Goal: Information Seeking & Learning: Learn about a topic

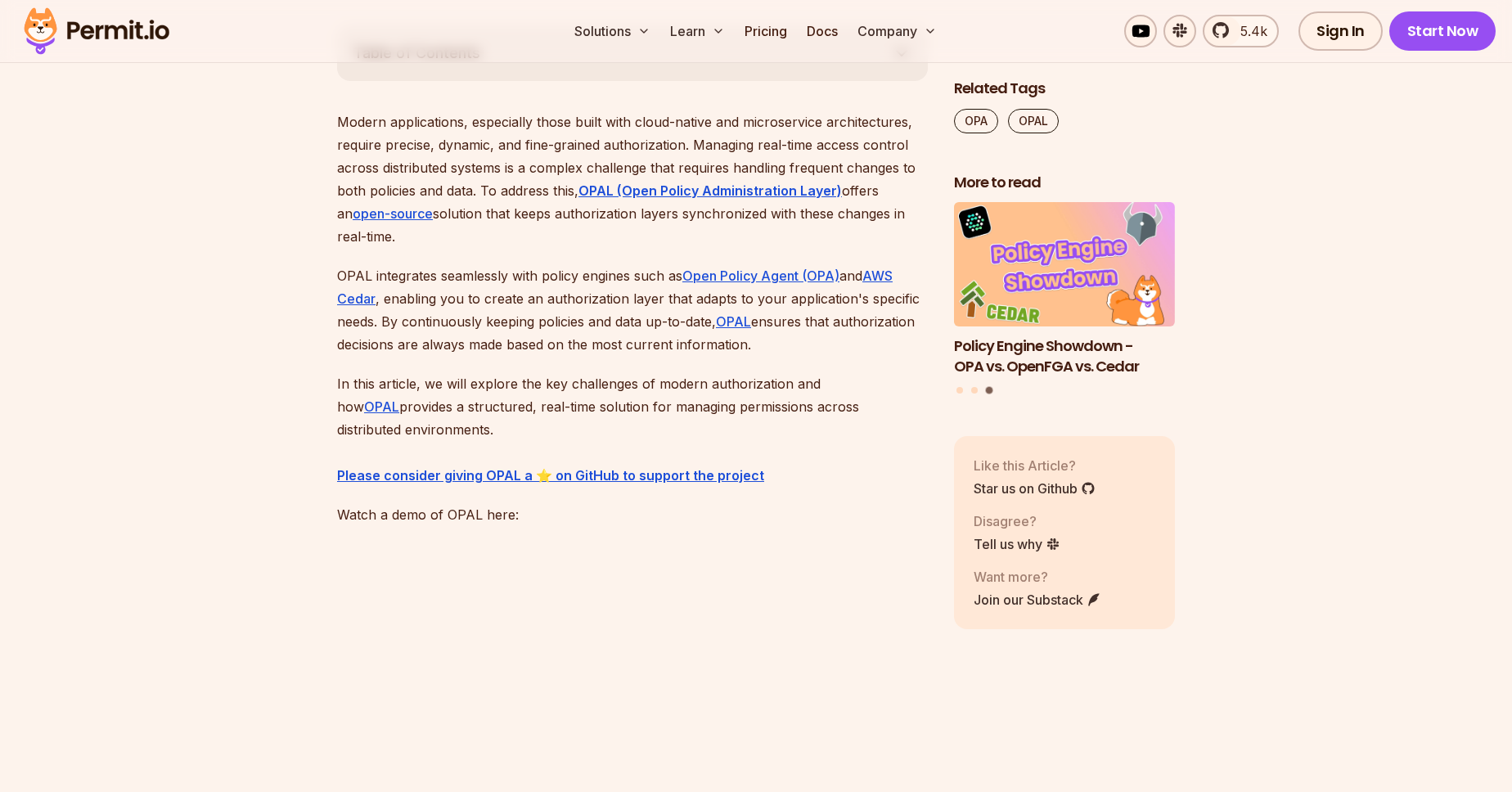
scroll to position [886, 0]
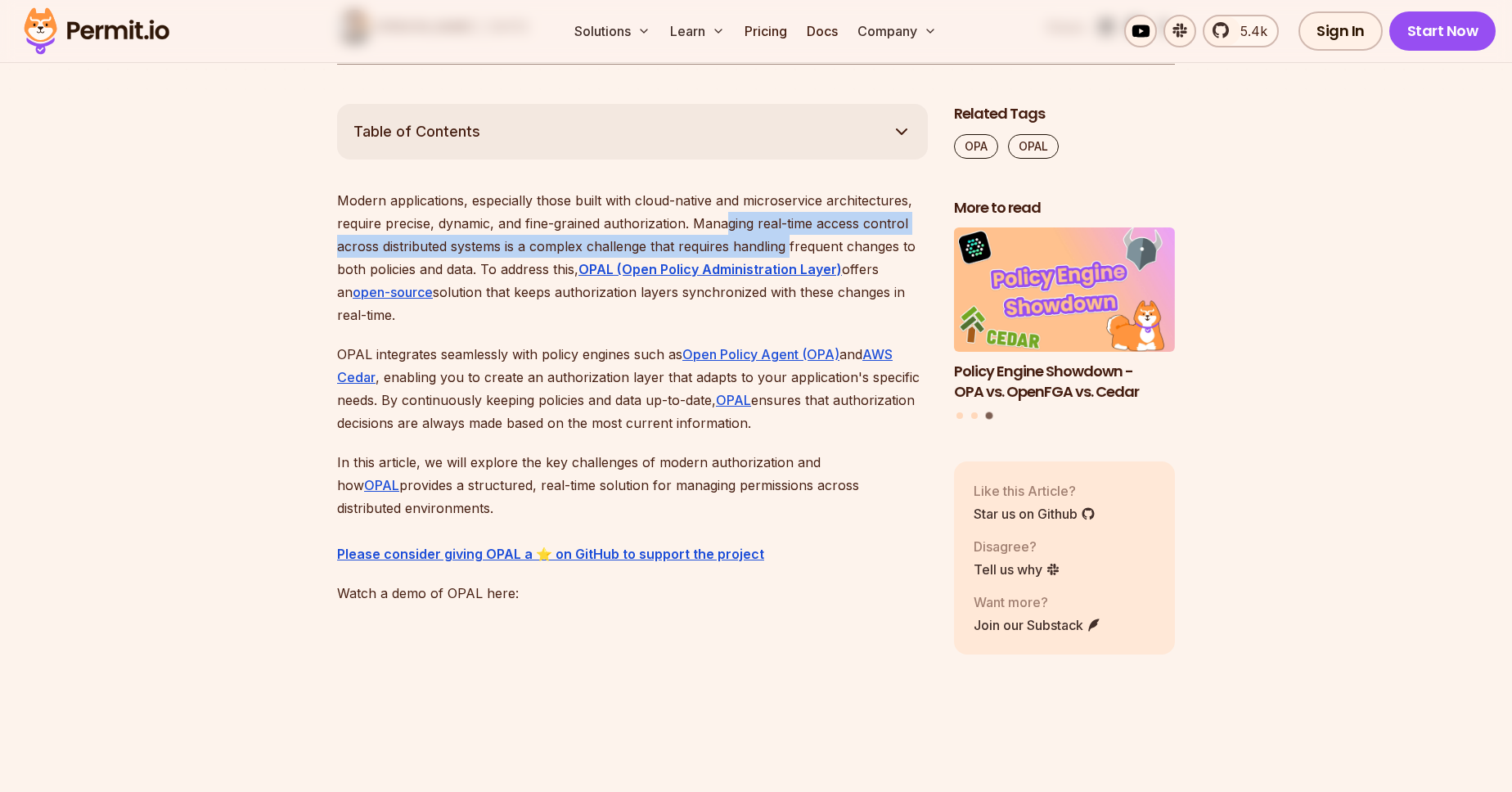
drag, startPoint x: 728, startPoint y: 222, endPoint x: 791, endPoint y: 239, distance: 65.3
click at [791, 239] on p "Modern applications, especially those built with cloud-native and microservice …" at bounding box center [633, 257] width 591 height 138
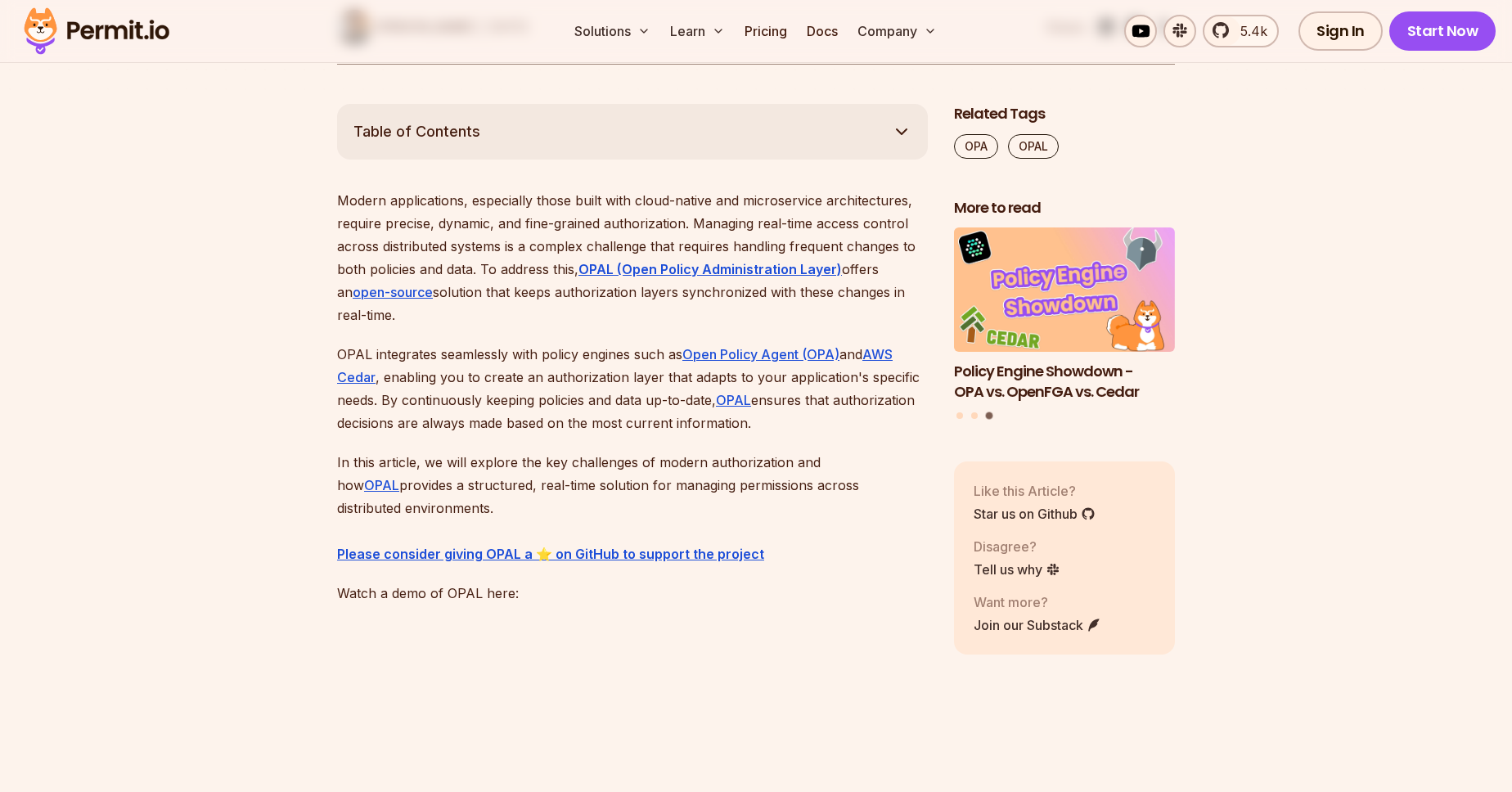
click at [519, 277] on p "Modern applications, especially those built with cloud-native and microservice …" at bounding box center [633, 257] width 591 height 138
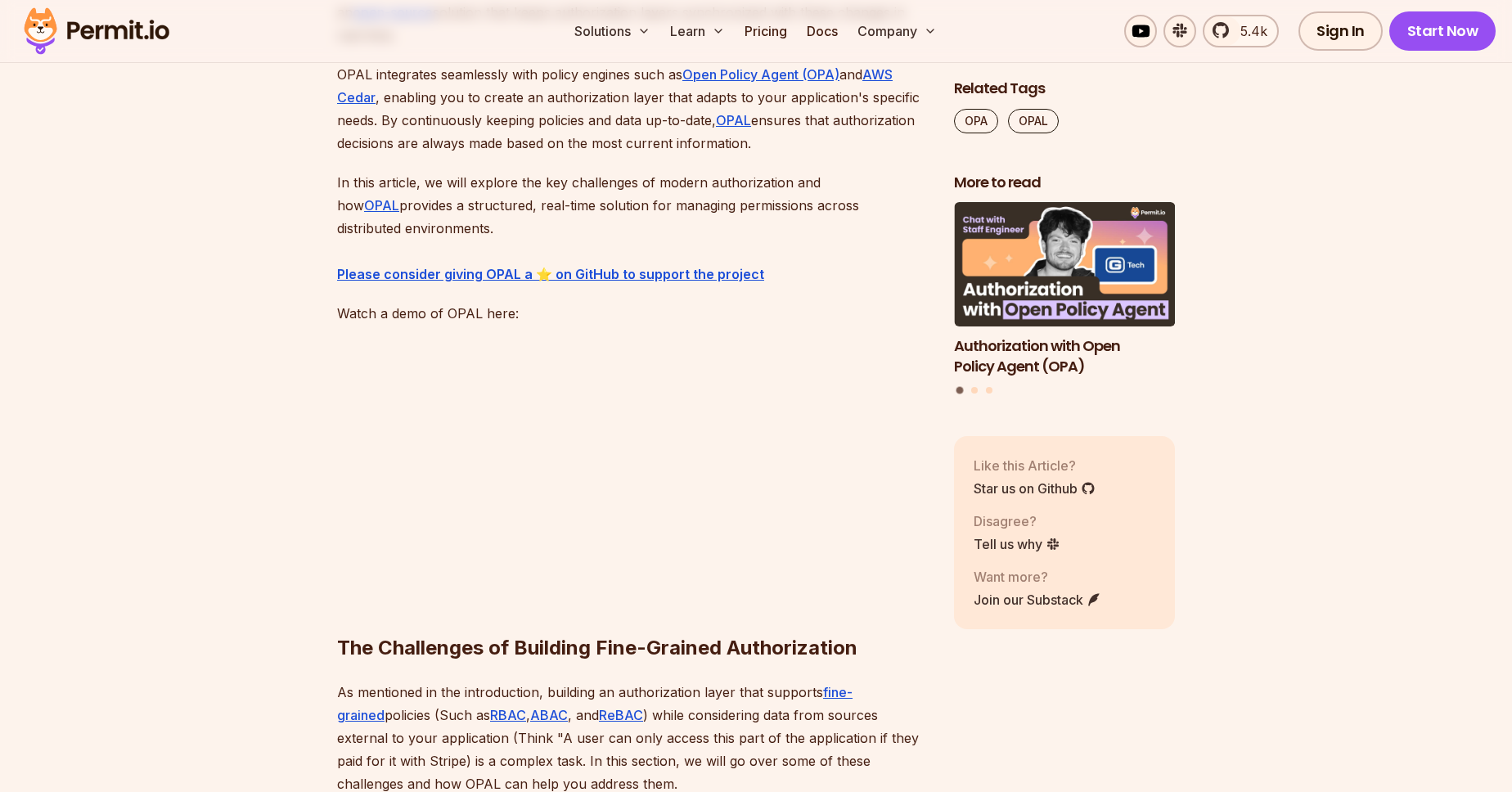
scroll to position [1073, 0]
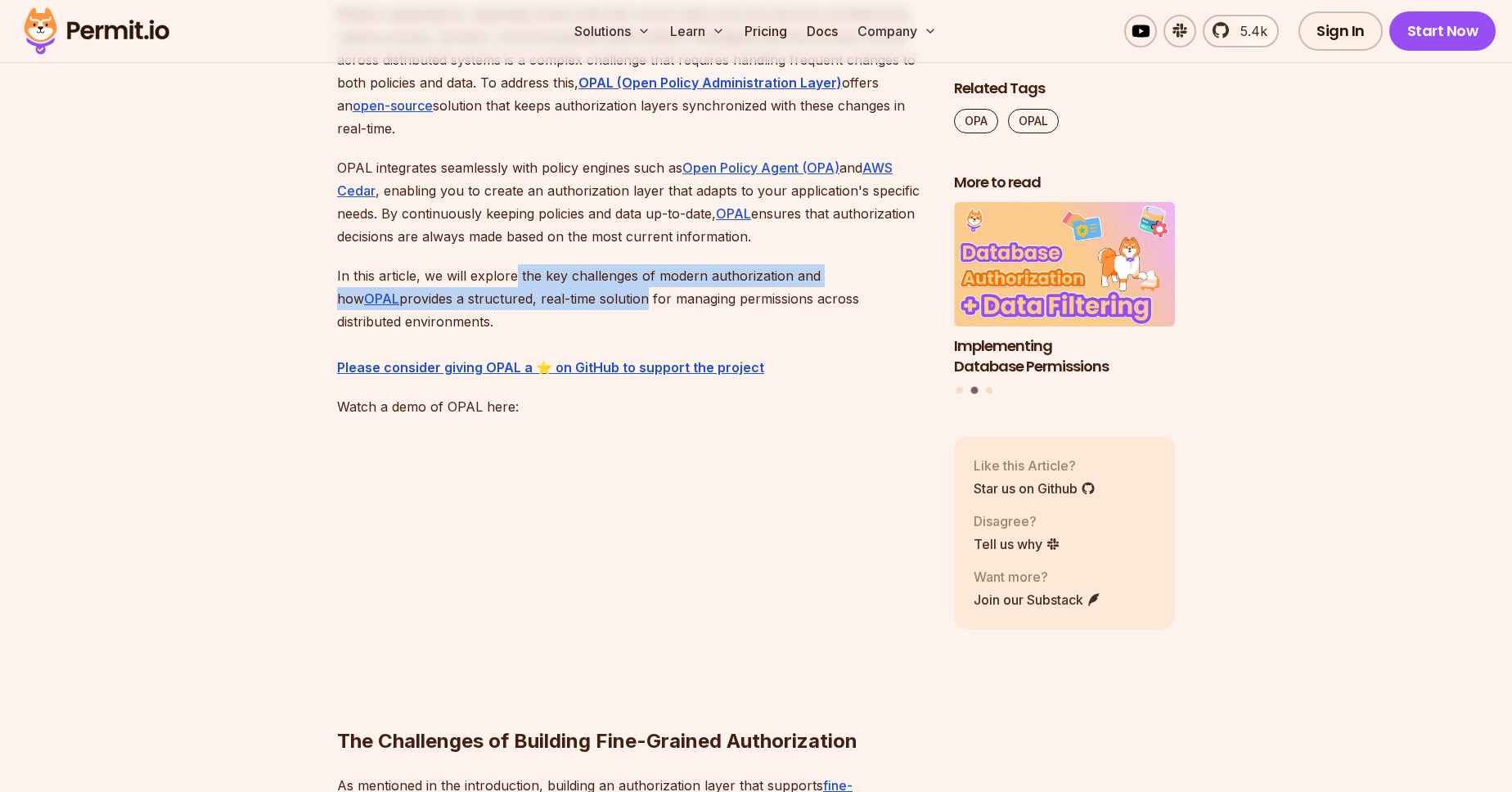
drag, startPoint x: 514, startPoint y: 277, endPoint x: 577, endPoint y: 295, distance: 65.5
click at [577, 295] on p "In this article, we will explore the key challenges of modern authorization and…" at bounding box center [633, 321] width 591 height 114
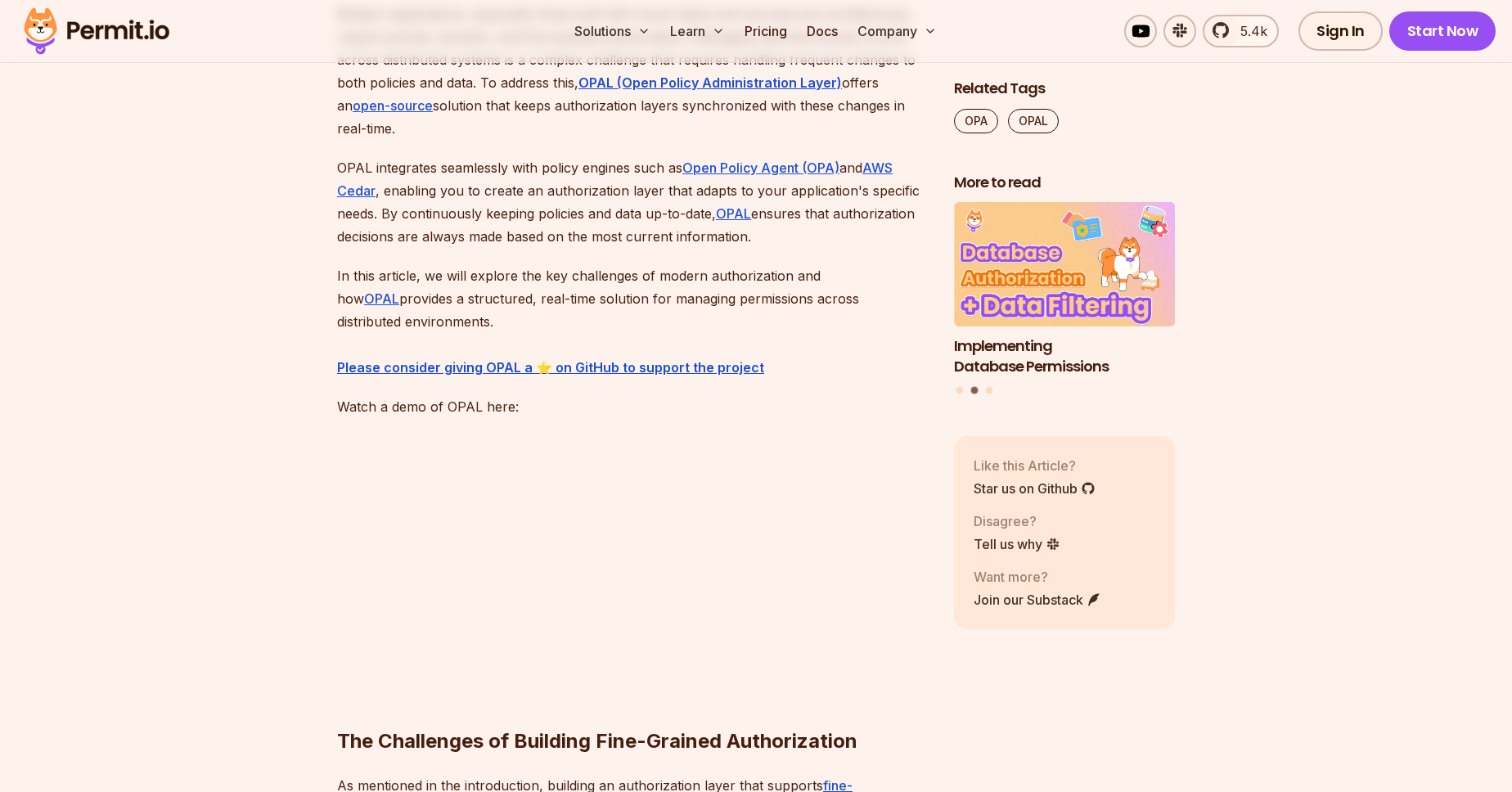
click at [621, 311] on p "In this article, we will explore the key challenges of modern authorization and…" at bounding box center [633, 321] width 591 height 114
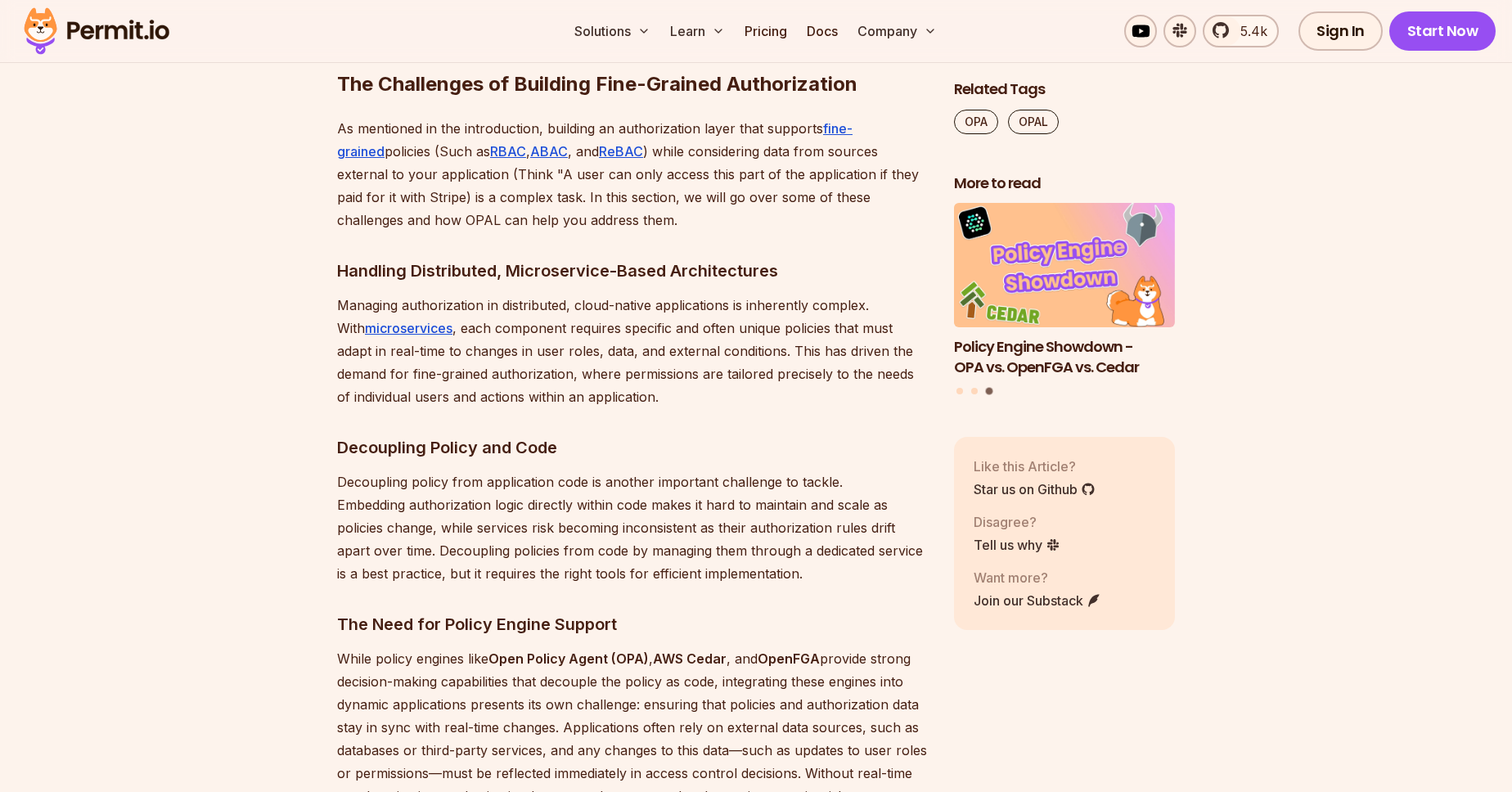
scroll to position [1726, 0]
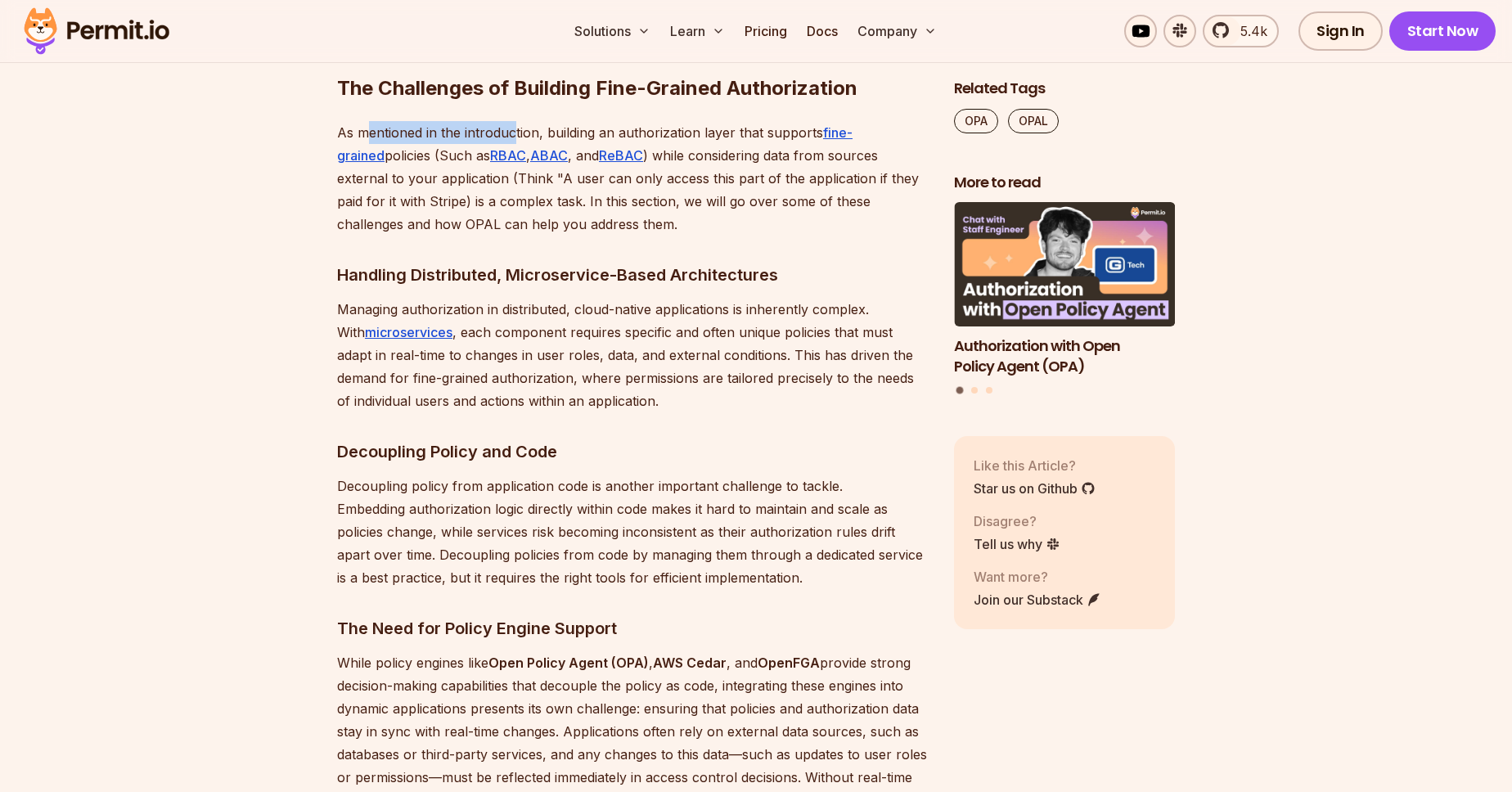
drag, startPoint x: 363, startPoint y: 129, endPoint x: 538, endPoint y: 142, distance: 175.5
click at [515, 137] on p "As mentioned in the introduction, building an authorization layer that supports…" at bounding box center [633, 179] width 591 height 114
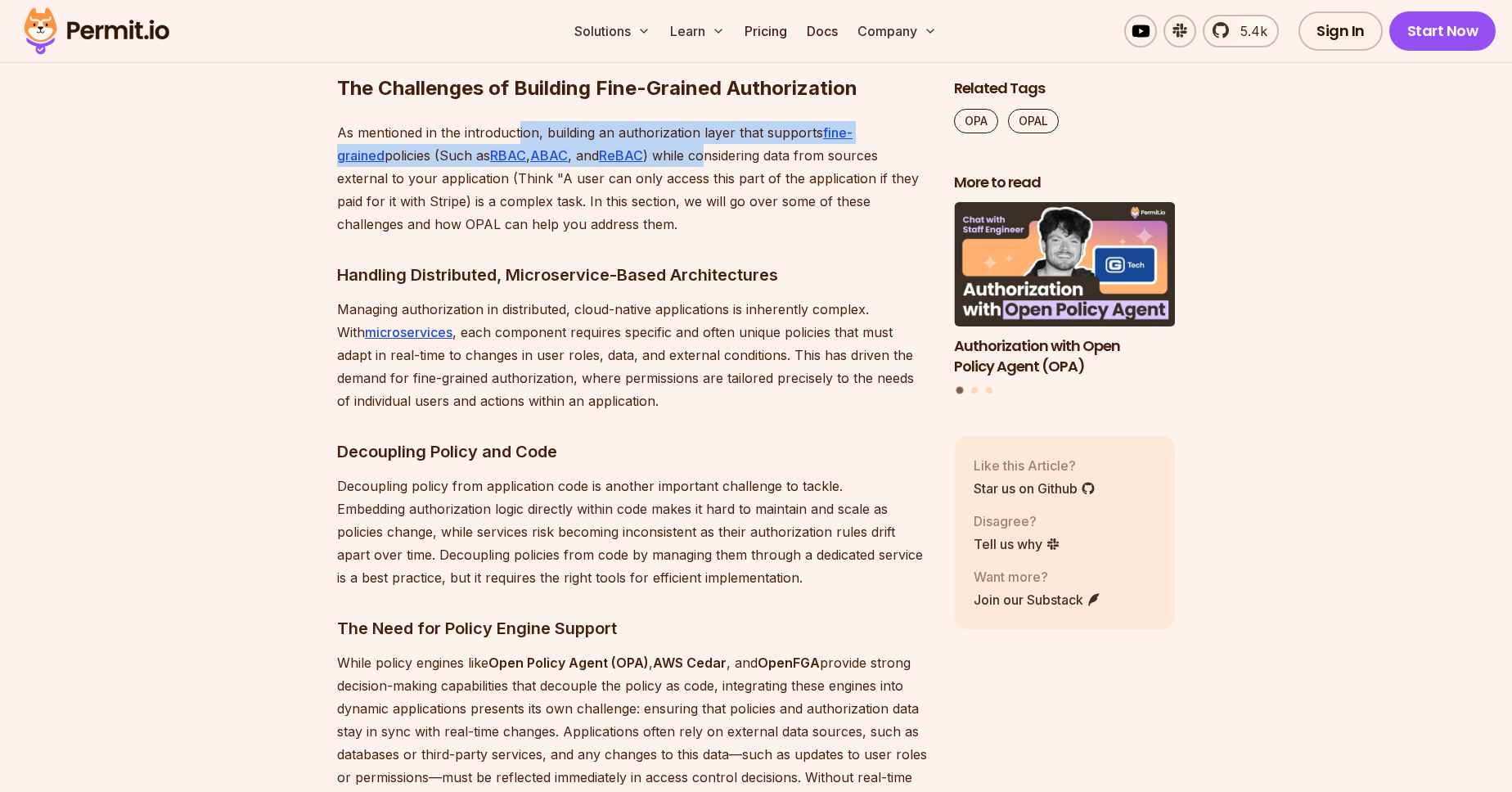
drag, startPoint x: 538, startPoint y: 142, endPoint x: 662, endPoint y: 144, distance: 124.0
click at [662, 144] on p "As mentioned in the introduction, building an authorization layer that supports…" at bounding box center [633, 179] width 591 height 114
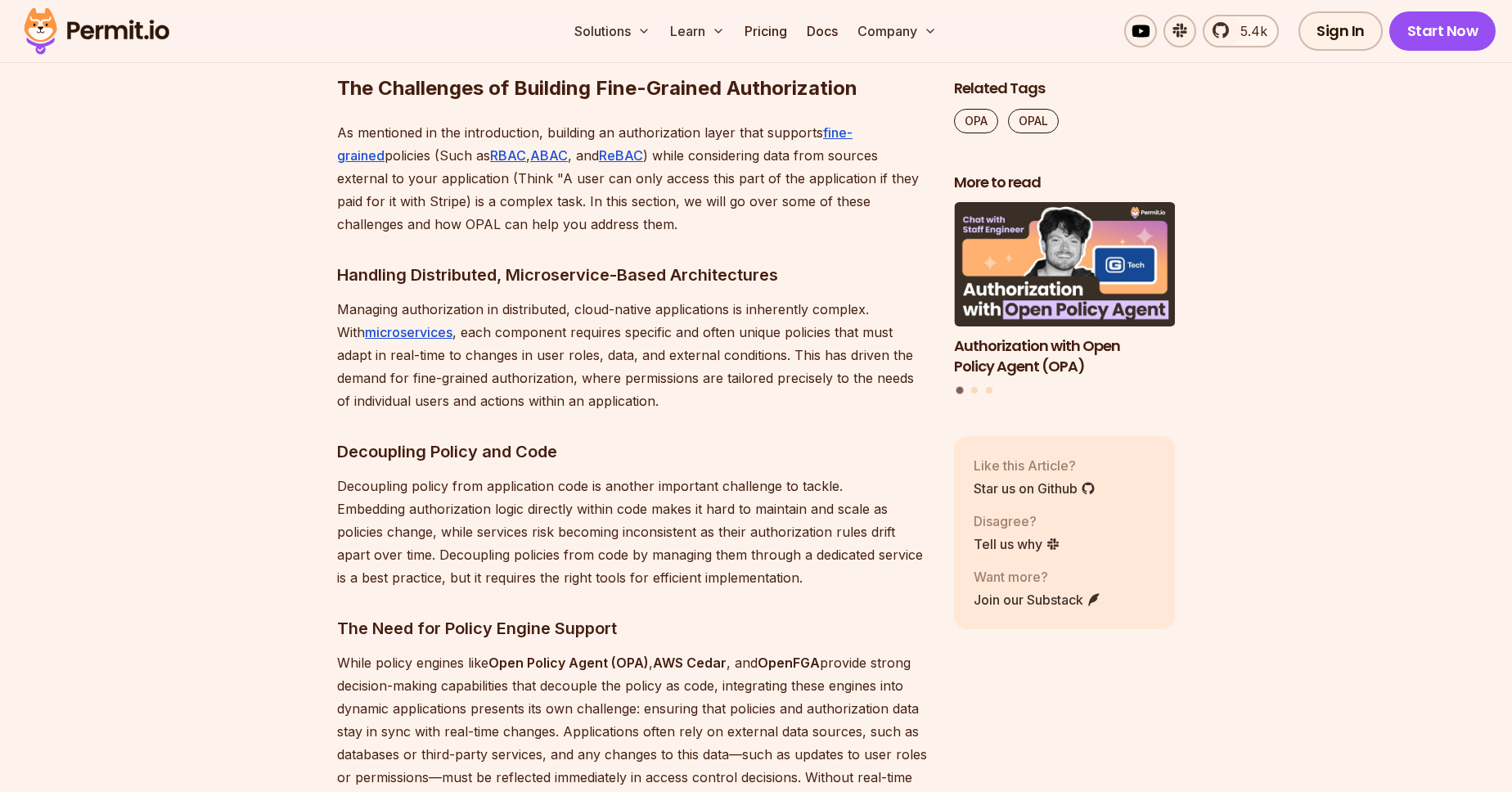
click at [736, 191] on p "As mentioned in the introduction, building an authorization layer that supports…" at bounding box center [633, 179] width 591 height 114
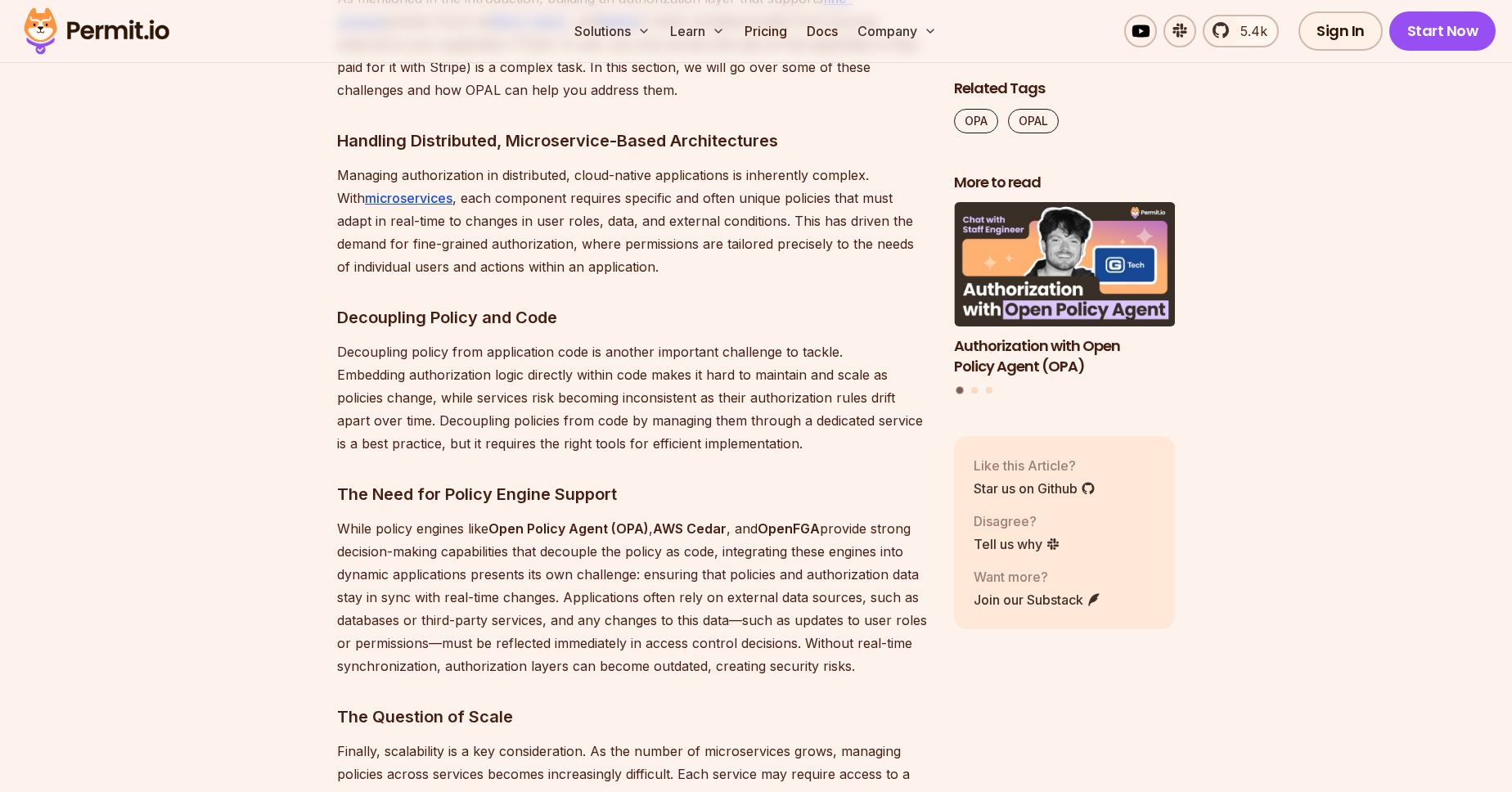
scroll to position [1819, 0]
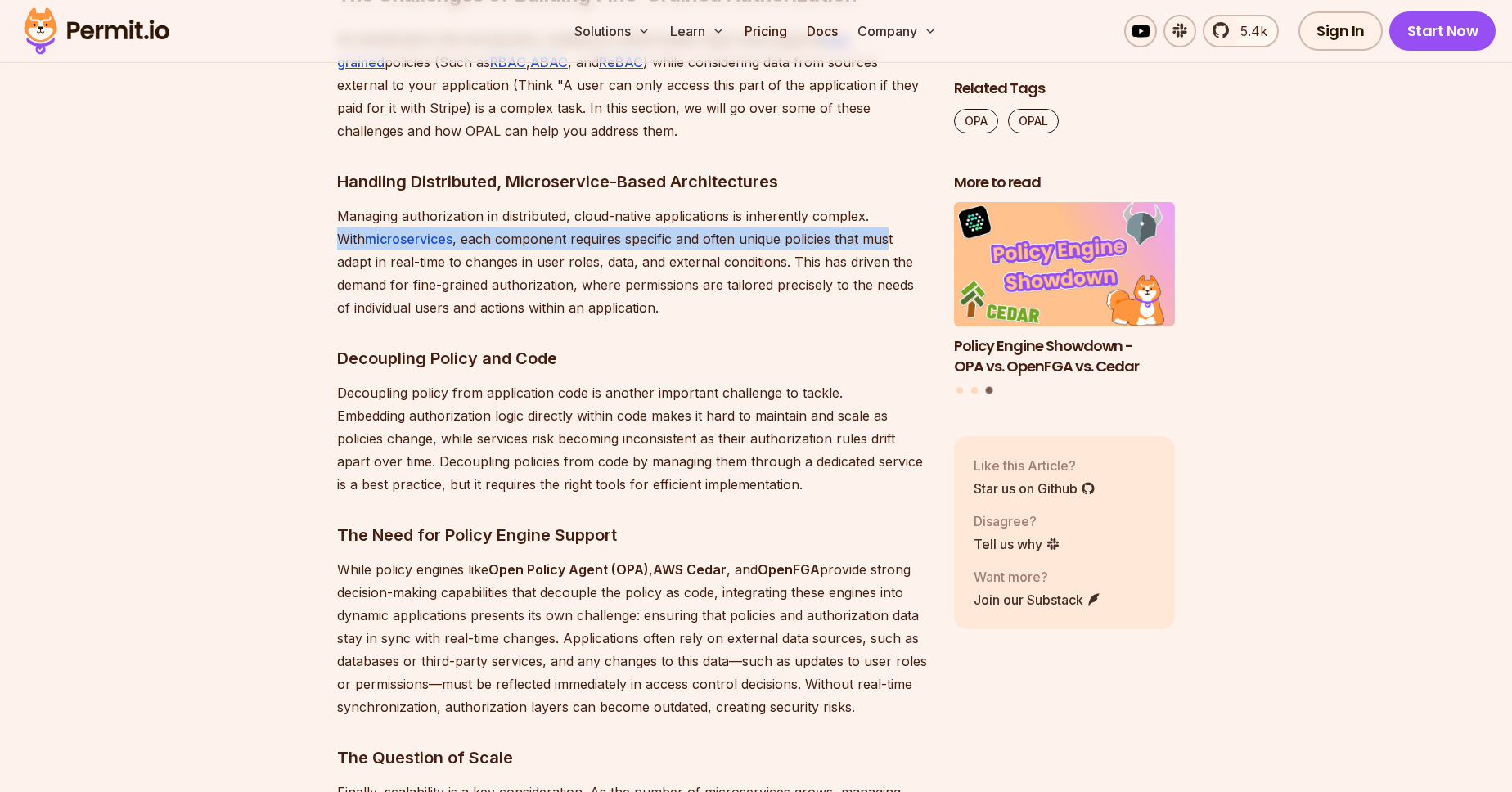
drag, startPoint x: 869, startPoint y: 209, endPoint x: 860, endPoint y: 233, distance: 25.6
click at [860, 233] on p "Managing authorization in distributed, cloud-native applications is inherently …" at bounding box center [633, 261] width 591 height 114
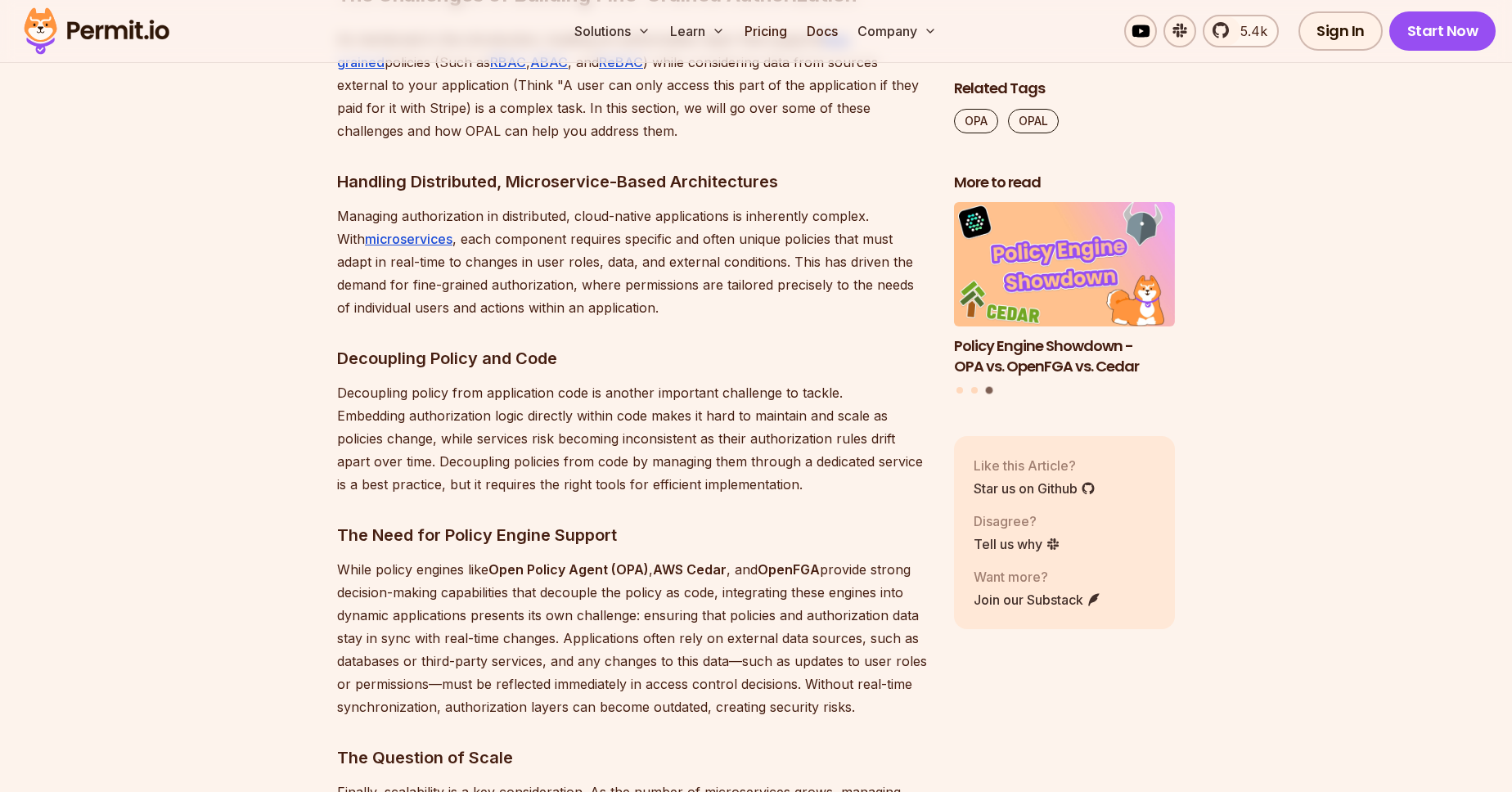
click at [853, 273] on p "Managing authorization in distributed, cloud-native applications is inherently …" at bounding box center [633, 261] width 591 height 114
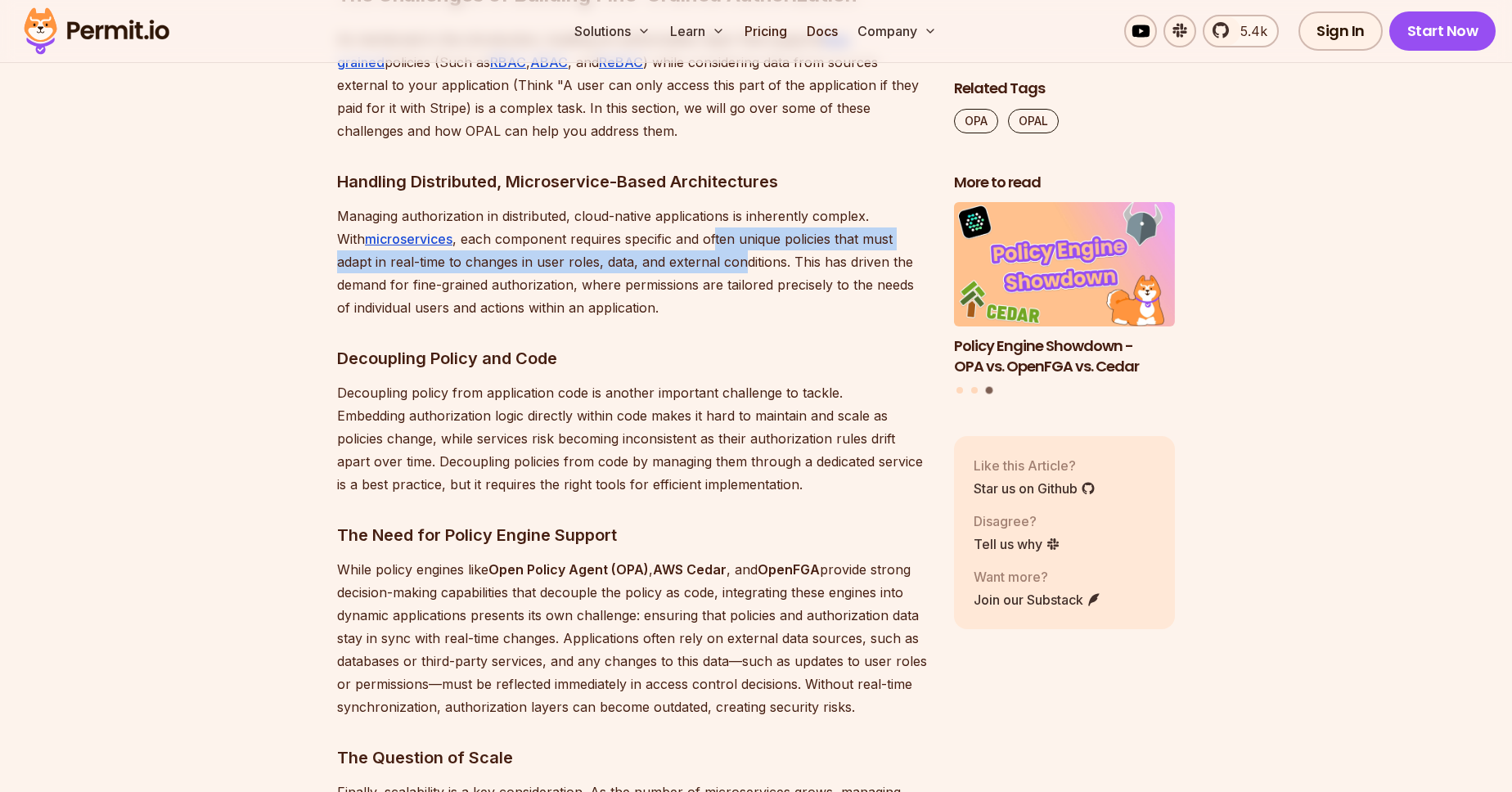
drag, startPoint x: 686, startPoint y: 239, endPoint x: 691, endPoint y: 256, distance: 17.7
click at [691, 256] on p "Managing authorization in distributed, cloud-native applications is inherently …" at bounding box center [633, 261] width 591 height 114
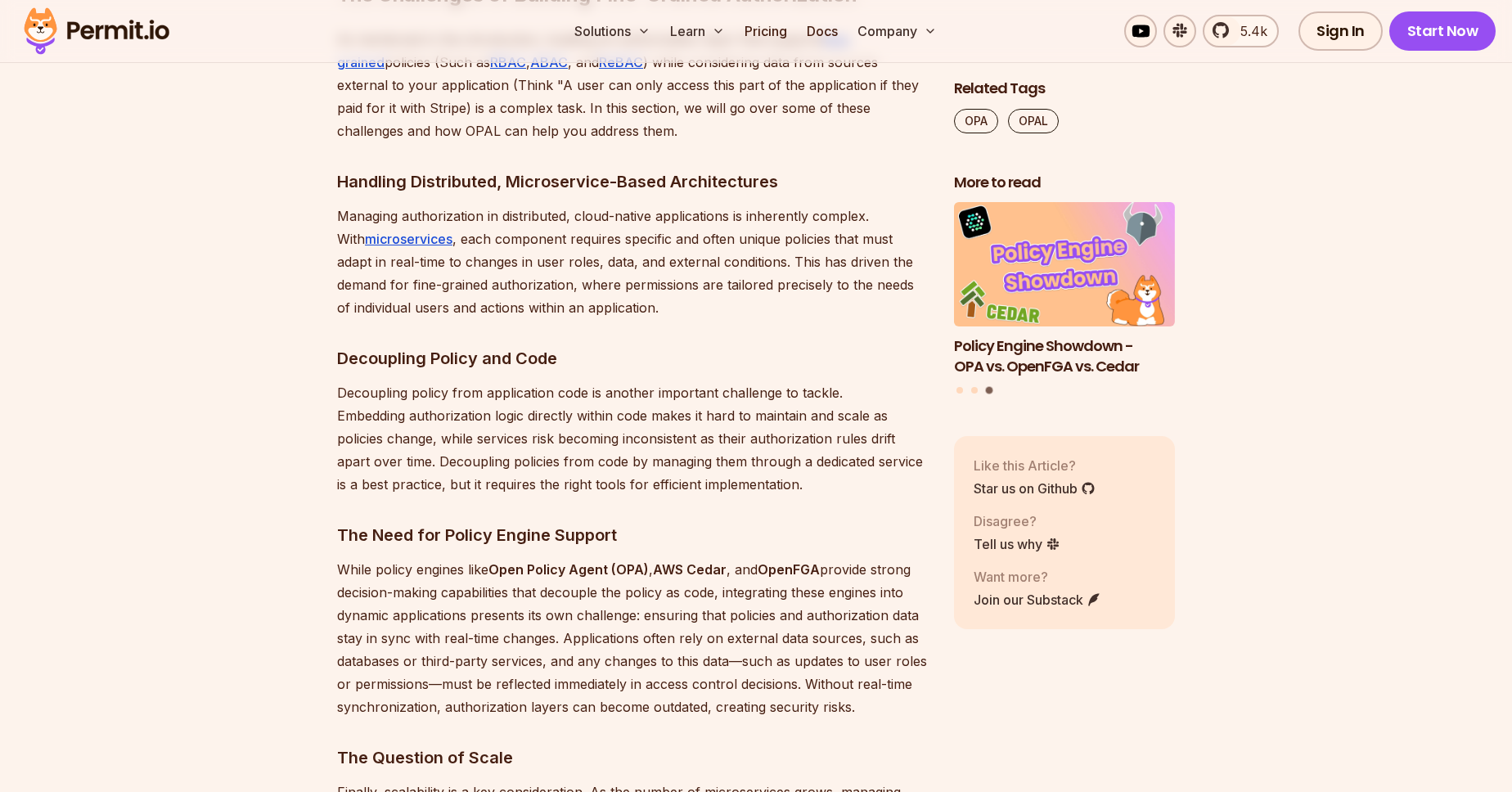
click at [702, 278] on p "Managing authorization in distributed, cloud-native applications is inherently …" at bounding box center [633, 261] width 591 height 114
drag, startPoint x: 751, startPoint y: 253, endPoint x: 754, endPoint y: 272, distance: 19.2
click at [754, 272] on p "Managing authorization in distributed, cloud-native applications is inherently …" at bounding box center [633, 261] width 591 height 114
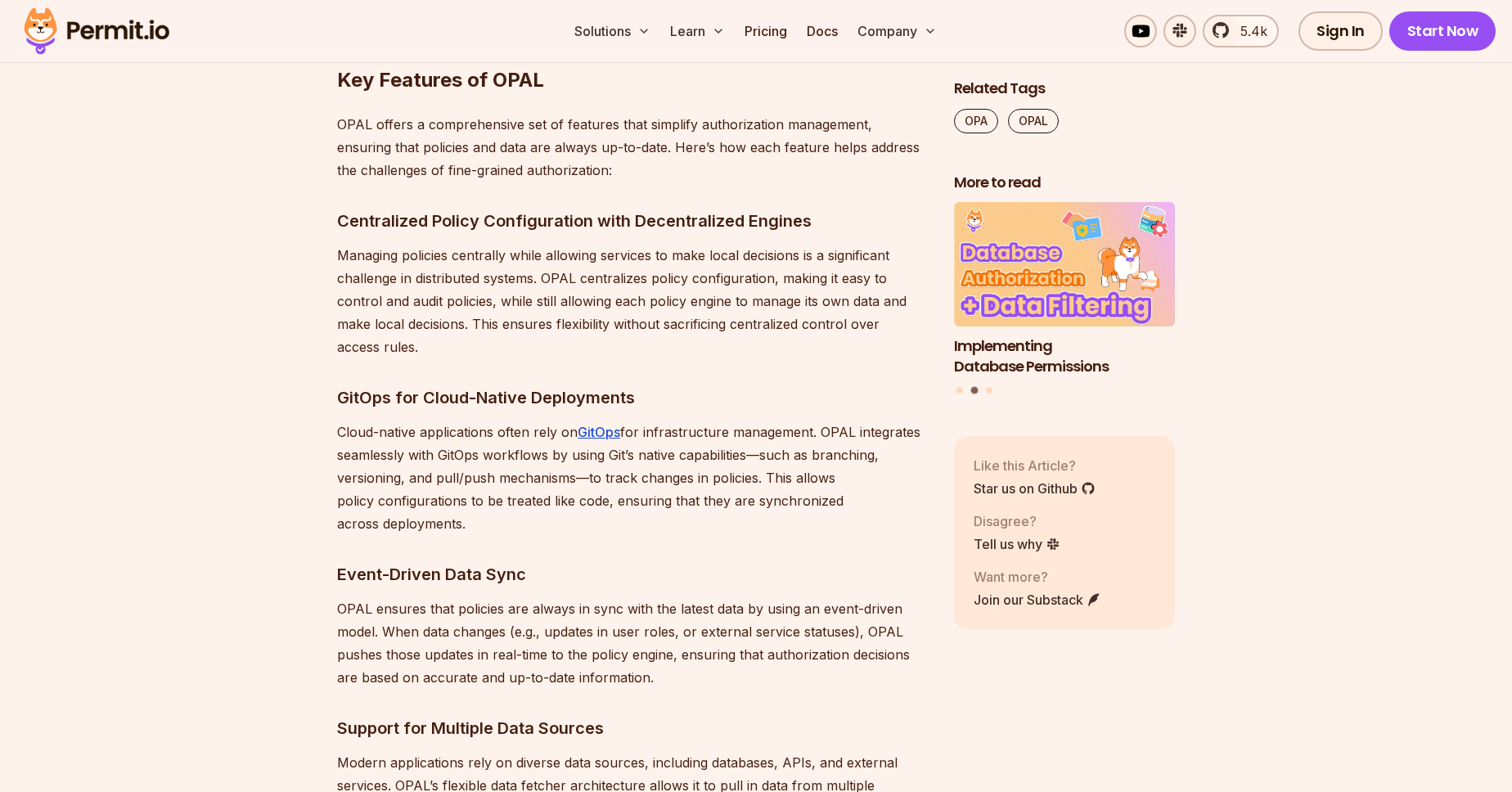
scroll to position [3312, 0]
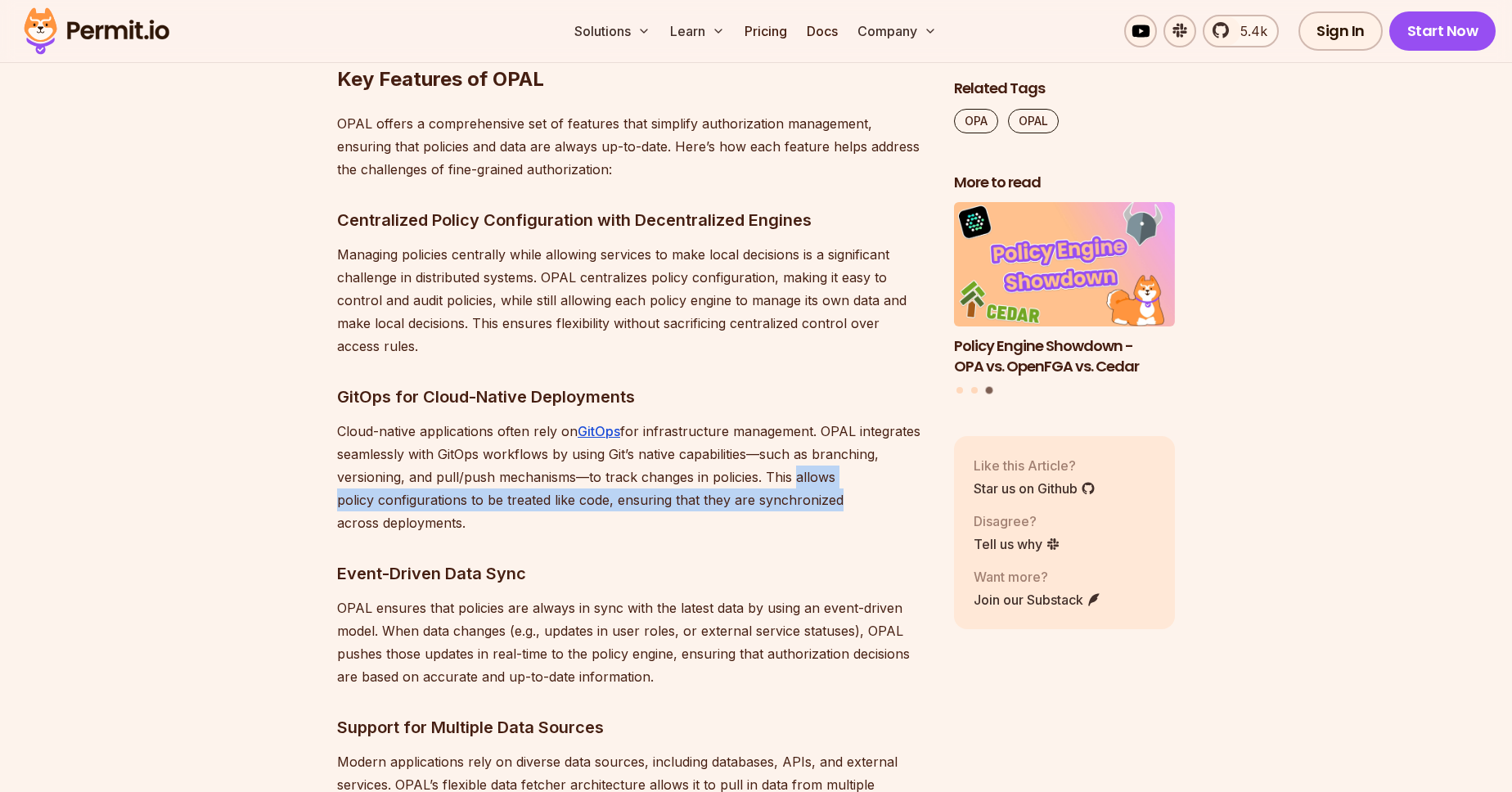
drag, startPoint x: 788, startPoint y: 481, endPoint x: 793, endPoint y: 502, distance: 21.6
click at [793, 502] on p "Cloud-native applications often rely on GitOps for infrastructure management. O…" at bounding box center [633, 477] width 591 height 114
click at [758, 493] on p "Cloud-native applications often rely on GitOps for infrastructure management. O…" at bounding box center [633, 477] width 591 height 114
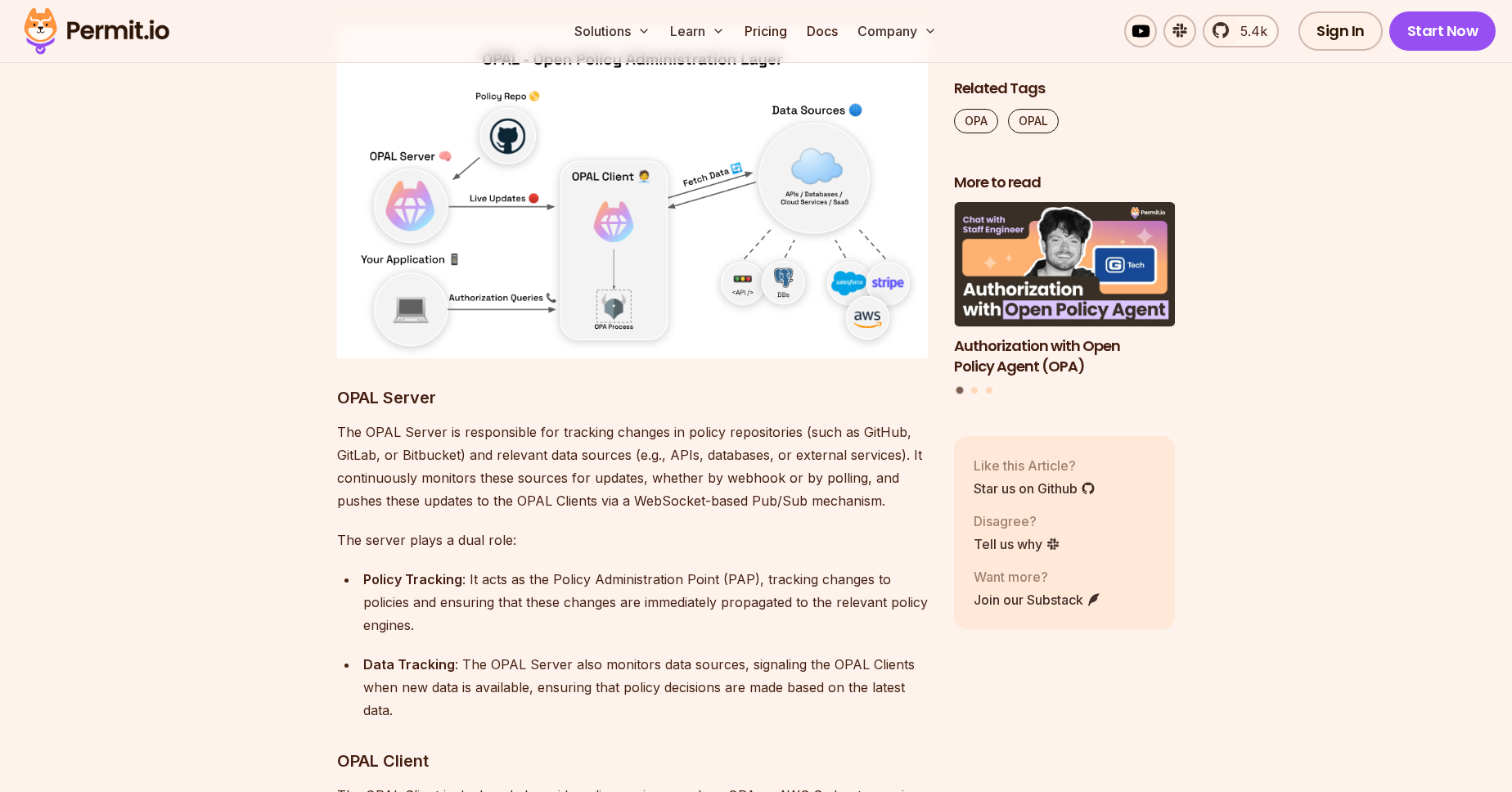
scroll to position [6298, 0]
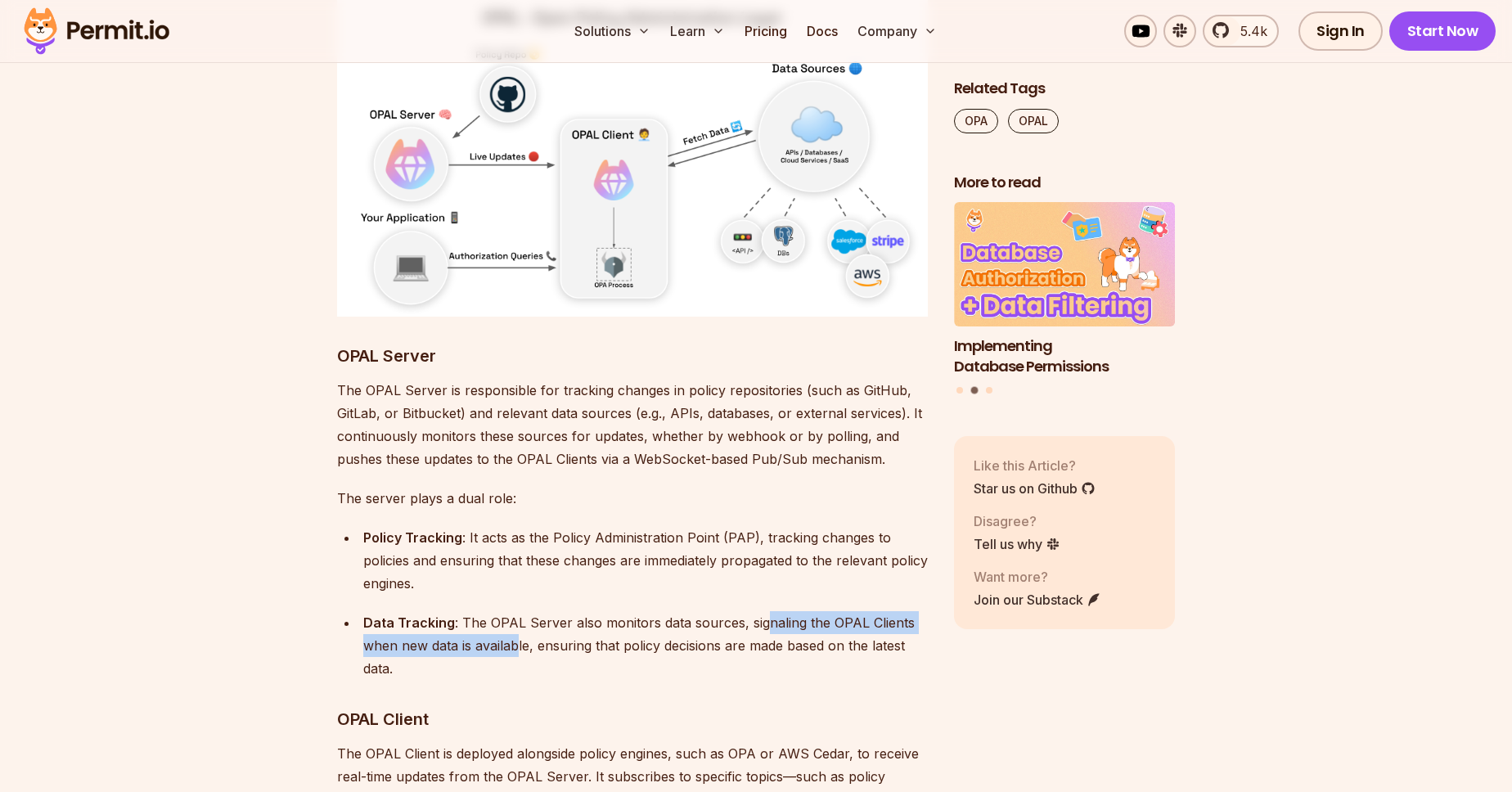
drag, startPoint x: 758, startPoint y: 546, endPoint x: 519, endPoint y: 584, distance: 242.0
click at [519, 612] on div "Data Tracking : The OPAL Server also monitors data sources, signaling the OPAL …" at bounding box center [645, 646] width 565 height 68
click at [614, 612] on div "Data Tracking : The OPAL Server also monitors data sources, signaling the OPAL …" at bounding box center [645, 646] width 565 height 68
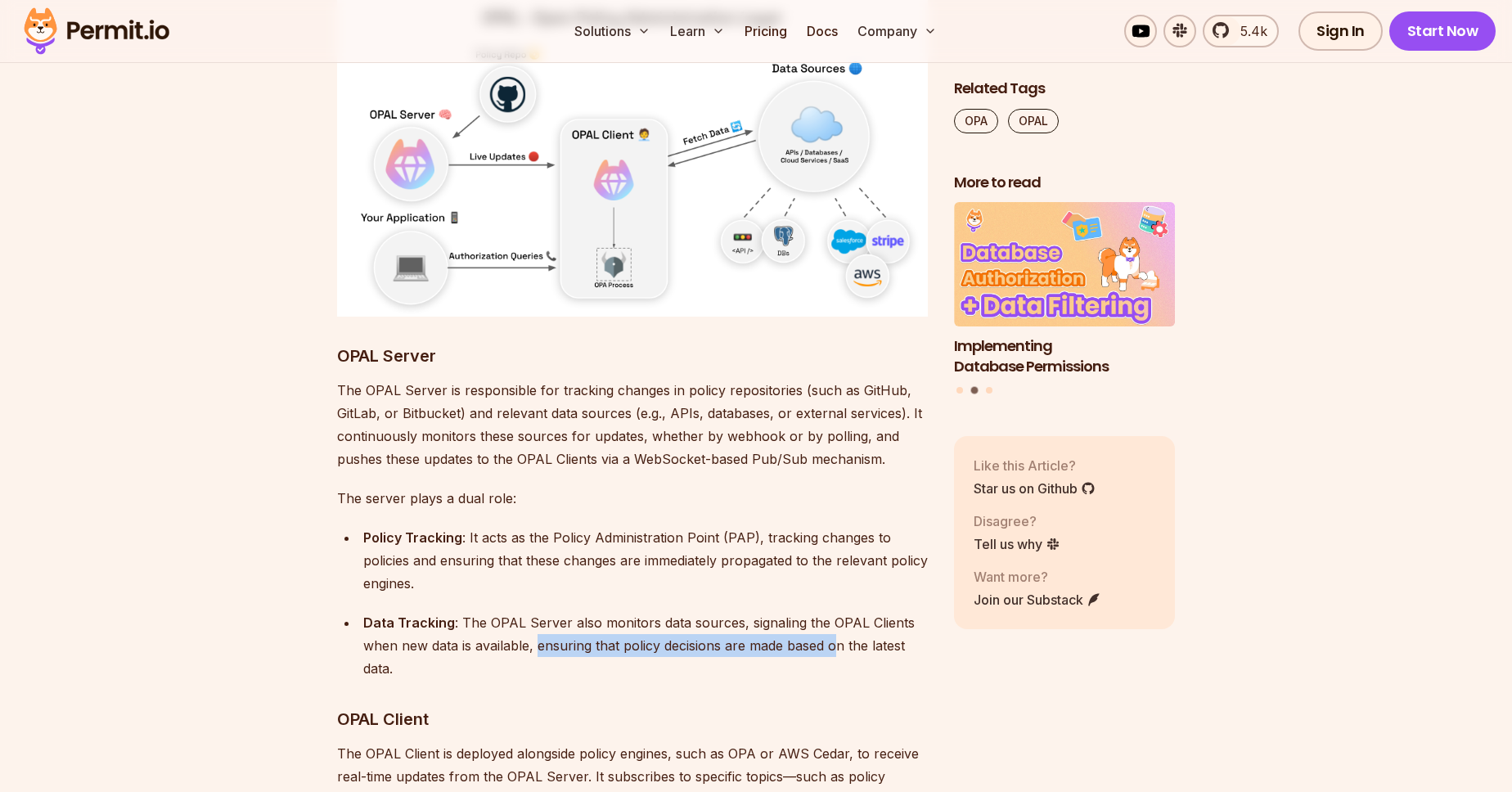
drag, startPoint x: 538, startPoint y: 582, endPoint x: 838, endPoint y: 587, distance: 300.0
click at [838, 612] on div "Data Tracking : The OPAL Server also monitors data sources, signaling the OPAL …" at bounding box center [645, 646] width 565 height 68
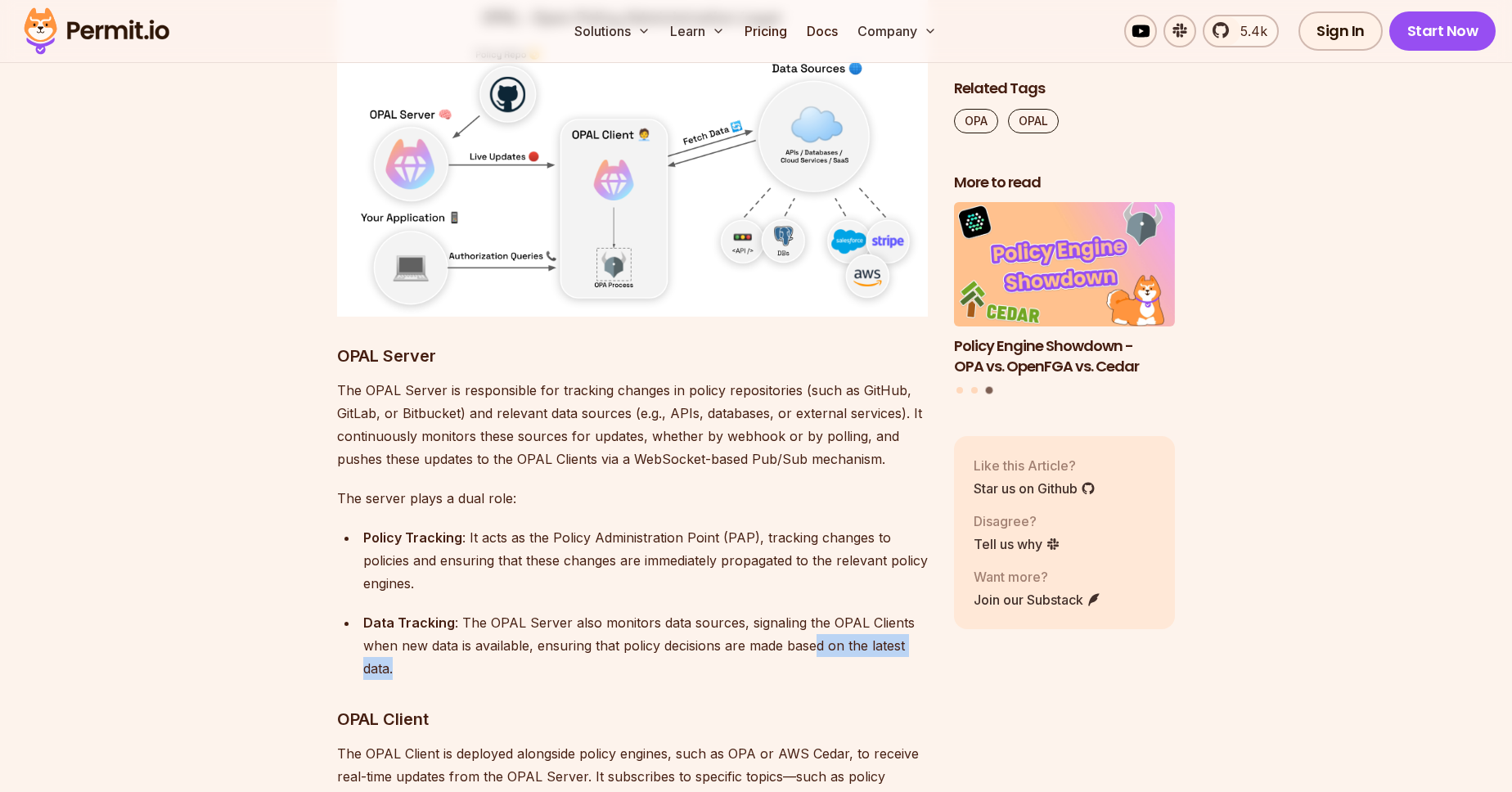
click at [820, 612] on div "Data Tracking : The OPAL Server also monitors data sources, signaling the OPAL …" at bounding box center [645, 646] width 565 height 68
click at [501, 612] on div "Data Tracking : The OPAL Server also monitors data sources, signaling the OPAL …" at bounding box center [645, 646] width 565 height 68
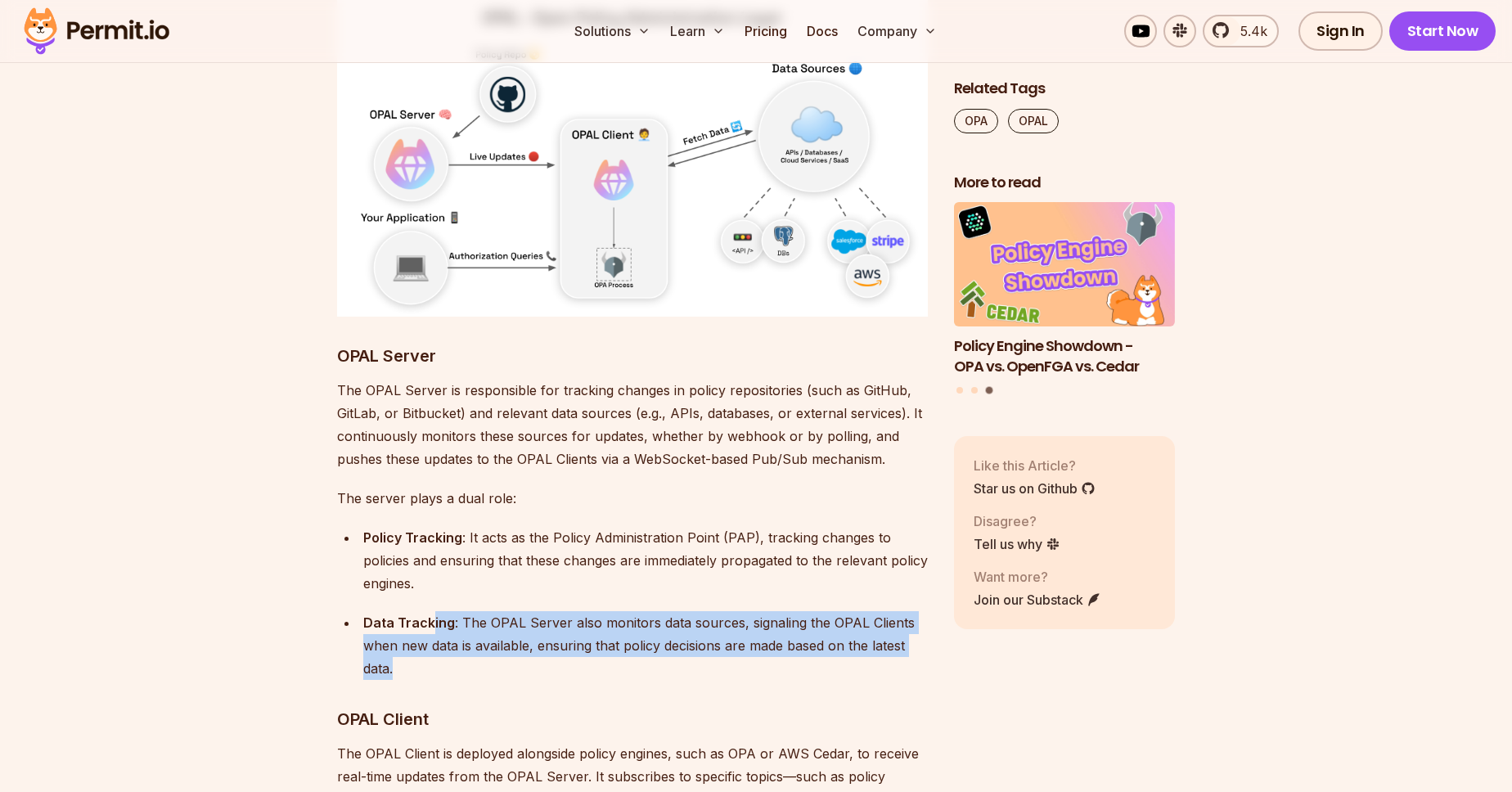
drag, startPoint x: 428, startPoint y: 544, endPoint x: 423, endPoint y: 609, distance: 65.2
click at [423, 612] on div "Data Tracking : The OPAL Server also monitors data sources, signaling the OPAL …" at bounding box center [645, 646] width 565 height 68
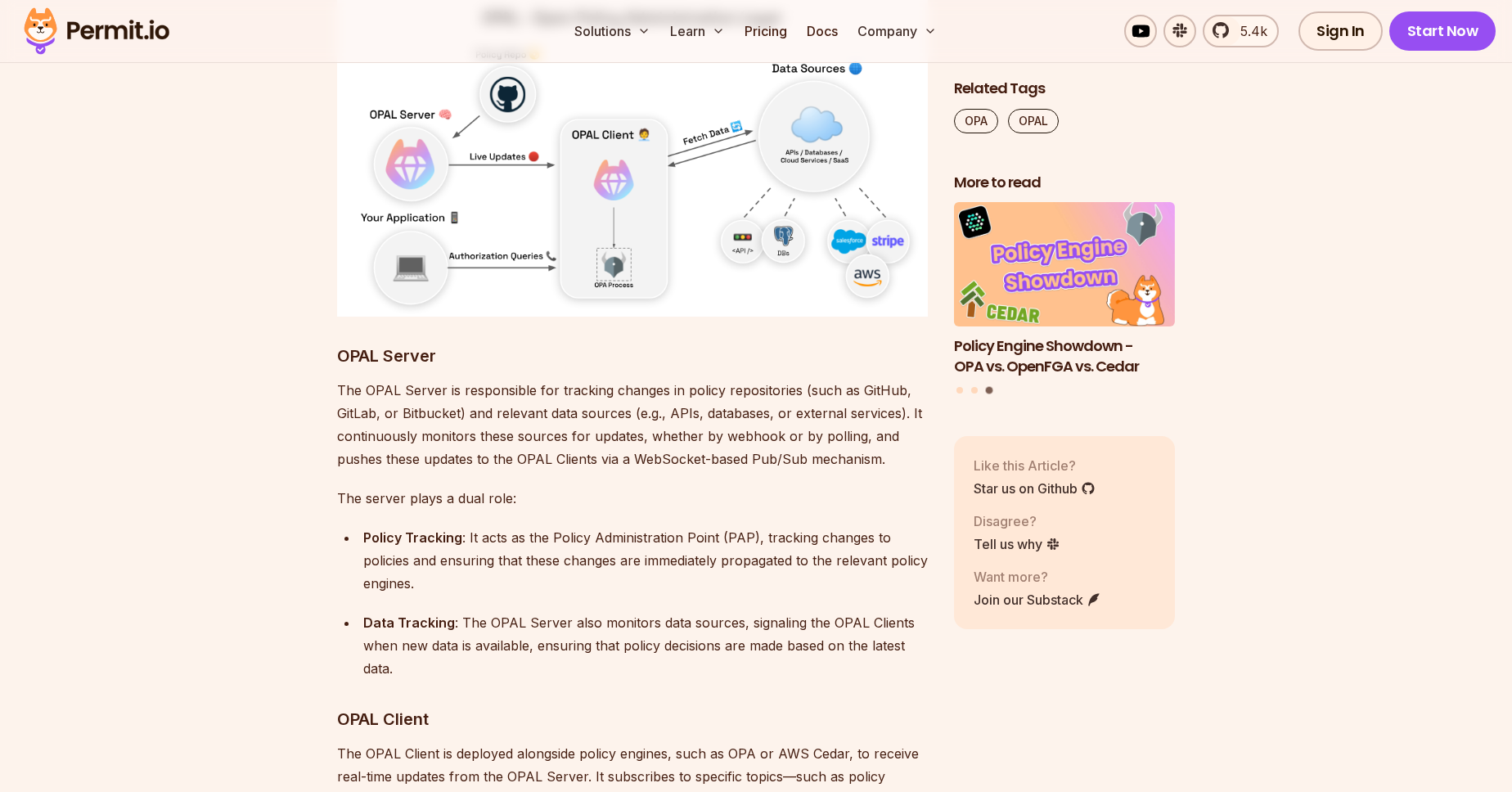
click at [460, 526] on div "Policy Tracking : It acts as the Policy Administration Point (PAP), tracking ch…" at bounding box center [645, 560] width 565 height 68
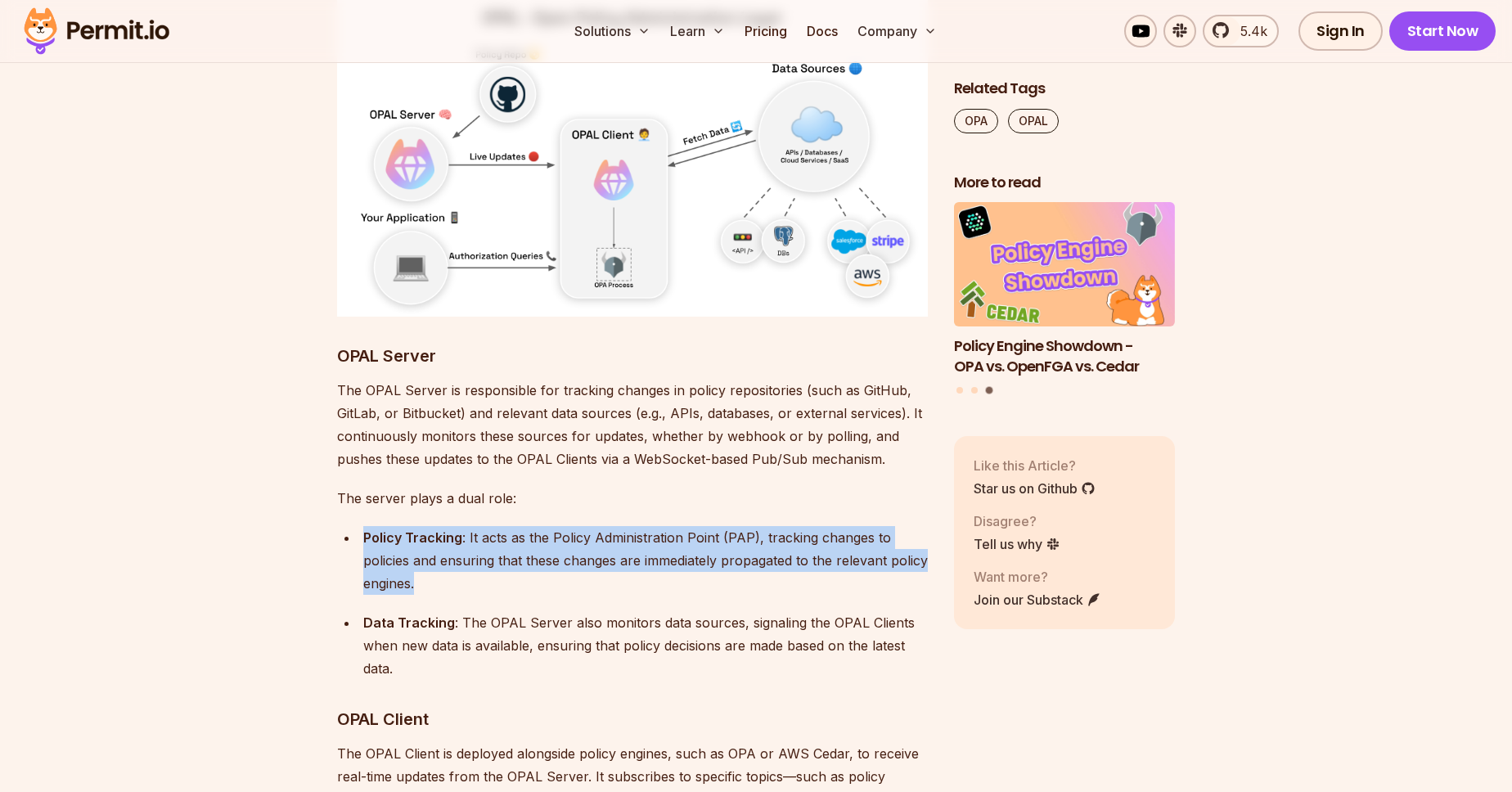
drag, startPoint x: 466, startPoint y: 448, endPoint x: 483, endPoint y: 507, distance: 61.4
click at [485, 526] on div "Policy Tracking : It acts as the Policy Administration Point (PAP), tracking ch…" at bounding box center [645, 560] width 565 height 68
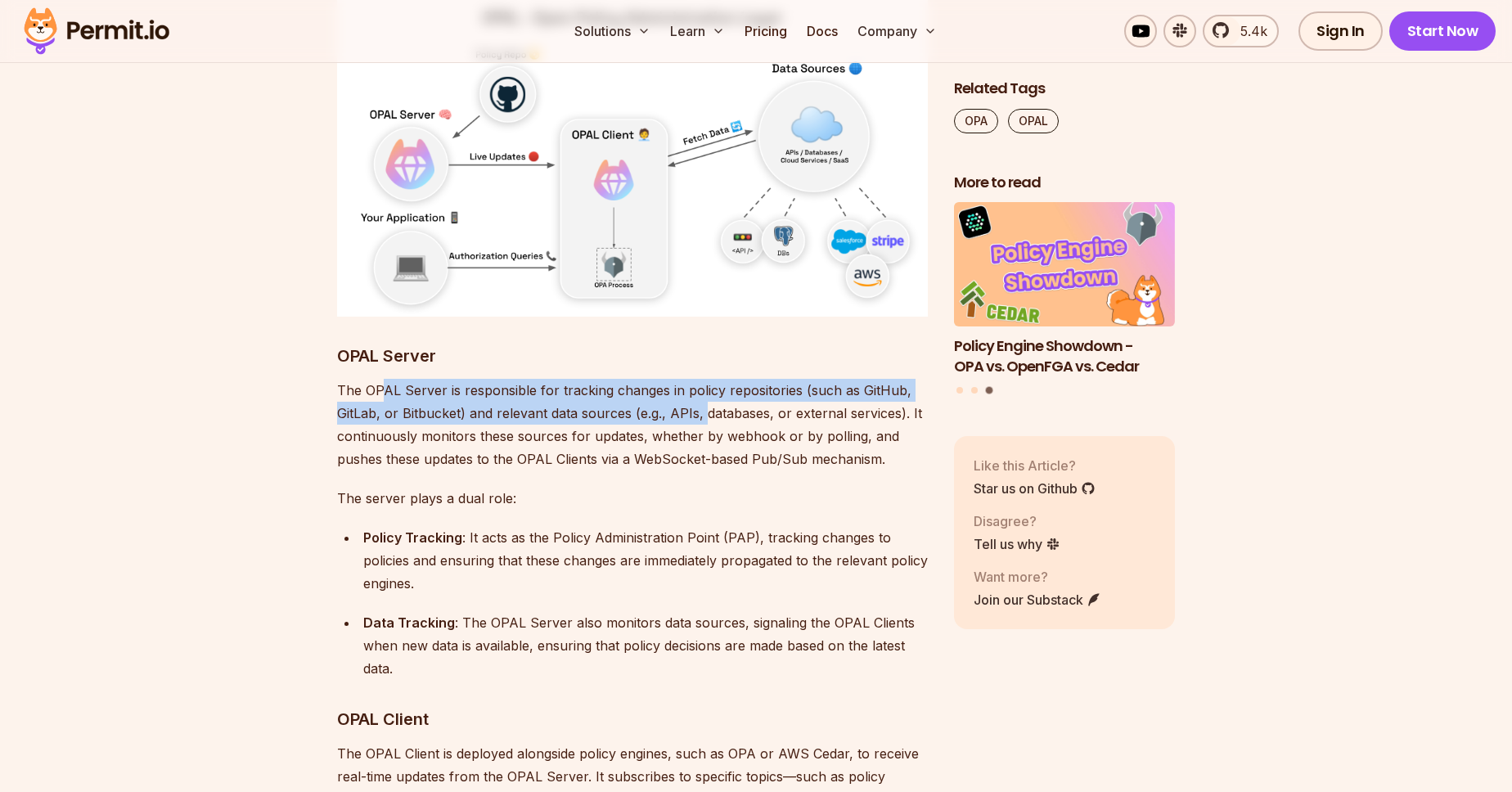
drag, startPoint x: 378, startPoint y: 324, endPoint x: 701, endPoint y: 334, distance: 323.2
click at [701, 379] on p "The OPAL Server is responsible for tracking changes in policy repositories (suc…" at bounding box center [633, 425] width 591 height 91
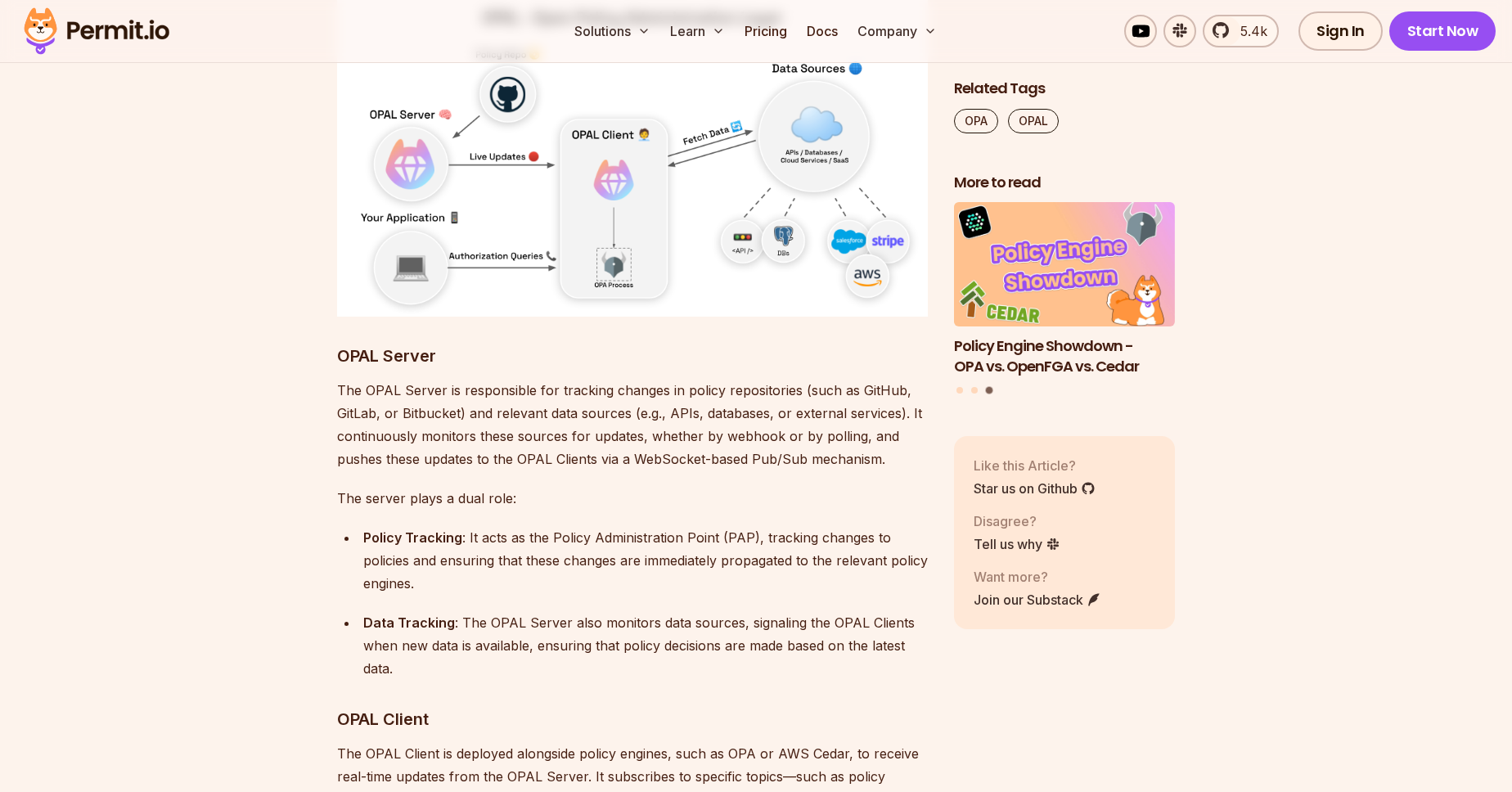
click at [724, 402] on p "The OPAL Server is responsible for tracking changes in policy repositories (suc…" at bounding box center [633, 425] width 591 height 91
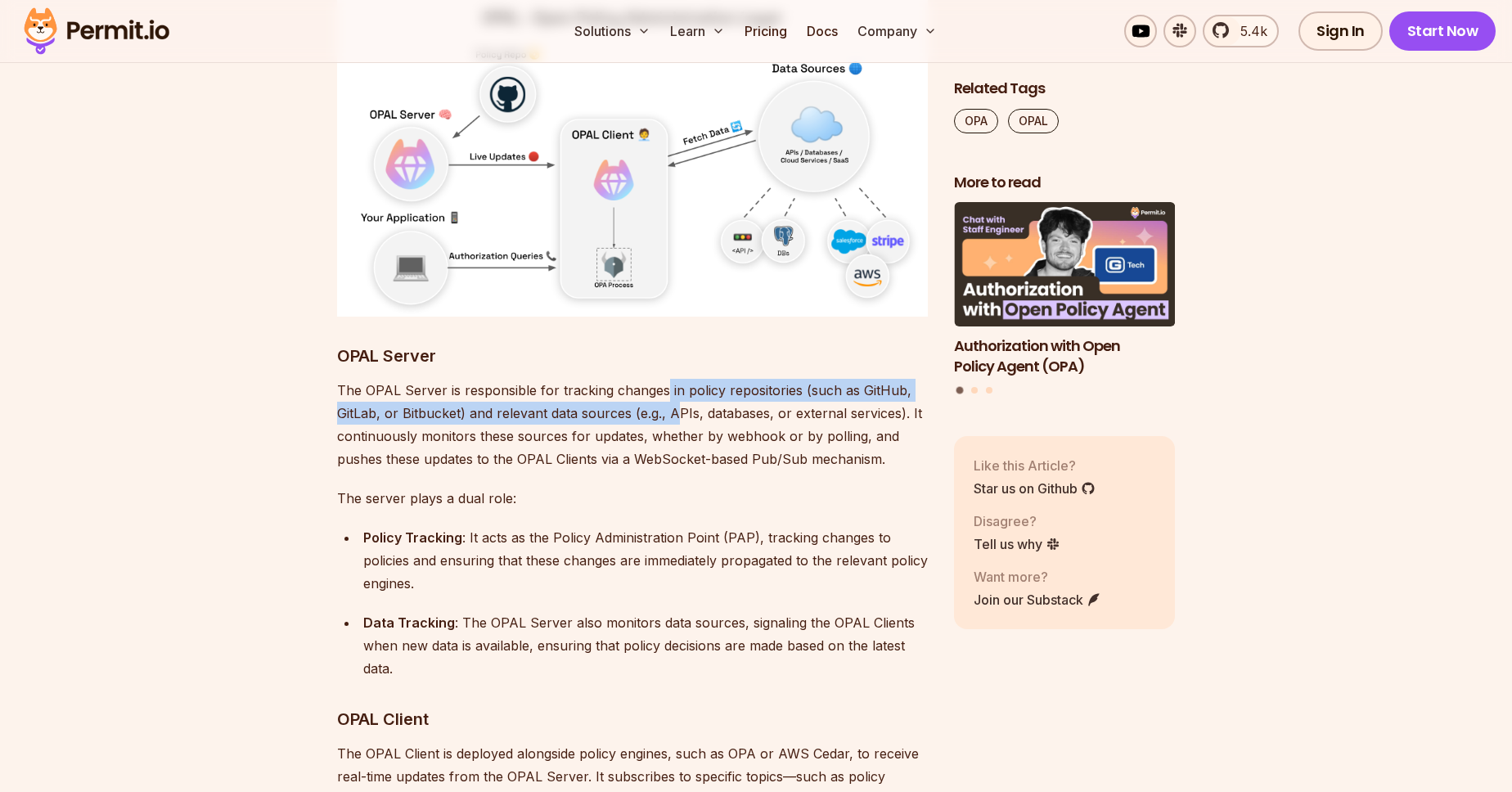
click at [674, 379] on p "The OPAL Server is responsible for tracking changes in policy repositories (suc…" at bounding box center [633, 425] width 591 height 91
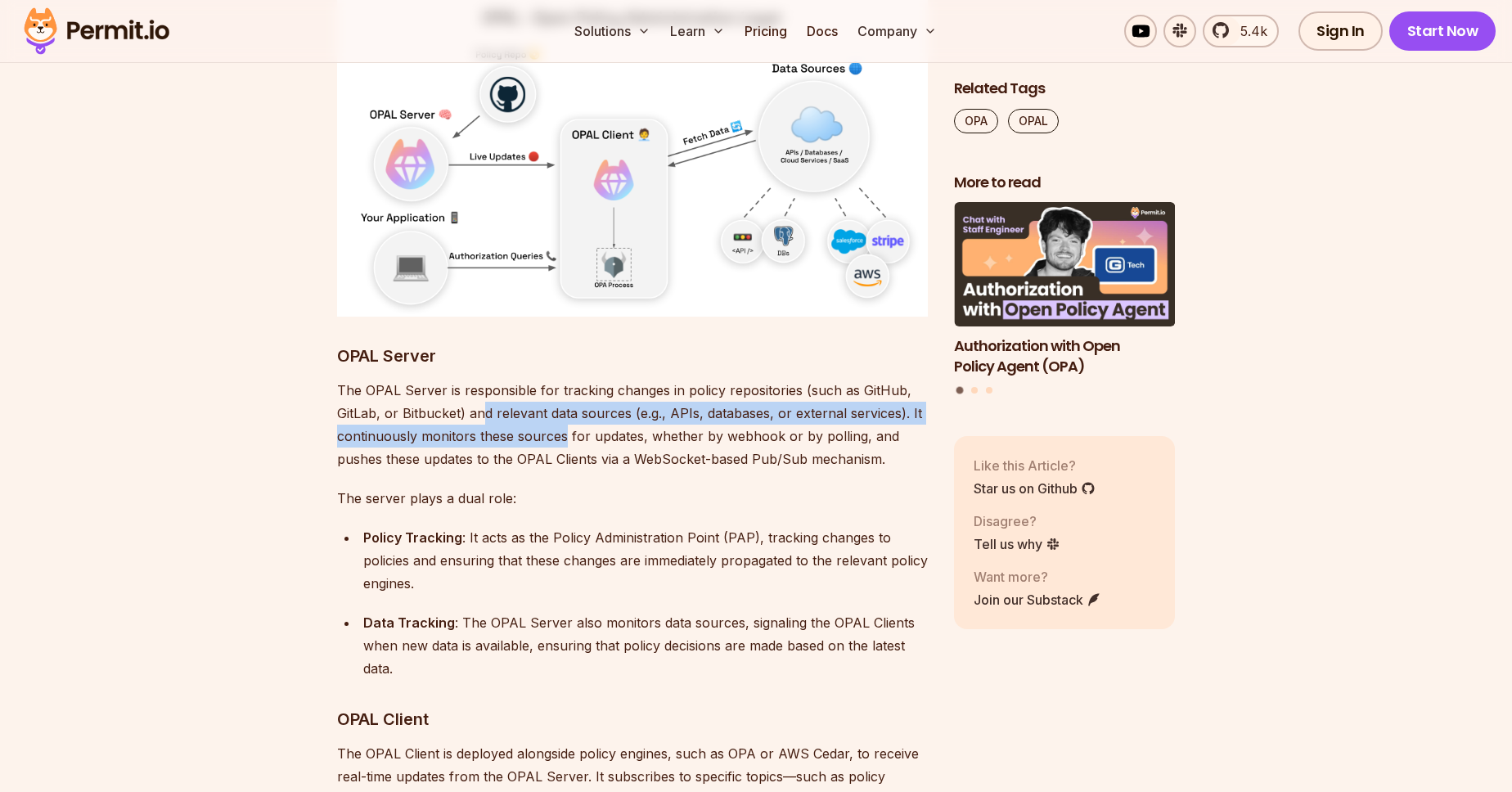
drag, startPoint x: 519, startPoint y: 368, endPoint x: 566, endPoint y: 376, distance: 47.7
click at [566, 379] on p "The OPAL Server is responsible for tracking changes in policy repositories (suc…" at bounding box center [633, 425] width 591 height 91
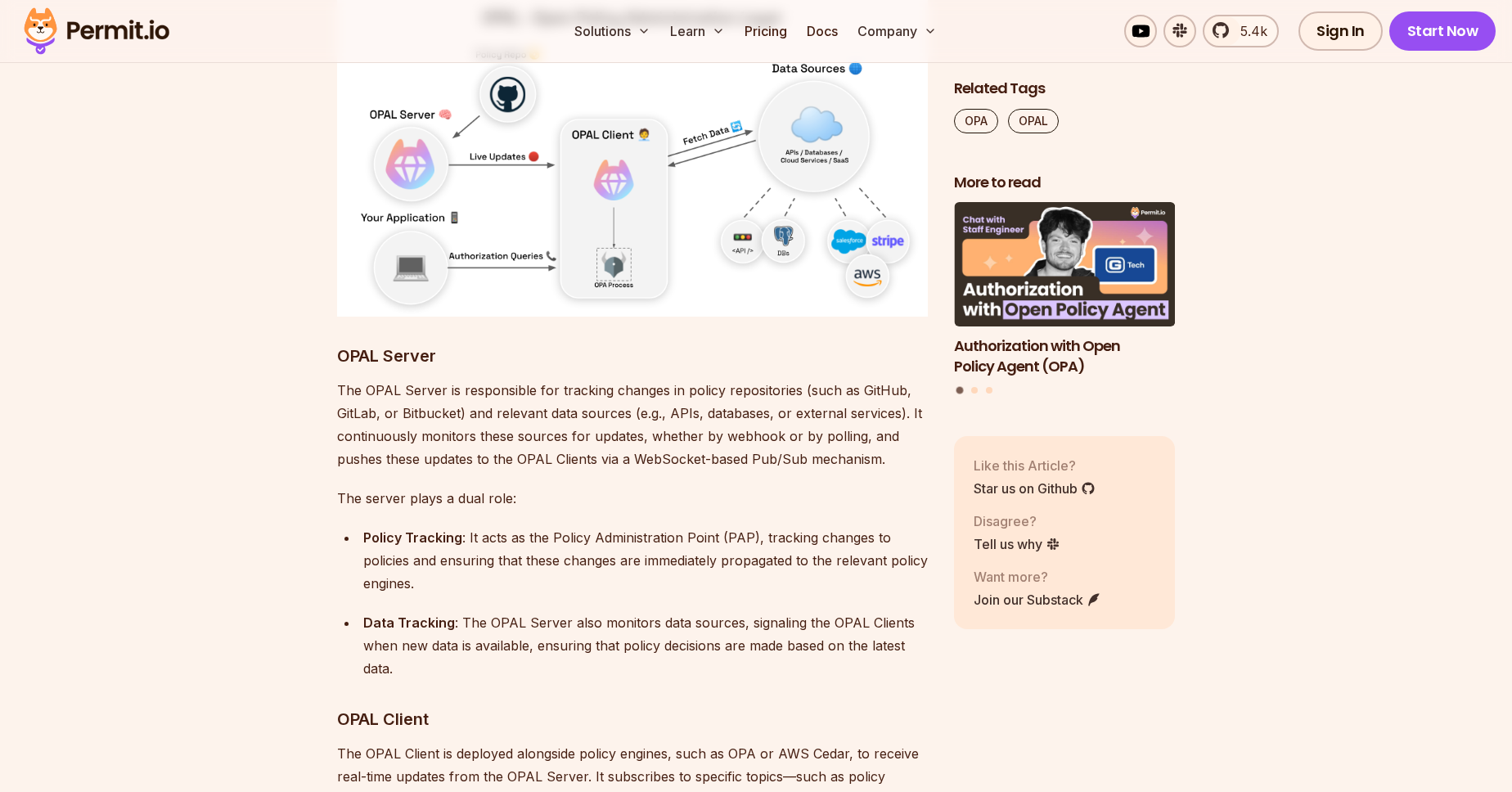
click at [637, 400] on p "The OPAL Server is responsible for tracking changes in policy repositories (suc…" at bounding box center [633, 425] width 591 height 91
click at [706, 395] on p "The OPAL Server is responsible for tracking changes in policy repositories (suc…" at bounding box center [633, 425] width 591 height 91
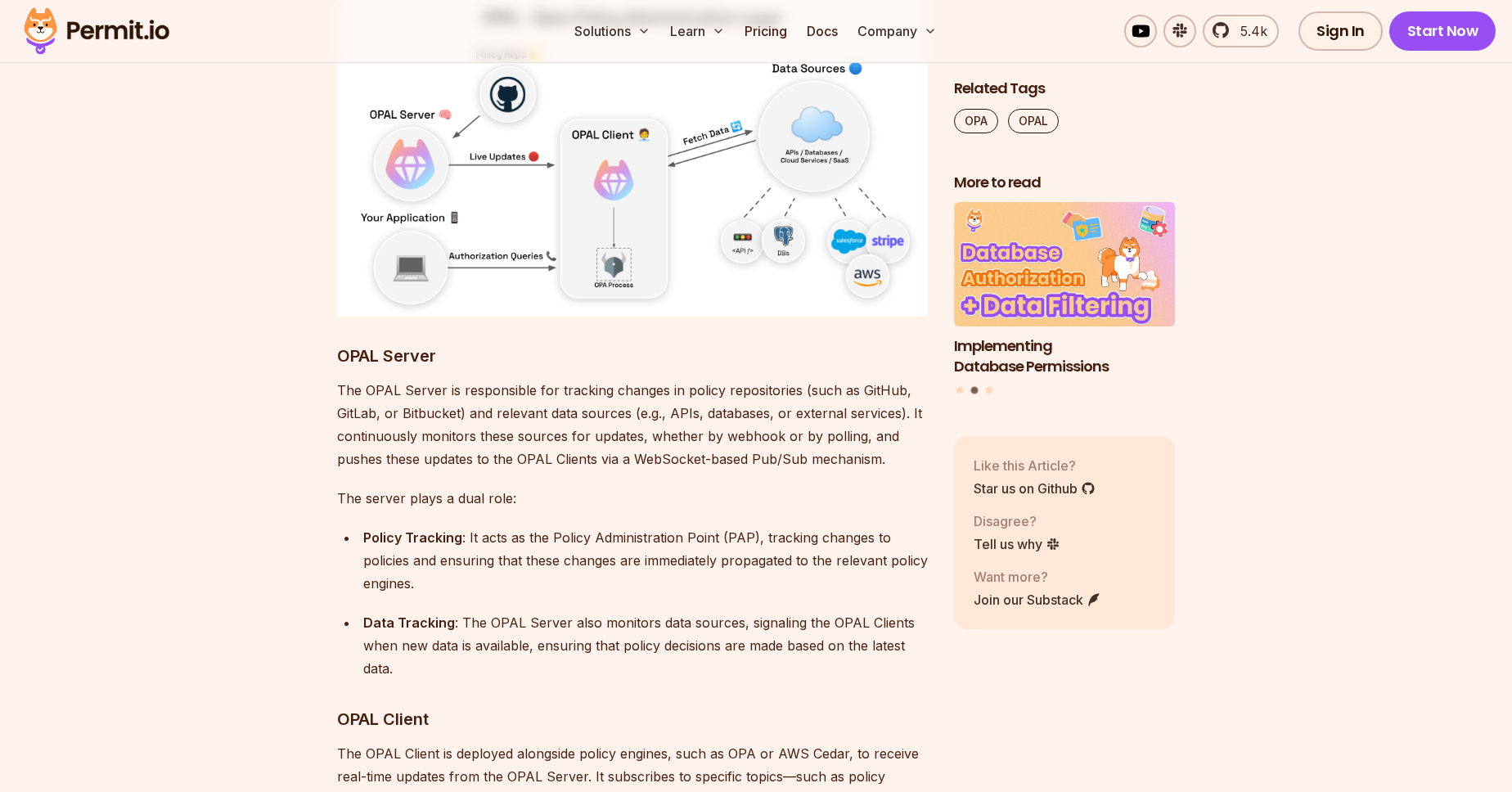
click at [674, 487] on p "The server plays a dual role:" at bounding box center [633, 498] width 591 height 23
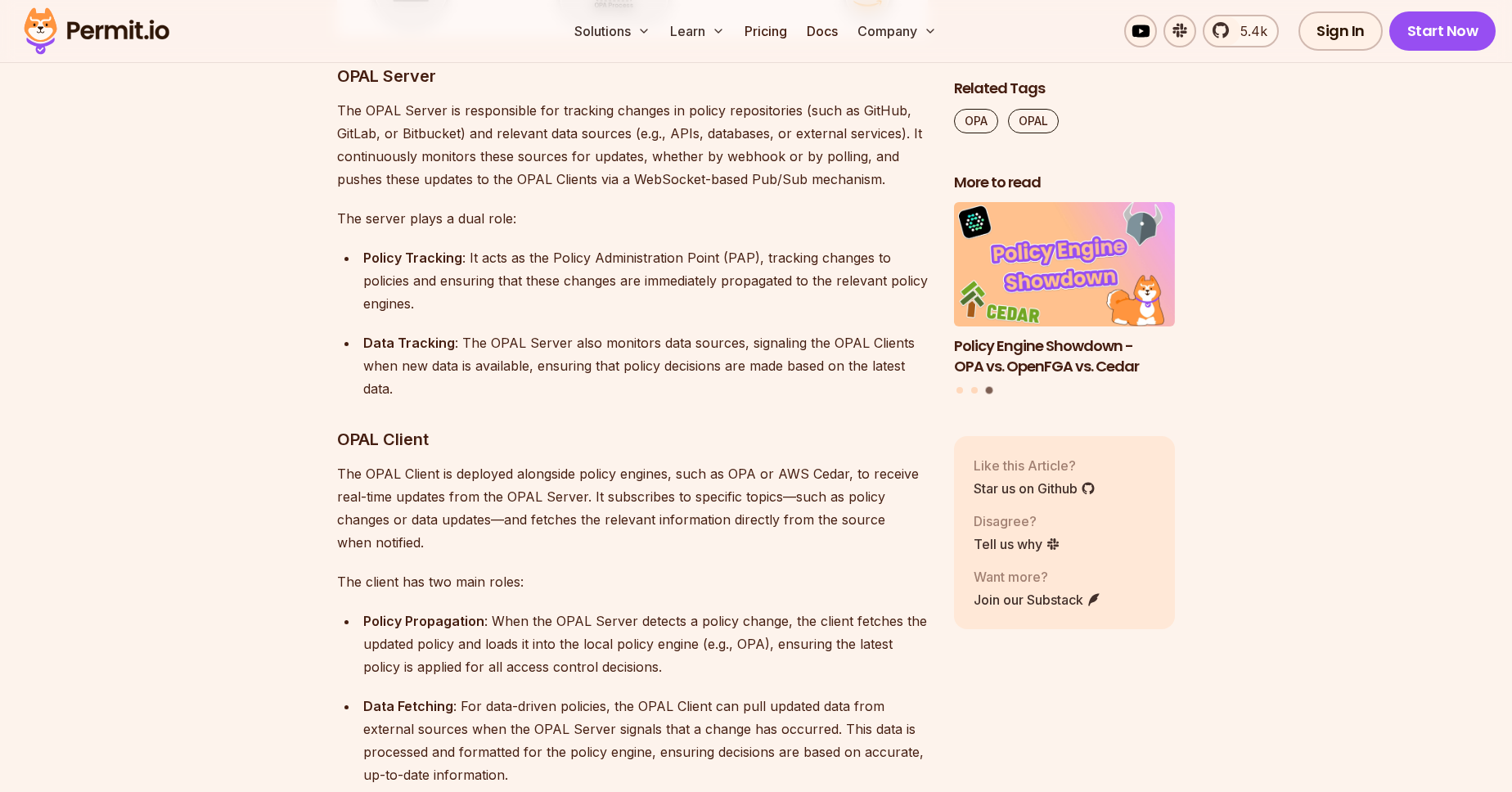
scroll to position [6671, 0]
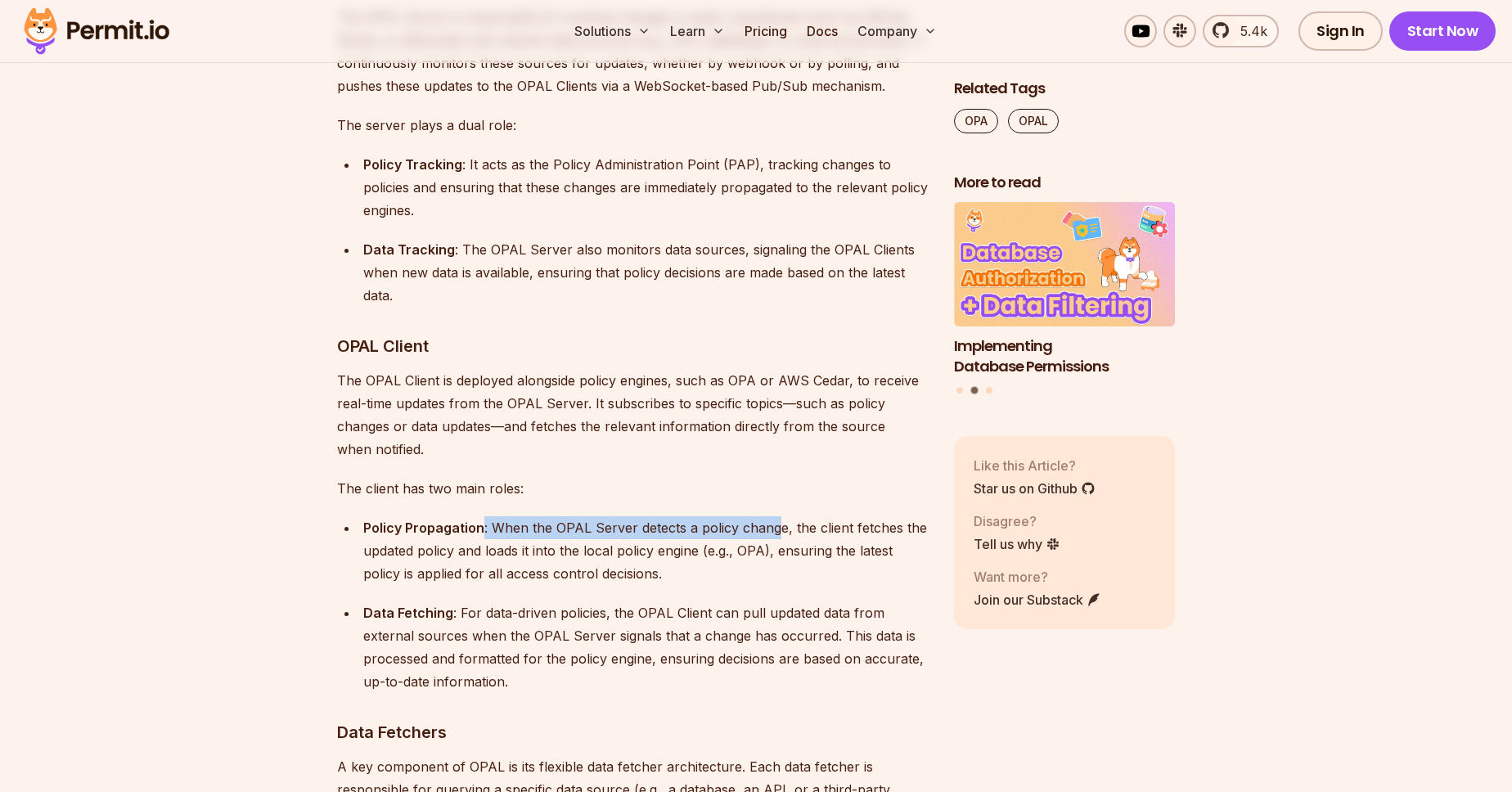
drag, startPoint x: 483, startPoint y: 463, endPoint x: 776, endPoint y: 467, distance: 293.0
click at [776, 516] on div "Policy Propagation : When the OPAL Server detects a policy change, the client f…" at bounding box center [645, 550] width 565 height 68
click at [870, 516] on div "Policy Propagation : When the OPAL Server detects a policy change, the client f…" at bounding box center [645, 550] width 565 height 68
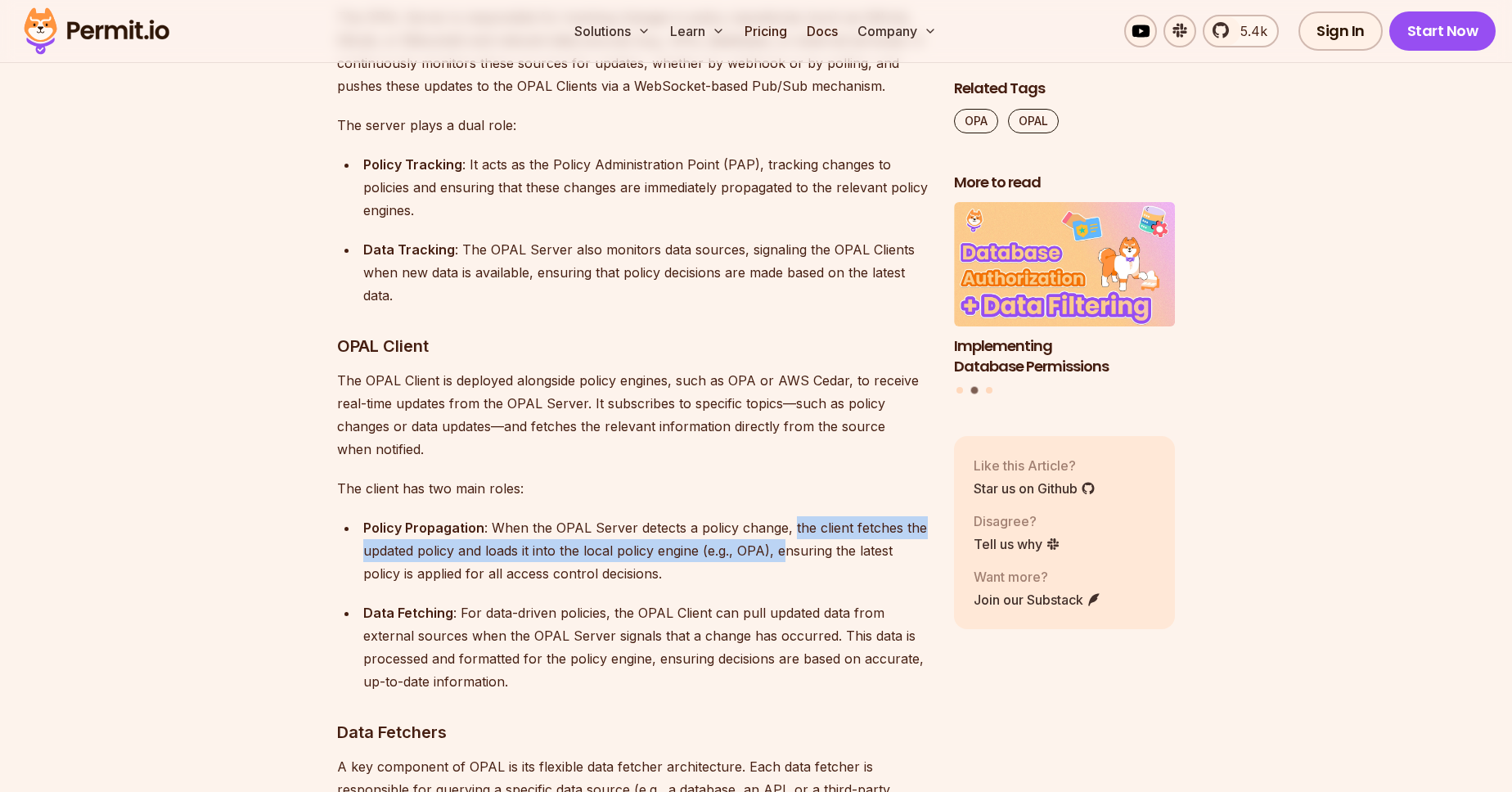
drag, startPoint x: 790, startPoint y: 464, endPoint x: 787, endPoint y: 487, distance: 23.2
click at [787, 516] on div "Policy Propagation : When the OPAL Server detects a policy change, the client f…" at bounding box center [645, 550] width 565 height 68
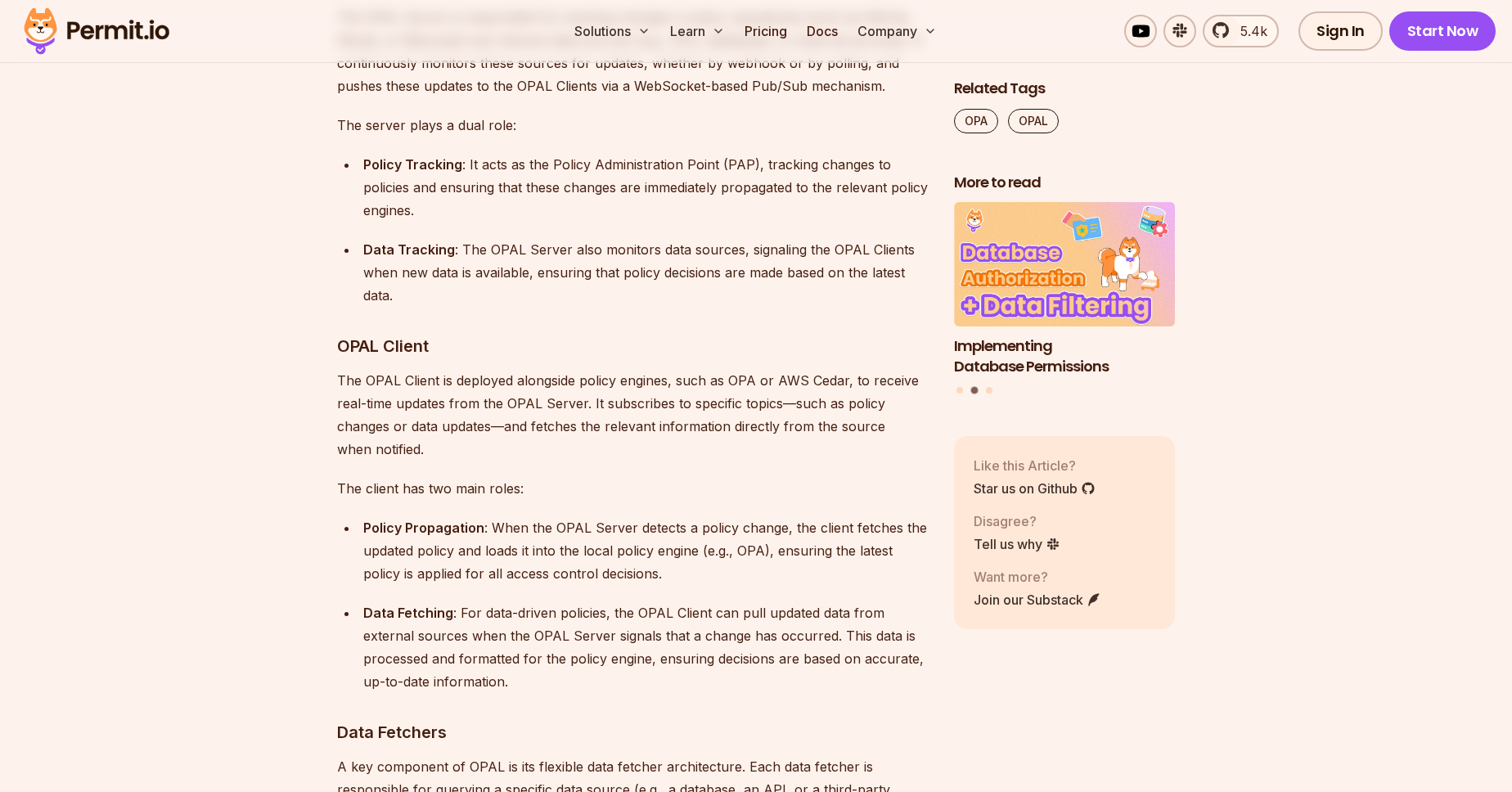
click at [768, 519] on ul "Policy Propagation : When the OPAL Server detects a policy change, the client f…" at bounding box center [633, 604] width 591 height 177
click at [814, 516] on div "Policy Propagation : When the OPAL Server detects a policy change, the client f…" at bounding box center [645, 550] width 565 height 68
click at [815, 520] on ul "Policy Propagation : When the OPAL Server detects a policy change, the client f…" at bounding box center [633, 604] width 591 height 177
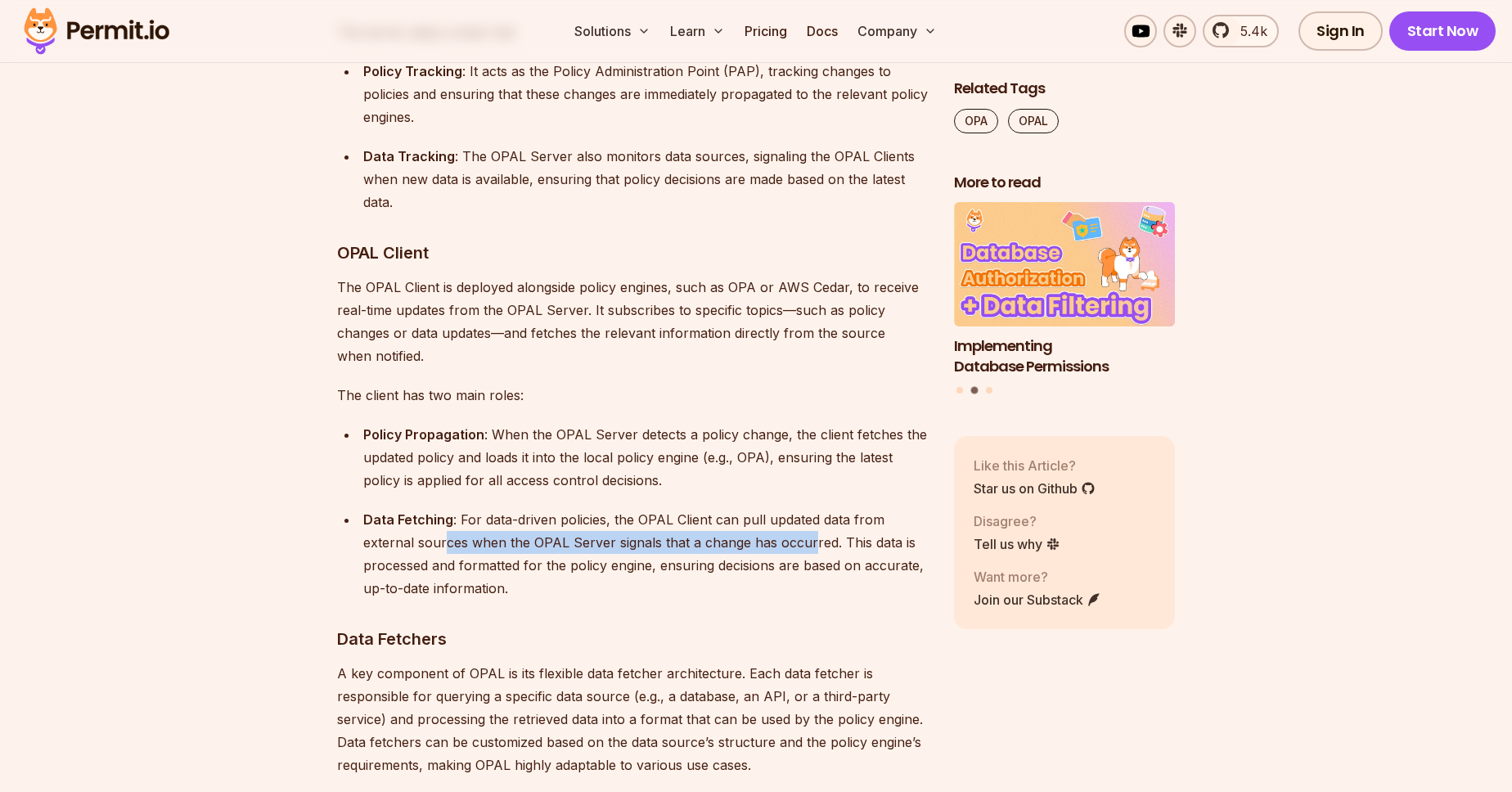
drag, startPoint x: 448, startPoint y: 466, endPoint x: 809, endPoint y: 469, distance: 361.0
click at [809, 508] on div "Data Fetching : For data-driven policies, the OPAL Client can pull updated data…" at bounding box center [645, 554] width 565 height 91
click at [869, 508] on div "Data Fetching : For data-driven policies, the OPAL Client can pull updated data…" at bounding box center [645, 554] width 565 height 91
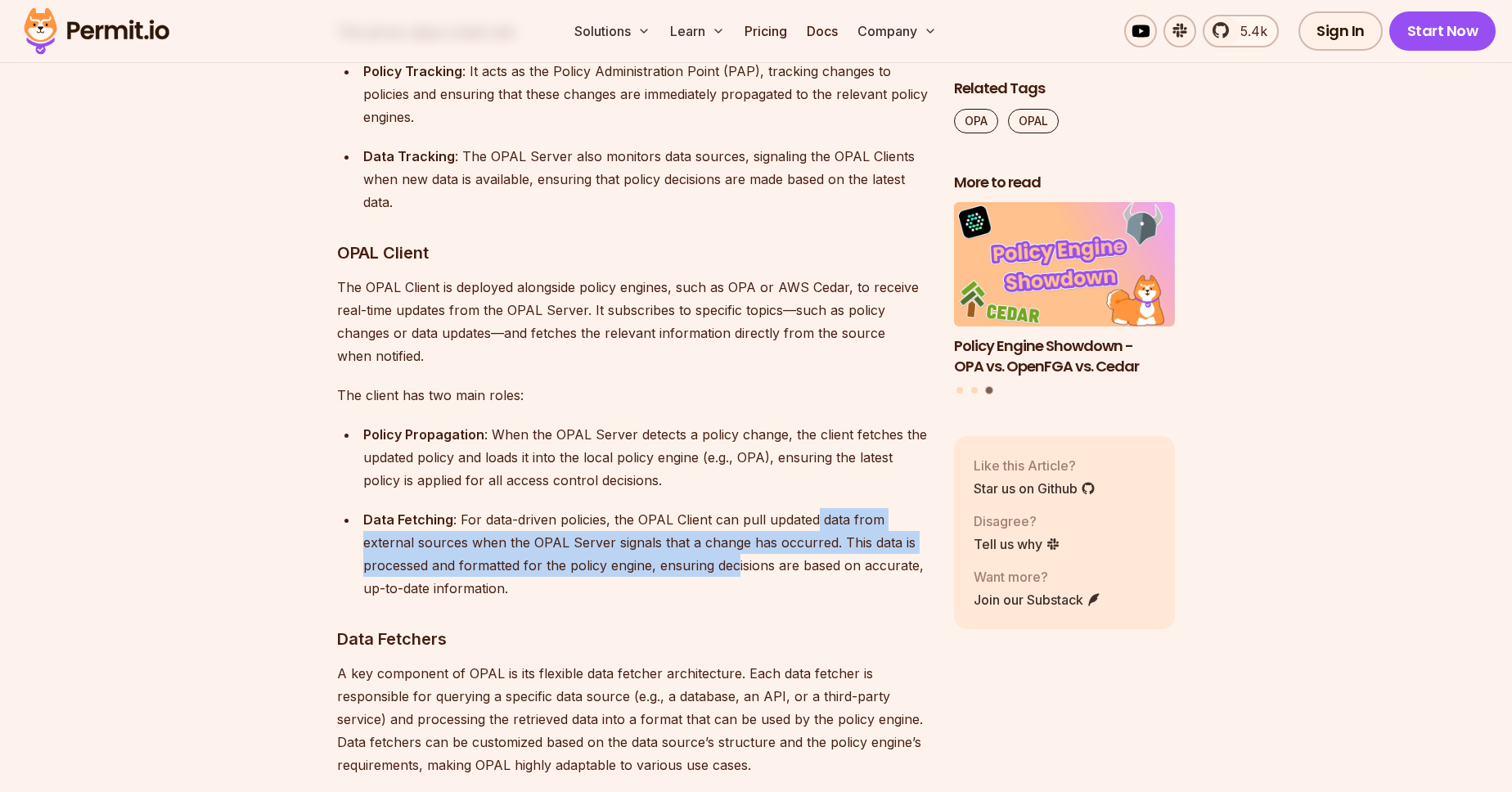
drag, startPoint x: 817, startPoint y: 461, endPoint x: 739, endPoint y: 500, distance: 87.2
click at [739, 508] on div "Data Fetching : For data-driven policies, the OPAL Client can pull updated data…" at bounding box center [645, 554] width 565 height 91
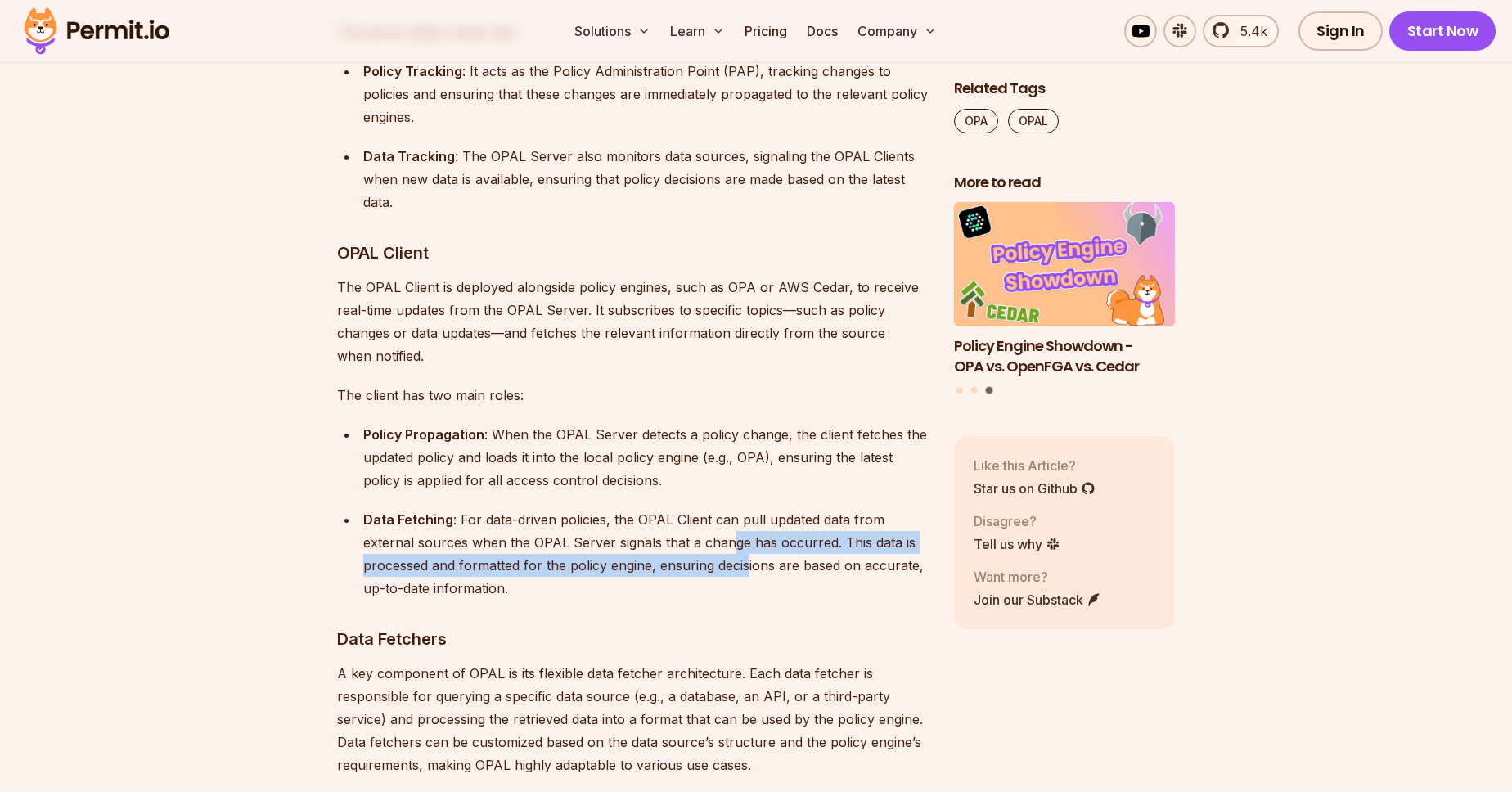
drag, startPoint x: 732, startPoint y: 482, endPoint x: 747, endPoint y: 502, distance: 25.0
click at [747, 508] on div "Data Fetching : For data-driven policies, the OPAL Client can pull updated data…" at bounding box center [645, 554] width 565 height 91
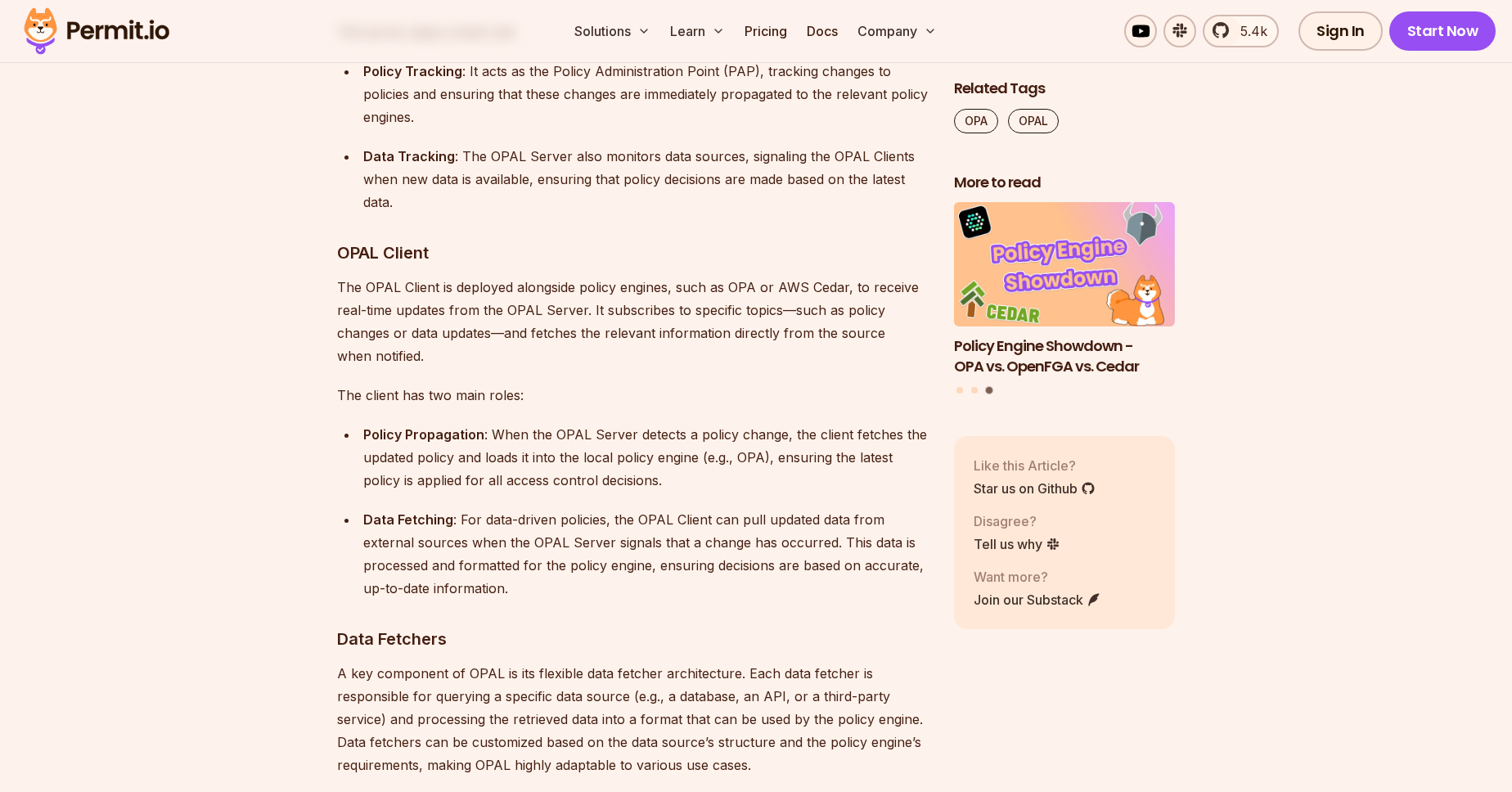
click at [789, 515] on div "Data Fetching : For data-driven policies, the OPAL Client can pull updated data…" at bounding box center [645, 554] width 565 height 91
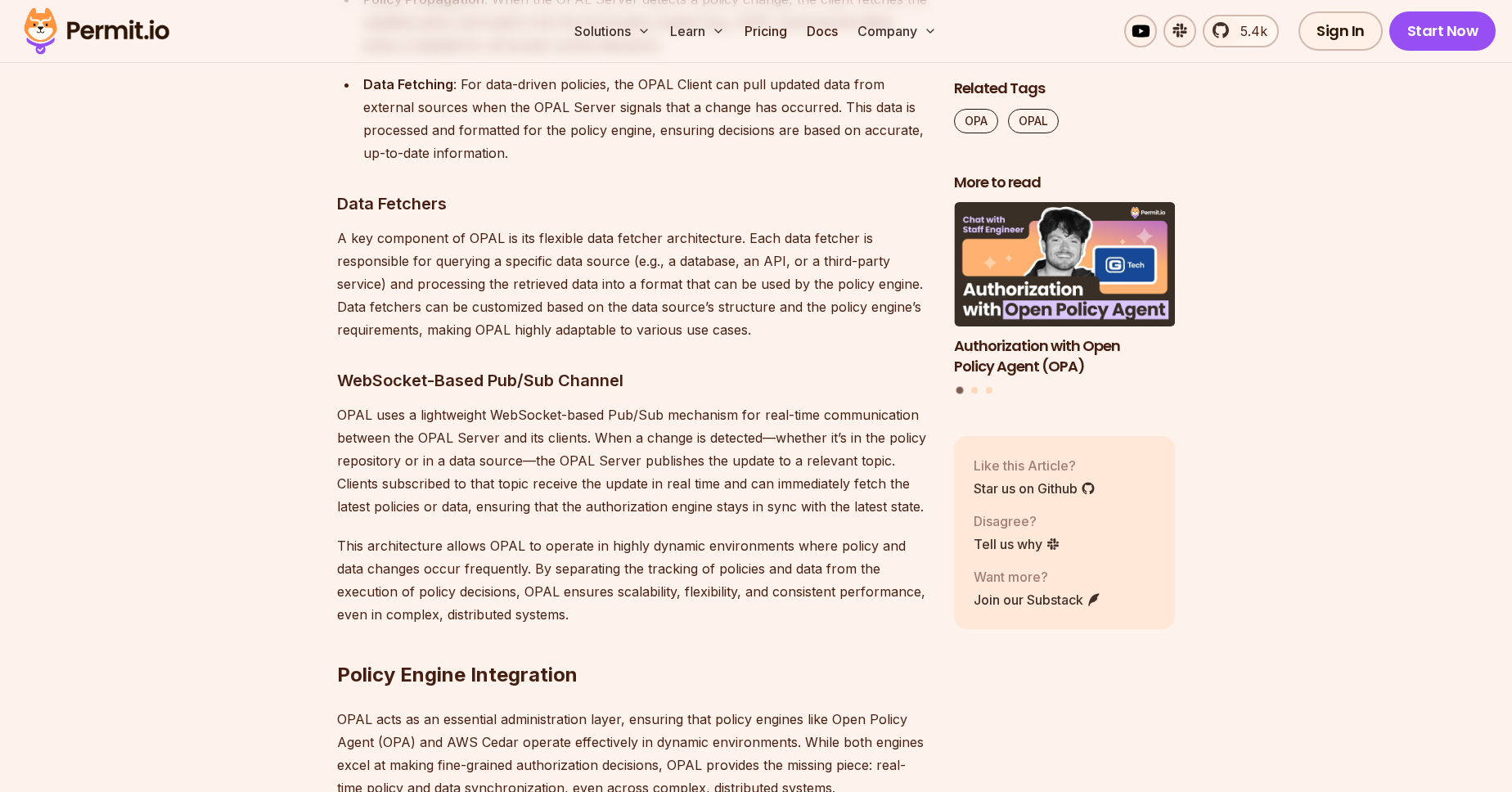
scroll to position [7231, 0]
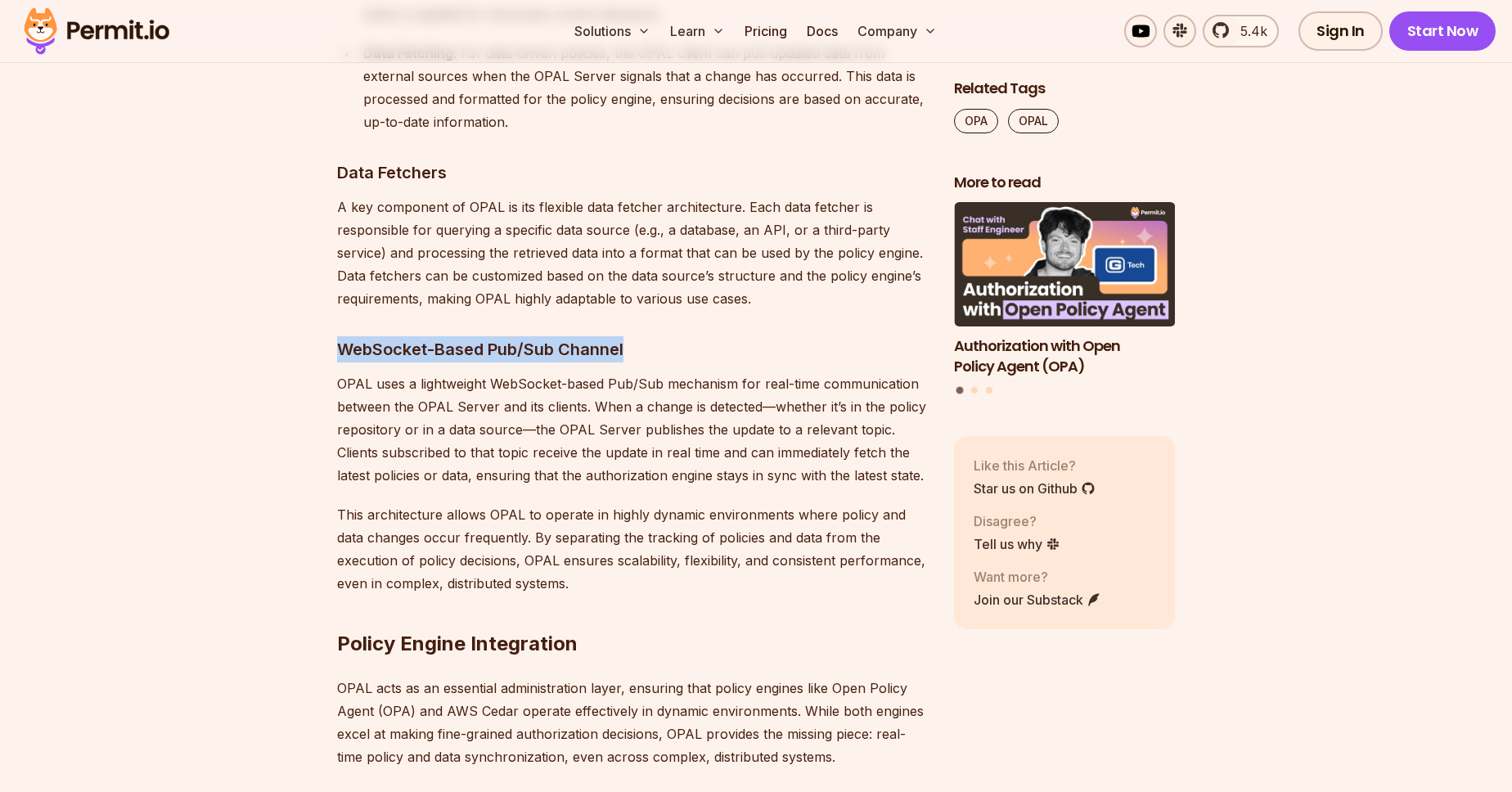
drag, startPoint x: 349, startPoint y: 280, endPoint x: 672, endPoint y: 285, distance: 323.0
click at [672, 337] on h3 "WebSocket-Based Pub/Sub Channel" at bounding box center [633, 349] width 591 height 26
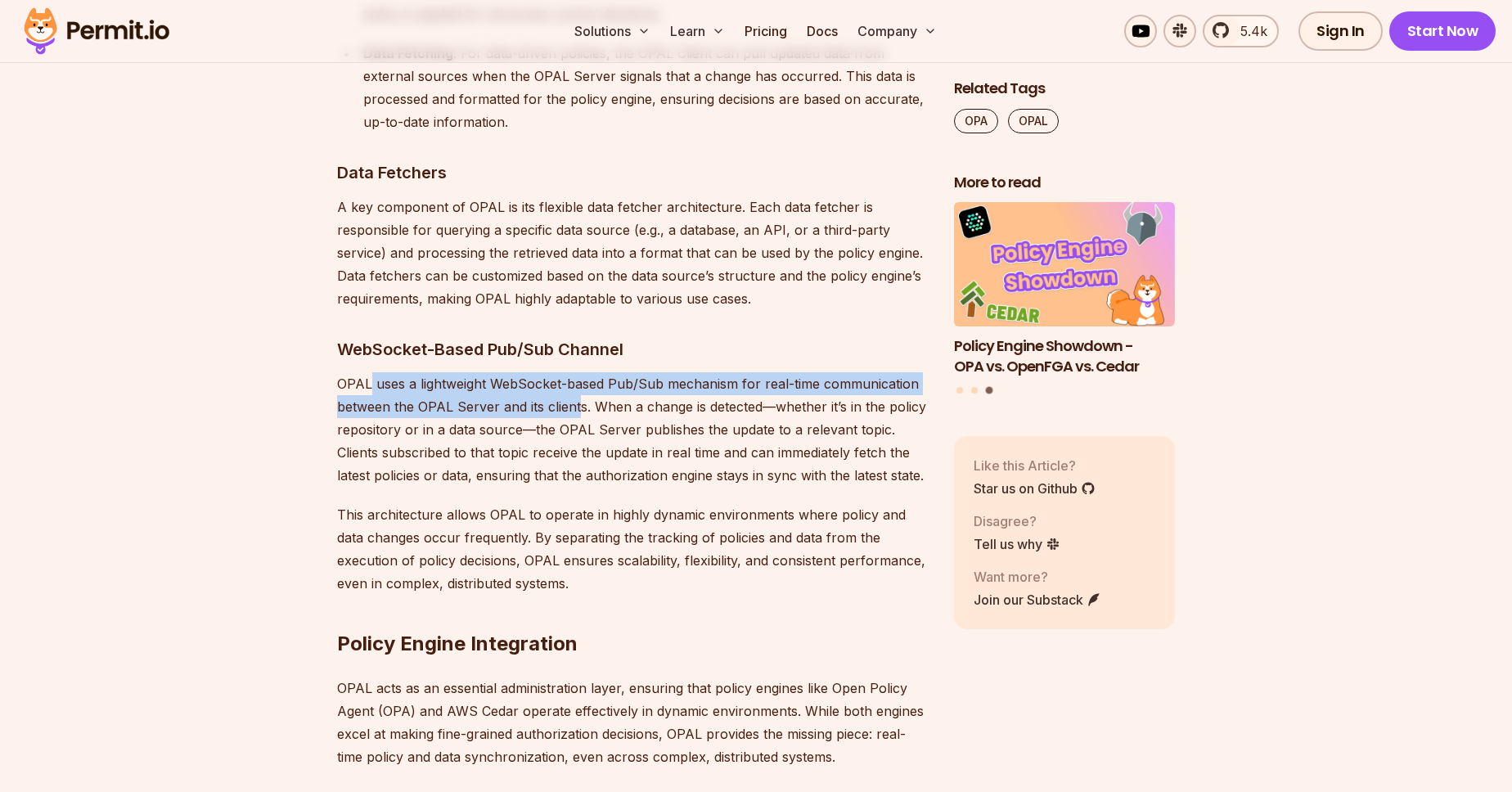
drag, startPoint x: 469, startPoint y: 331, endPoint x: 580, endPoint y: 331, distance: 111.0
click at [580, 373] on p "OPAL uses a lightweight WebSocket-based Pub/Sub mechanism for real-time communi…" at bounding box center [633, 430] width 591 height 114
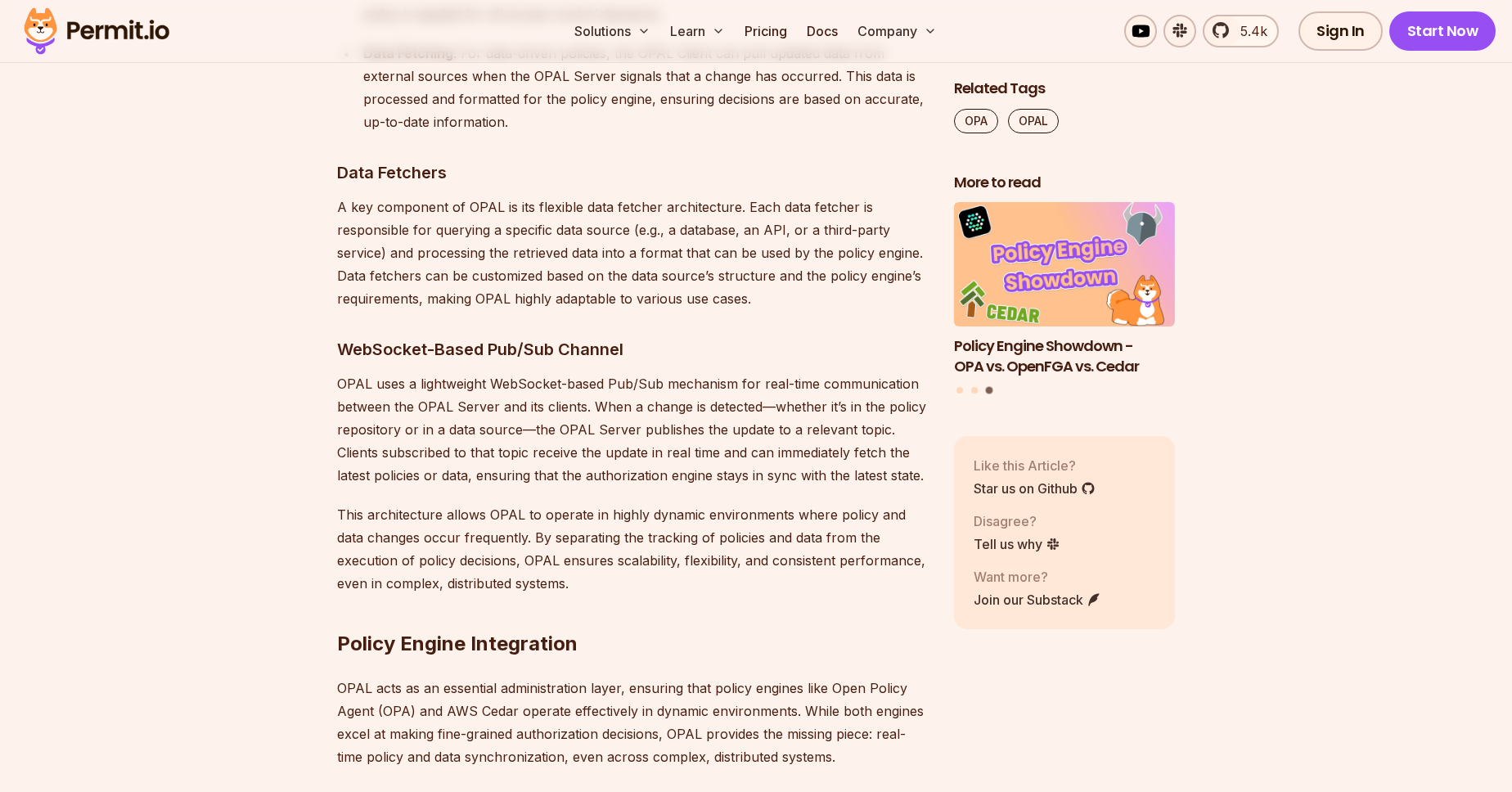
click at [724, 373] on p "OPAL uses a lightweight WebSocket-based Pub/Sub mechanism for real-time communi…" at bounding box center [633, 430] width 591 height 114
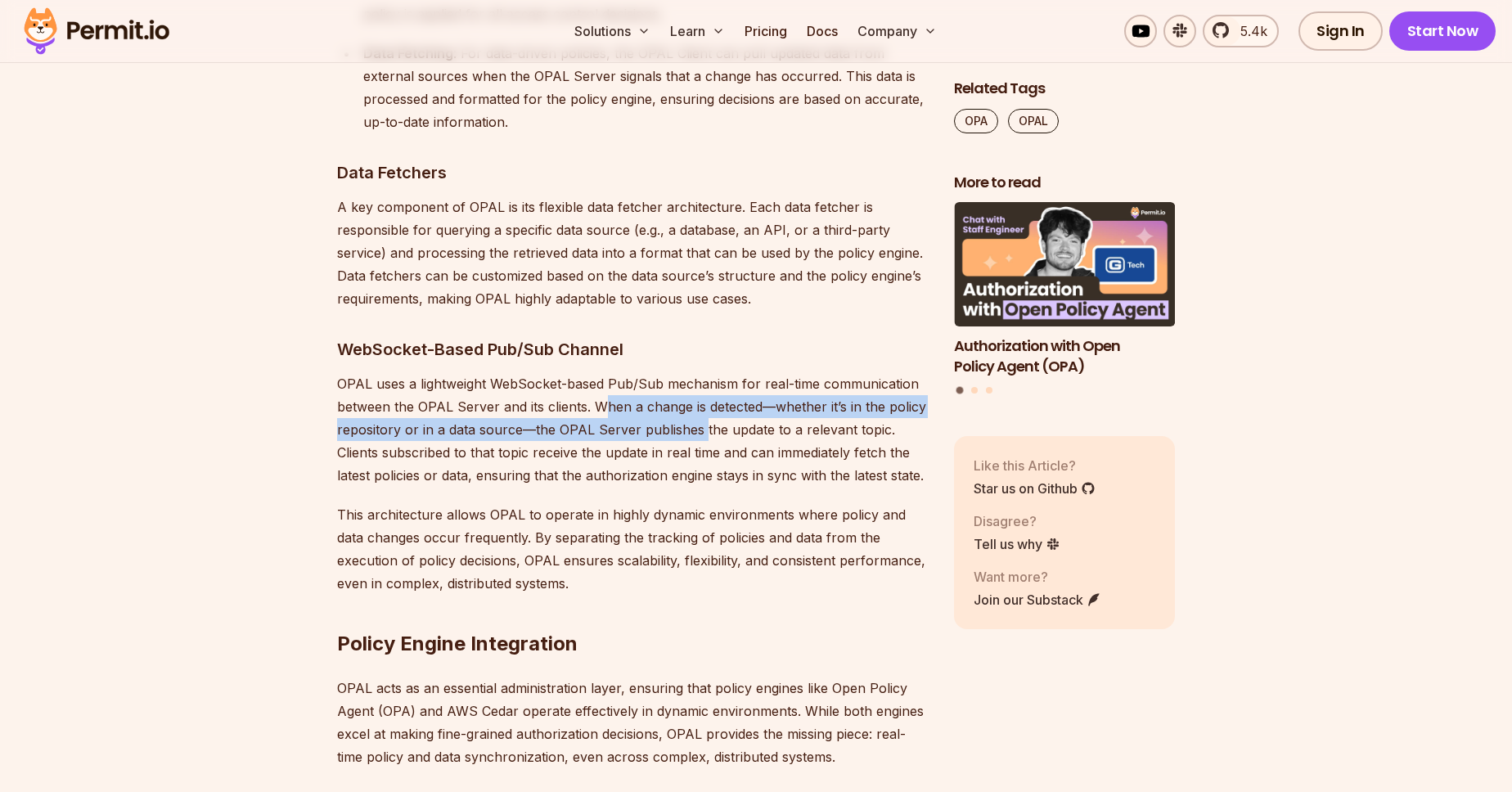
drag, startPoint x: 602, startPoint y: 337, endPoint x: 702, endPoint y: 350, distance: 100.8
click at [702, 373] on p "OPAL uses a lightweight WebSocket-based Pub/Sub mechanism for real-time communi…" at bounding box center [633, 430] width 591 height 114
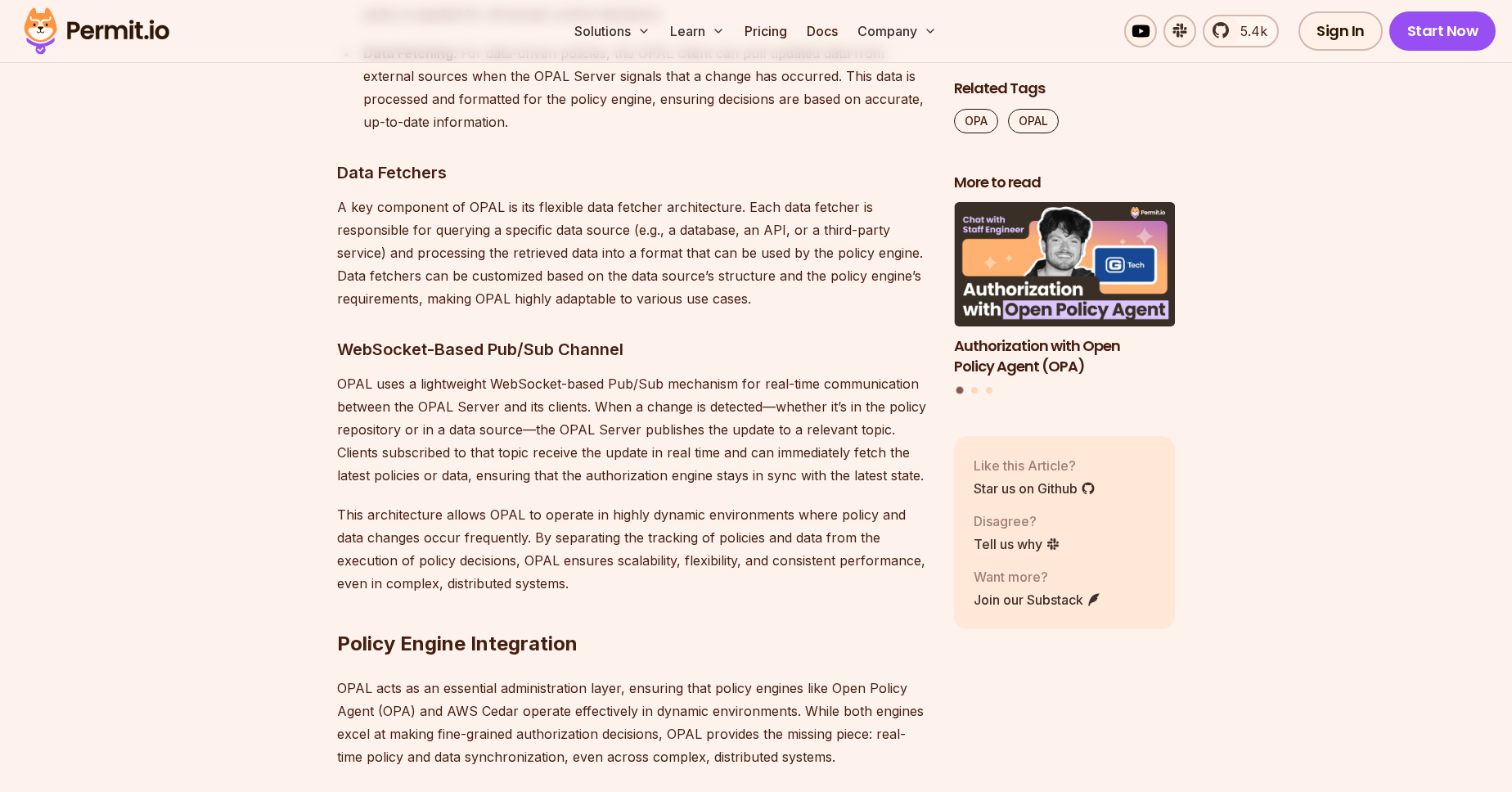
click at [718, 384] on p "OPAL uses a lightweight WebSocket-based Pub/Sub mechanism for real-time communi…" at bounding box center [633, 430] width 591 height 114
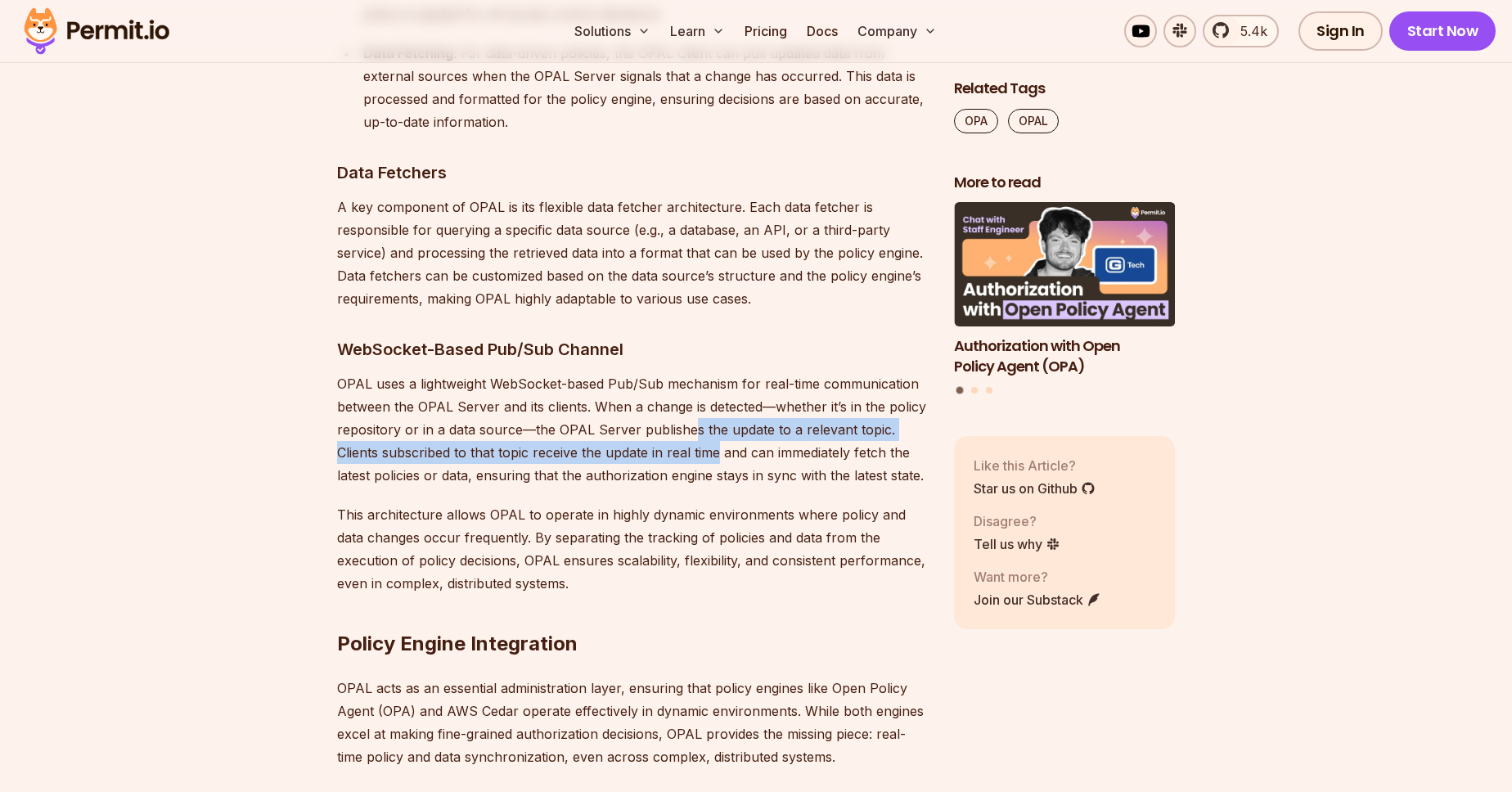
drag, startPoint x: 693, startPoint y: 360, endPoint x: 718, endPoint y: 377, distance: 30.2
click at [718, 377] on p "OPAL uses a lightweight WebSocket-based Pub/Sub mechanism for real-time communi…" at bounding box center [633, 430] width 591 height 114
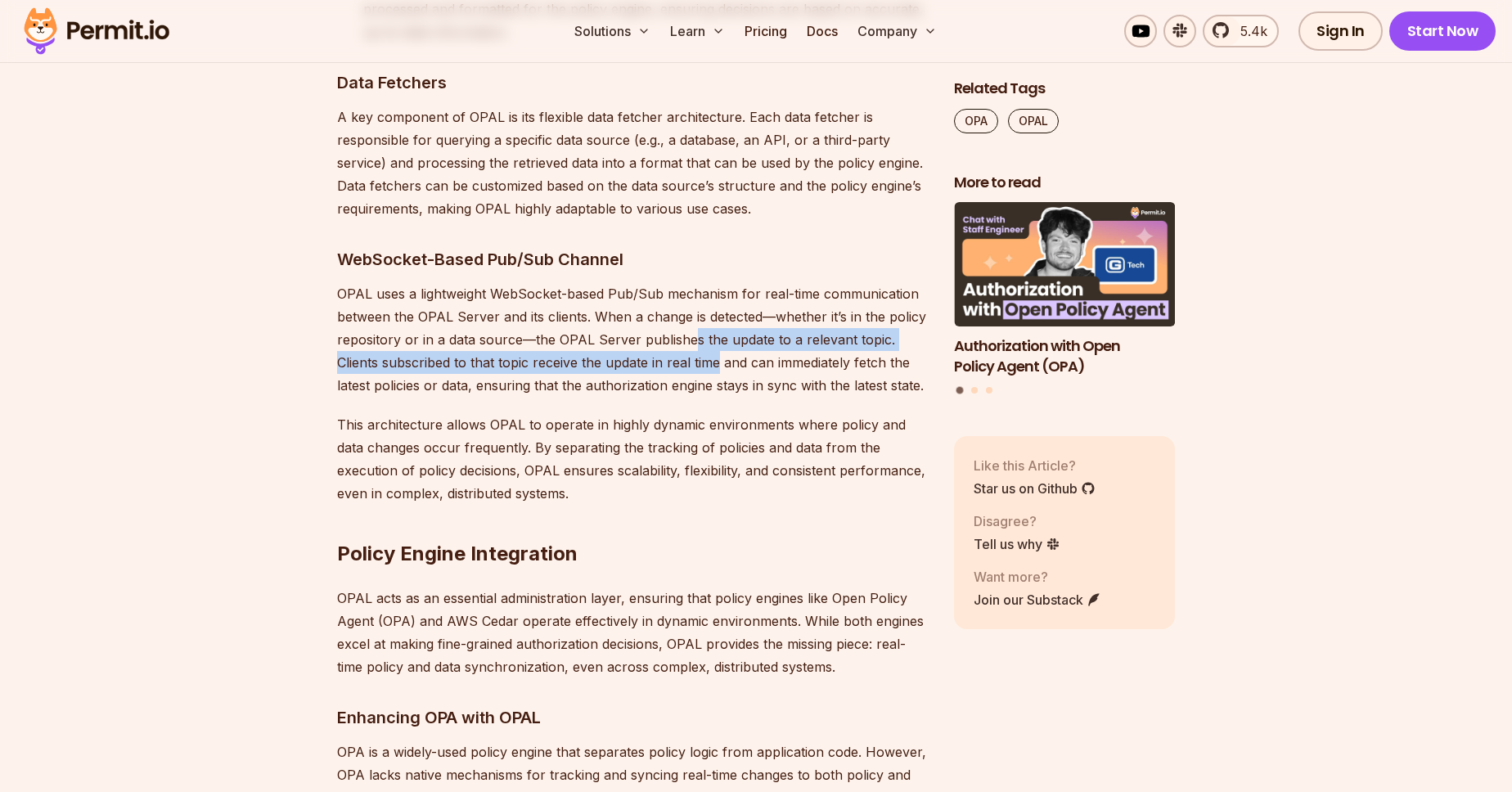
scroll to position [7324, 0]
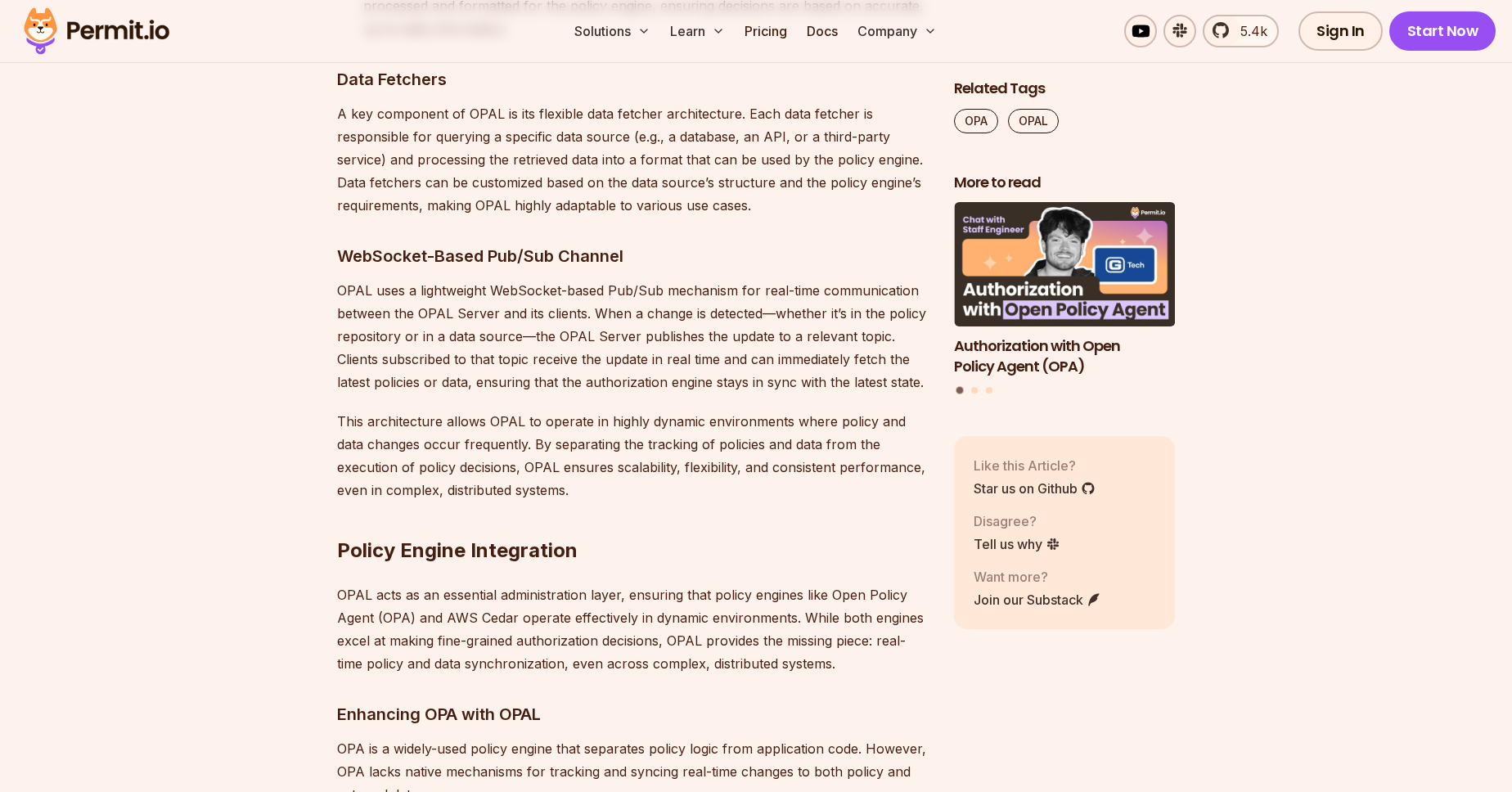
click at [659, 410] on p "This architecture allows OPAL to operate in highly dynamic environments where p…" at bounding box center [633, 455] width 591 height 91
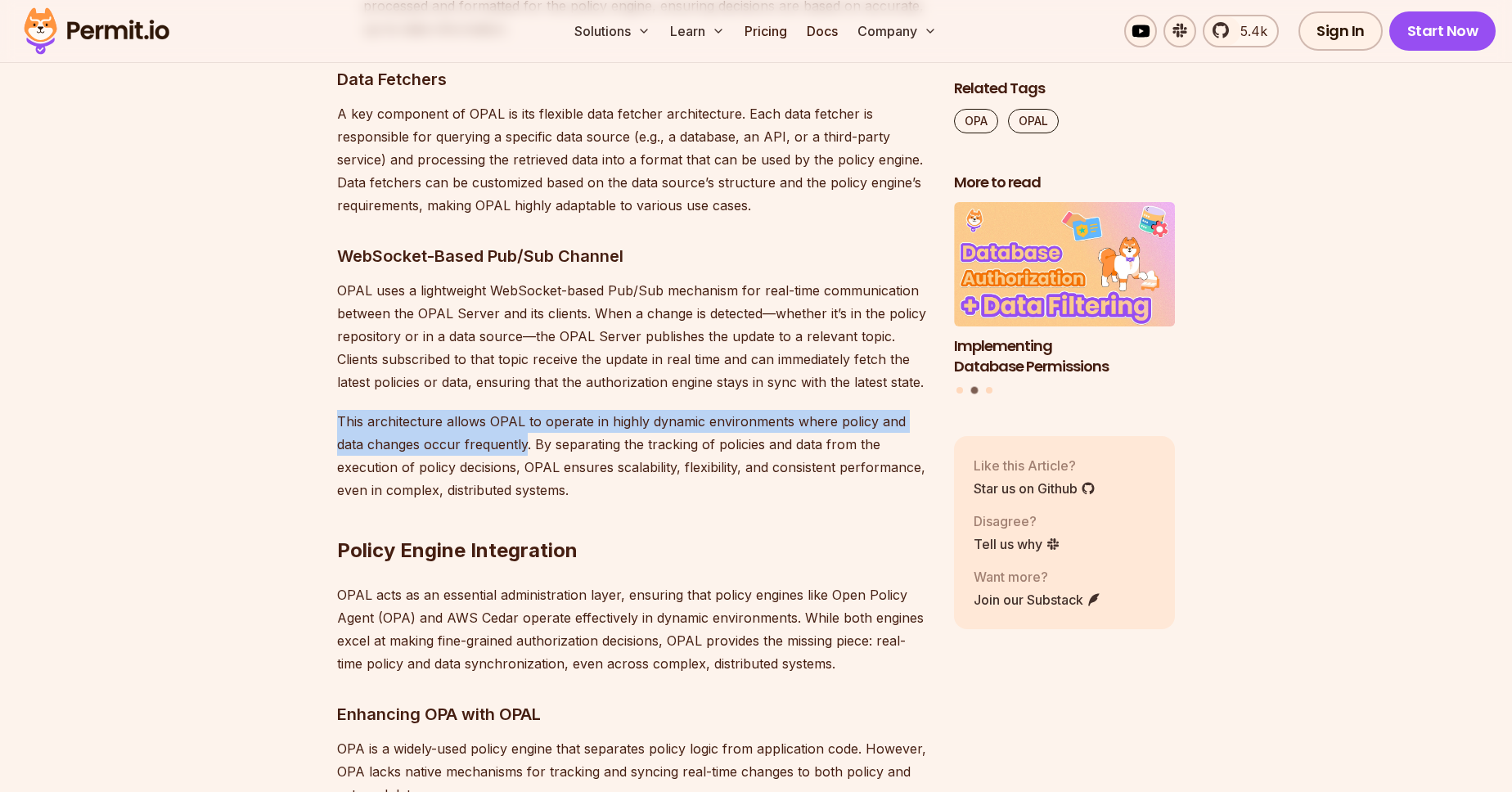
drag, startPoint x: 334, startPoint y: 352, endPoint x: 493, endPoint y: 381, distance: 161.6
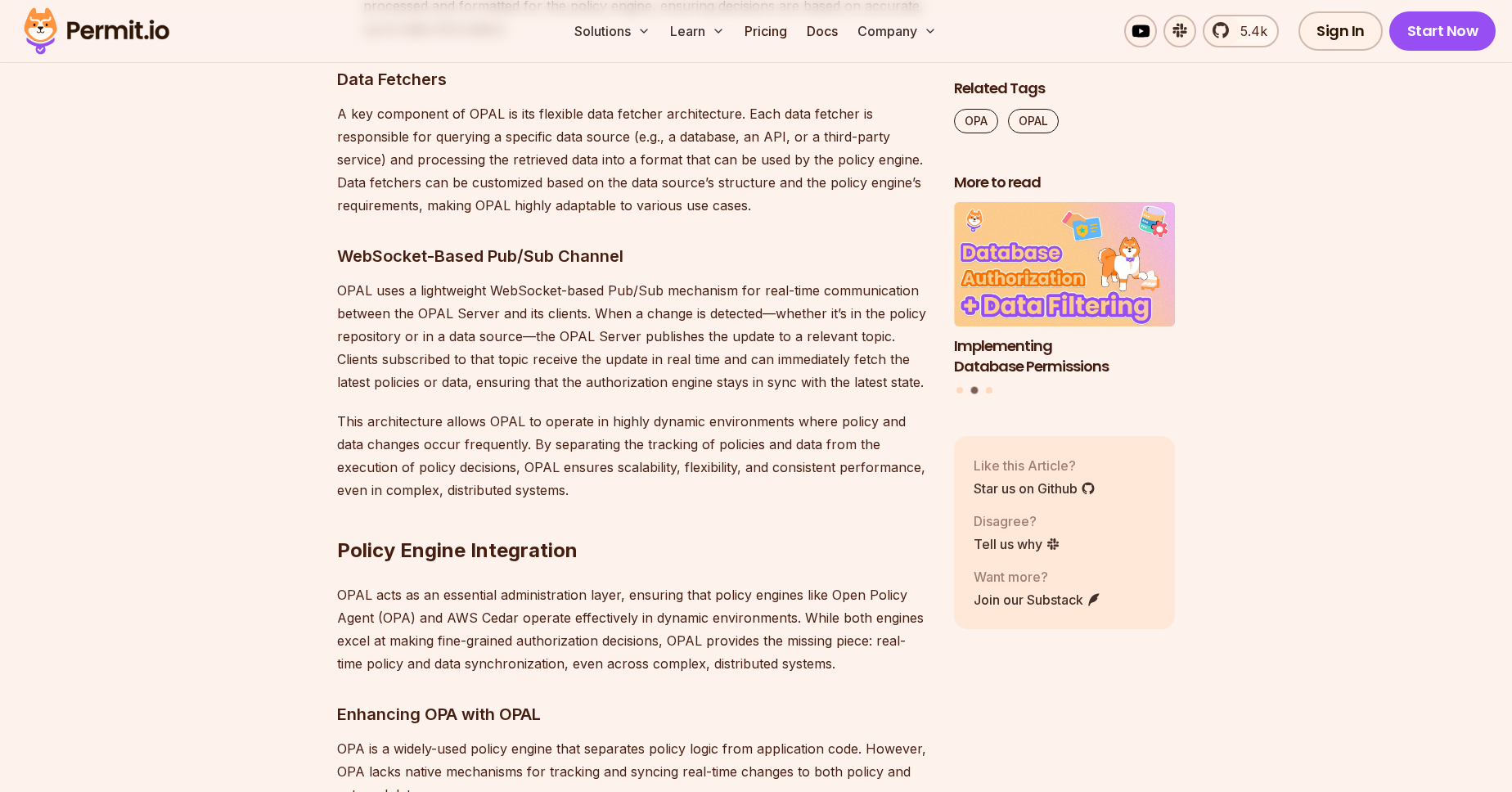
click at [536, 410] on p "This architecture allows OPAL to operate in highly dynamic environments where p…" at bounding box center [633, 455] width 591 height 91
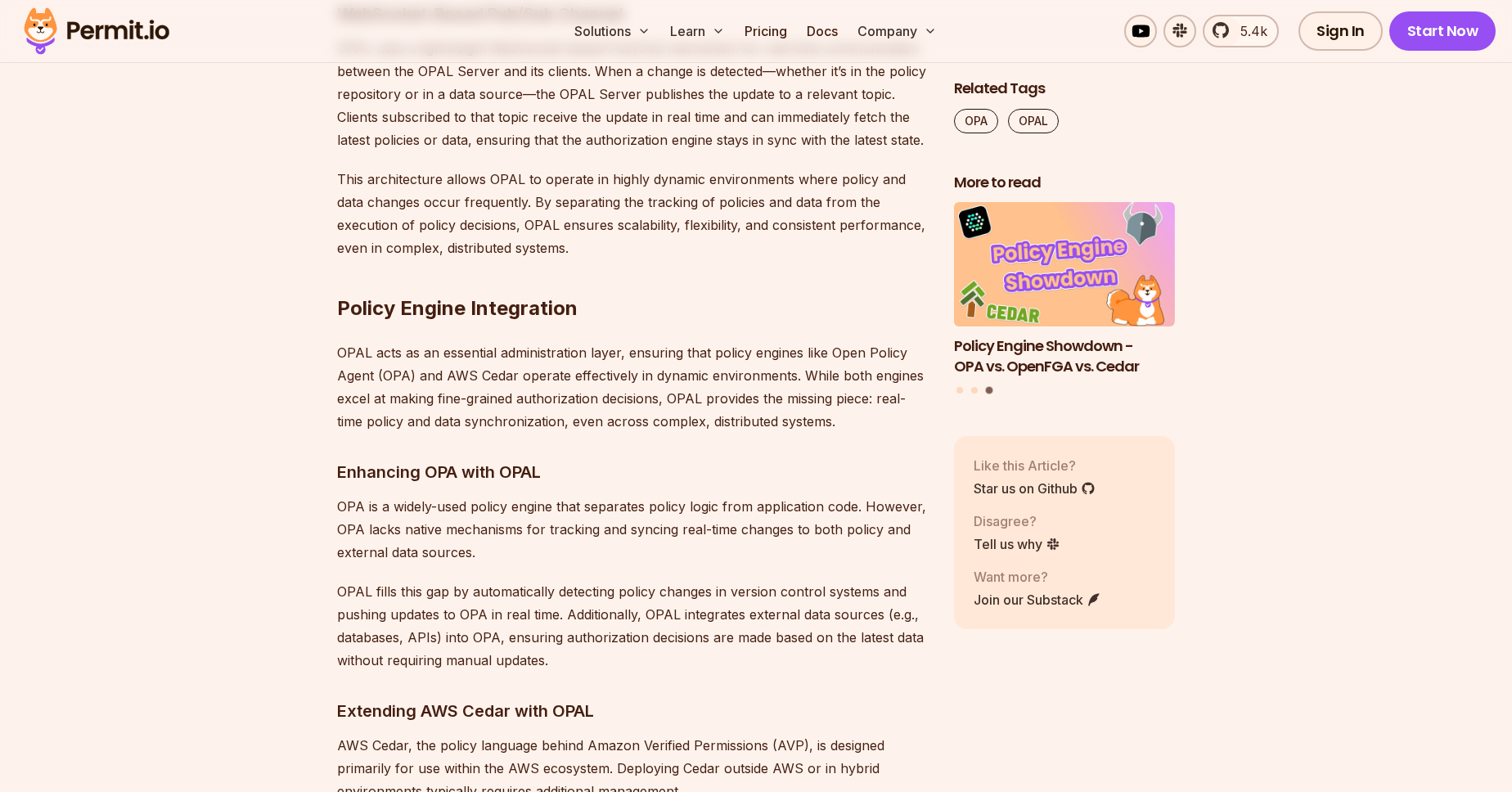
scroll to position [7604, 0]
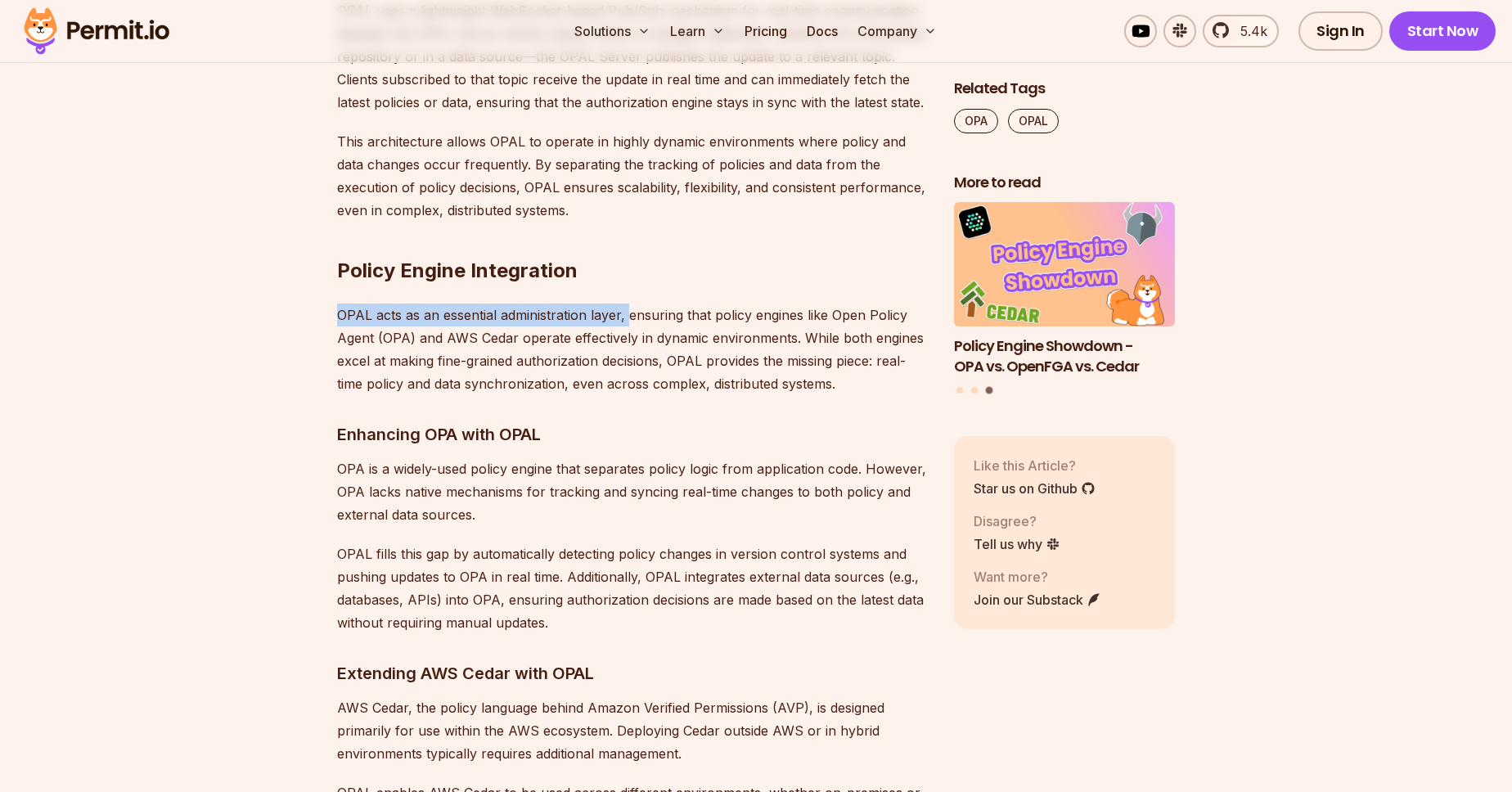
drag, startPoint x: 315, startPoint y: 243, endPoint x: 631, endPoint y: 249, distance: 316.1
click at [882, 303] on p "OPAL acts as an essential administration layer, ensuring that policy engines li…" at bounding box center [633, 349] width 591 height 91
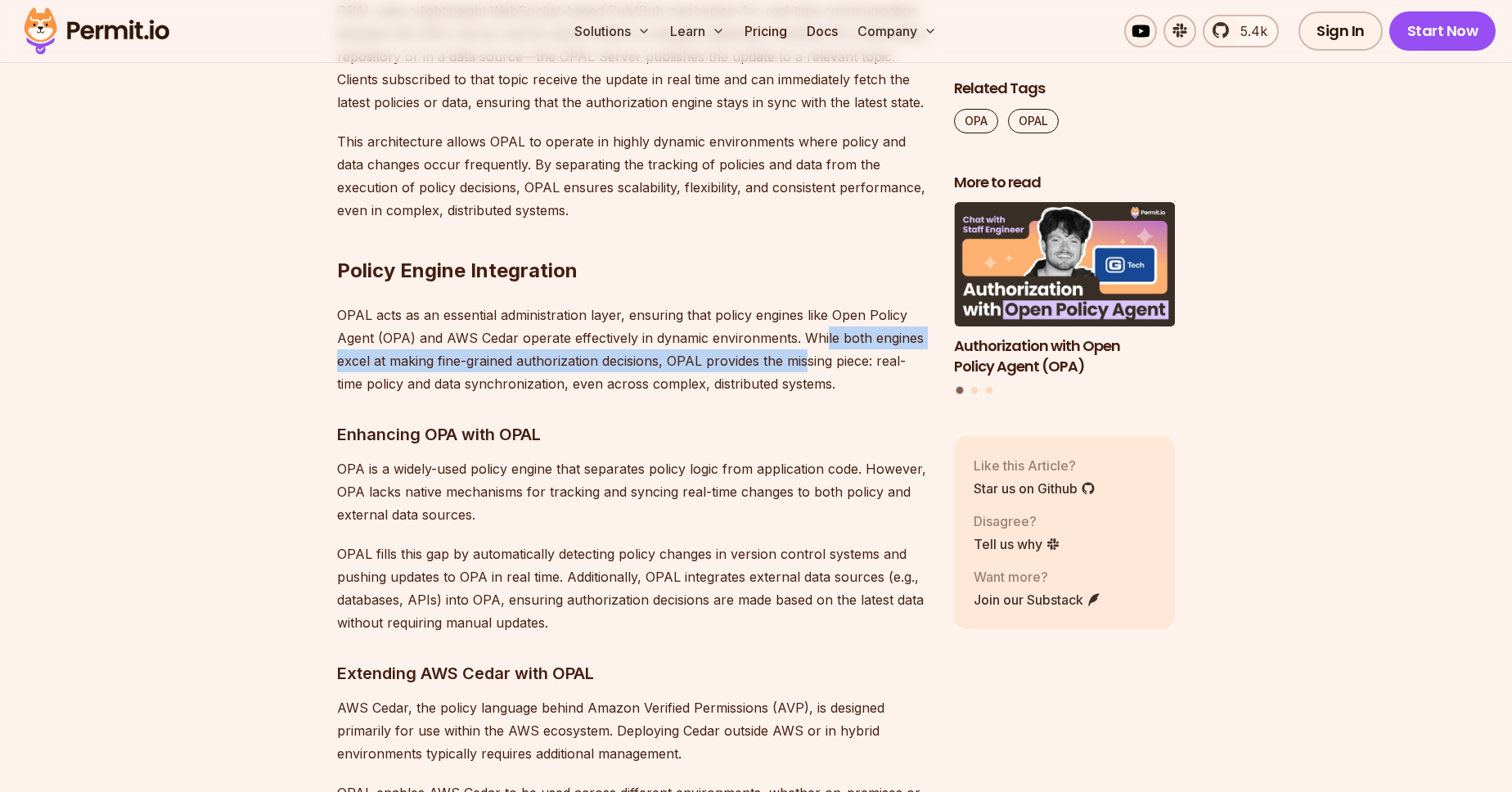
drag, startPoint x: 823, startPoint y: 261, endPoint x: 811, endPoint y: 286, distance: 27.7
click at [811, 303] on p "OPAL acts as an essential administration layer, ensuring that policy engines li…" at bounding box center [633, 349] width 591 height 91
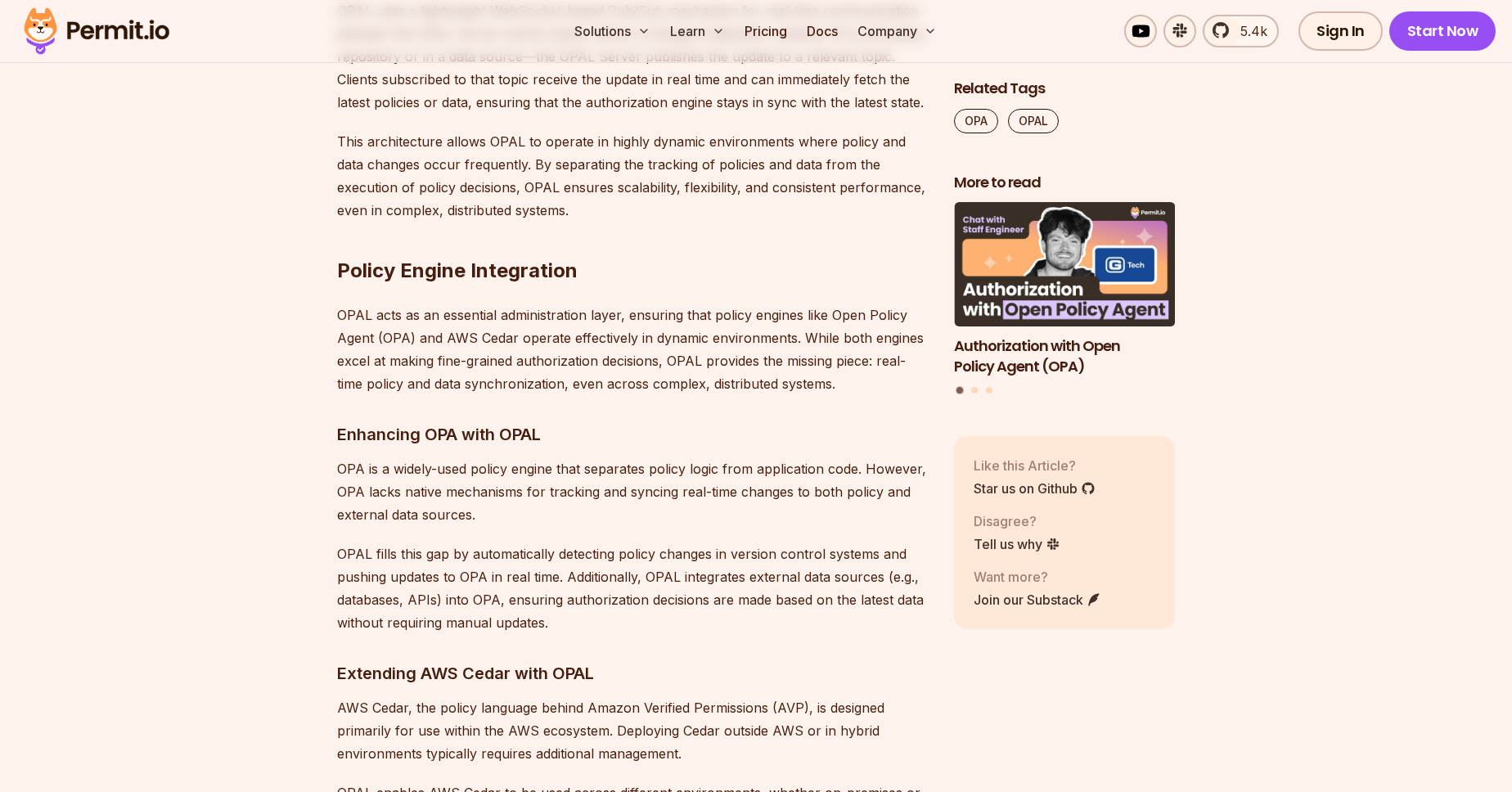
click at [749, 314] on p "OPAL acts as an essential administration layer, ensuring that policy engines li…" at bounding box center [633, 349] width 591 height 91
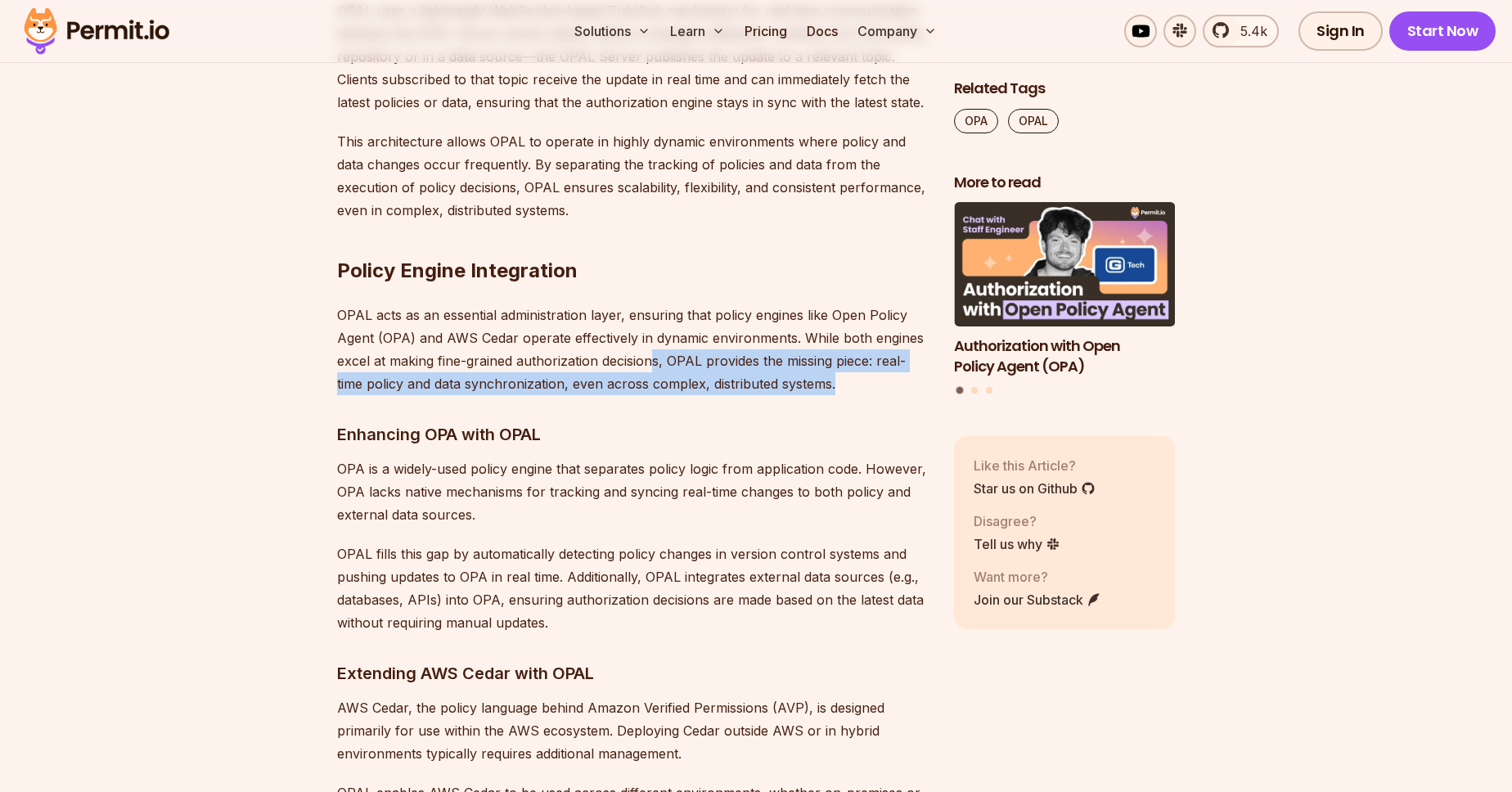
drag, startPoint x: 656, startPoint y: 293, endPoint x: 833, endPoint y: 306, distance: 177.5
click at [833, 306] on p "OPAL acts as an essential administration layer, ensuring that policy engines li…" at bounding box center [633, 349] width 591 height 91
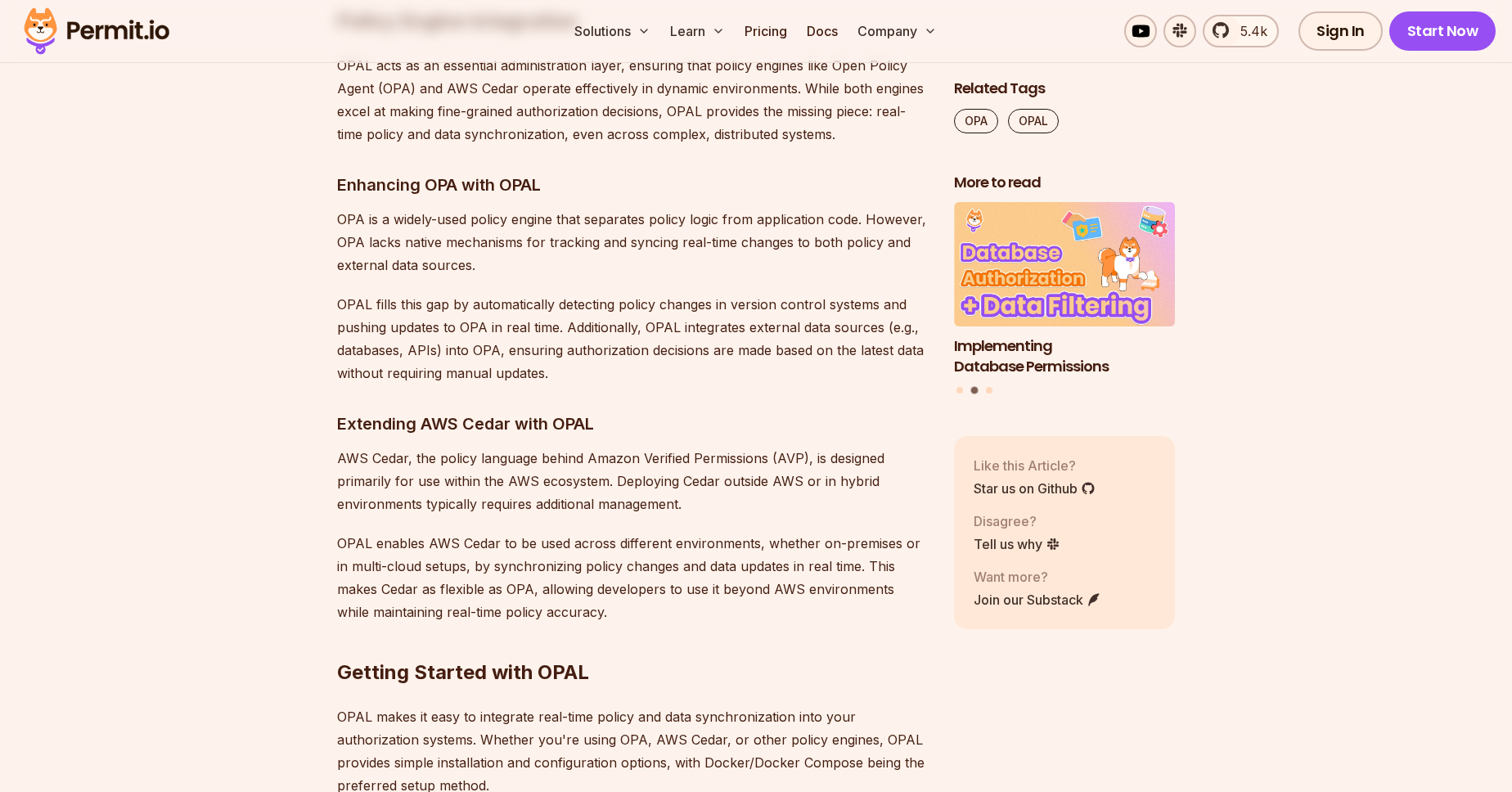
scroll to position [7883, 0]
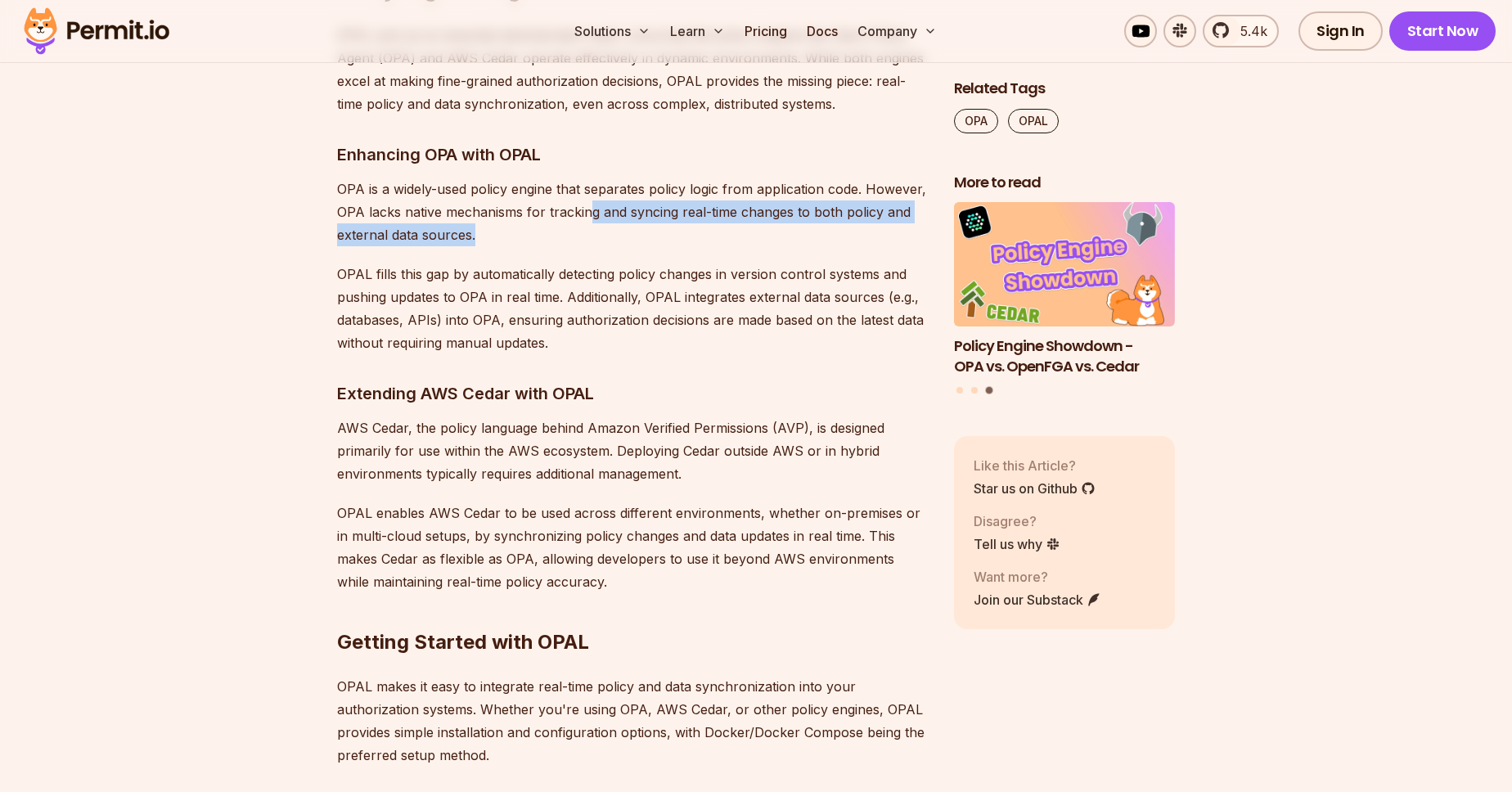
drag, startPoint x: 590, startPoint y: 146, endPoint x: 648, endPoint y: 176, distance: 65.3
click at [648, 178] on p "OPA is a widely-used policy engine that separates policy logic from application…" at bounding box center [633, 212] width 591 height 68
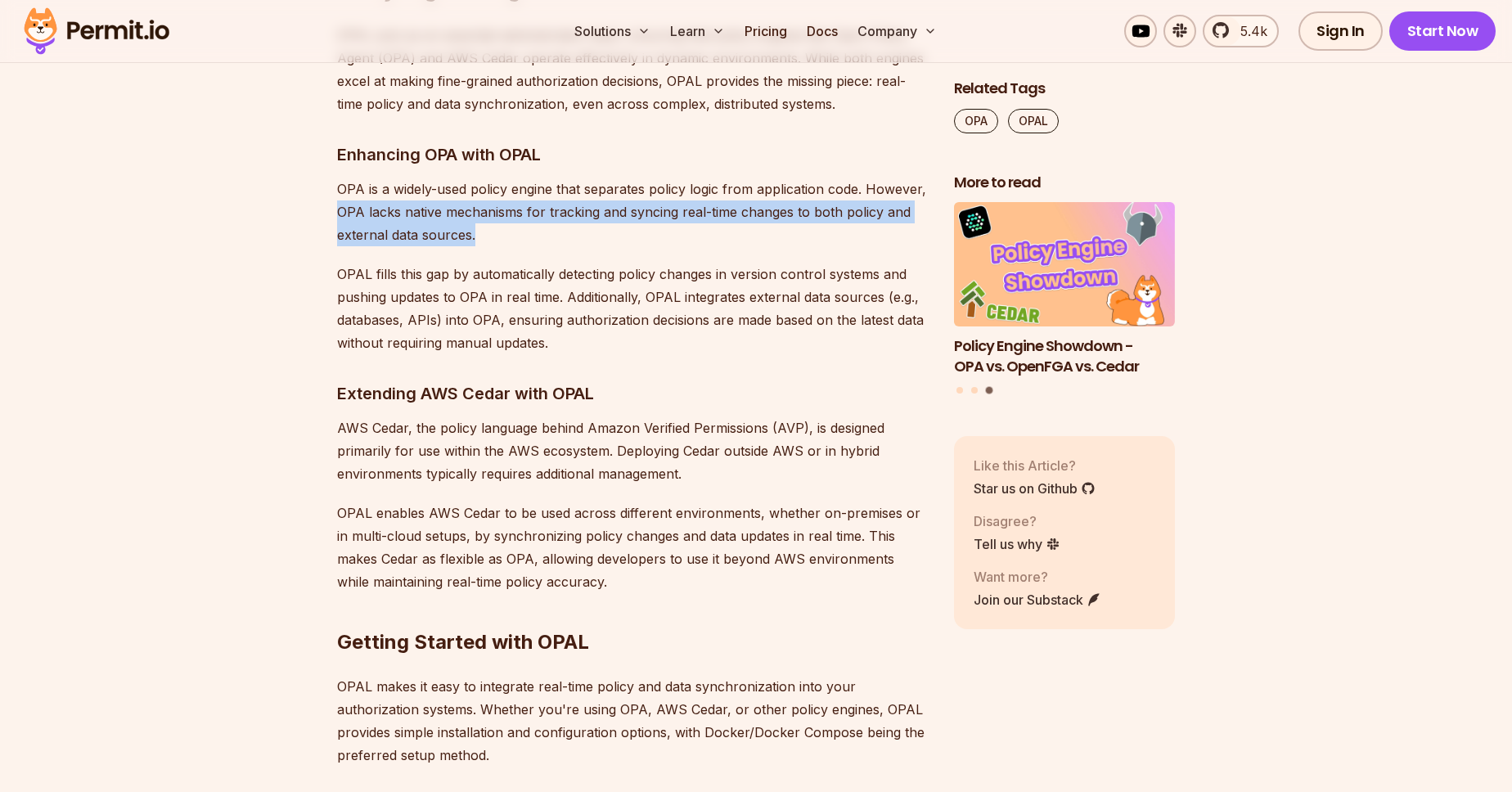
drag, startPoint x: 480, startPoint y: 178, endPoint x: 329, endPoint y: 152, distance: 153.2
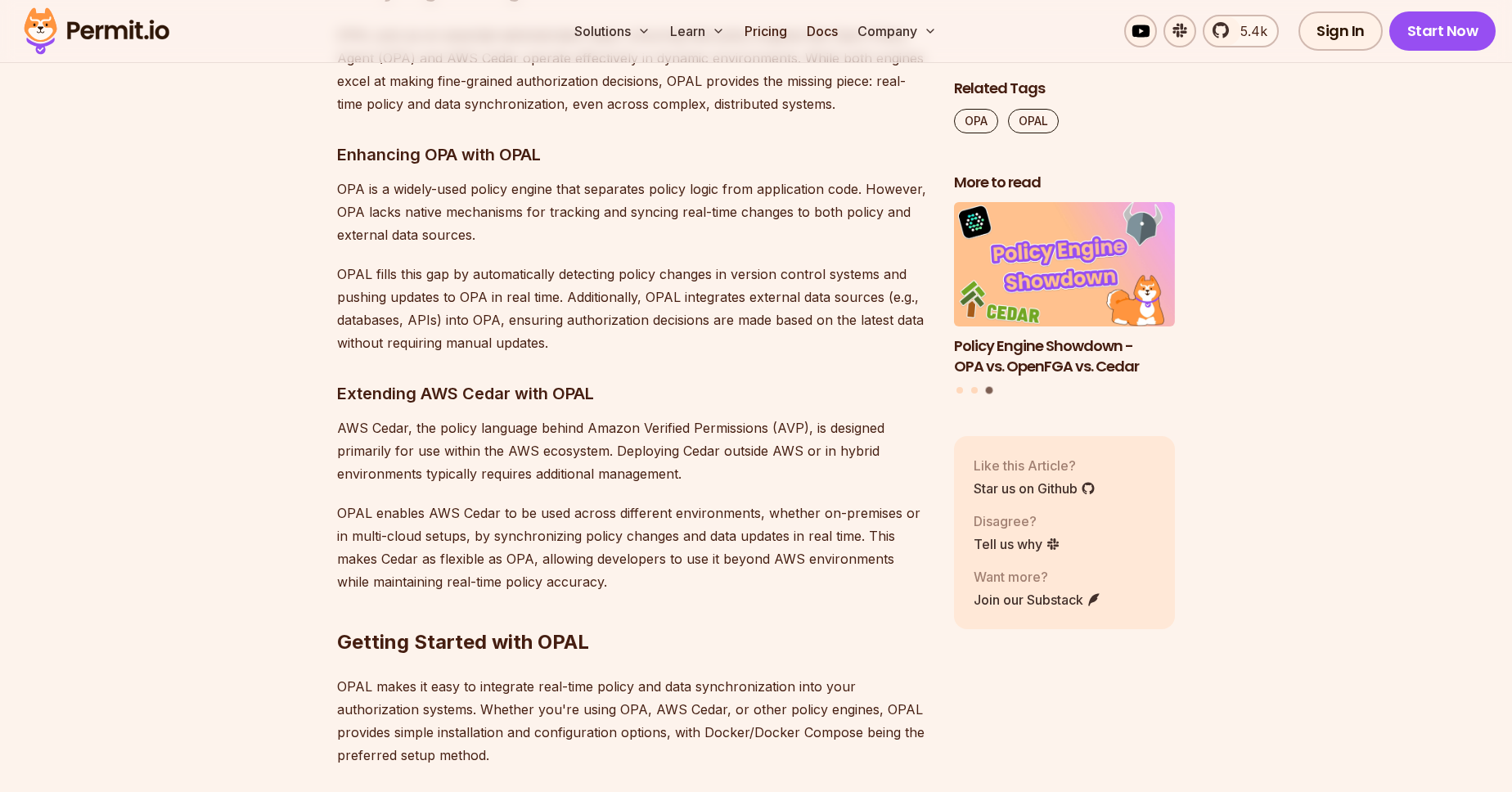
click at [409, 262] on p "OPAL fills this gap by automatically detecting policy changes in version contro…" at bounding box center [633, 308] width 591 height 91
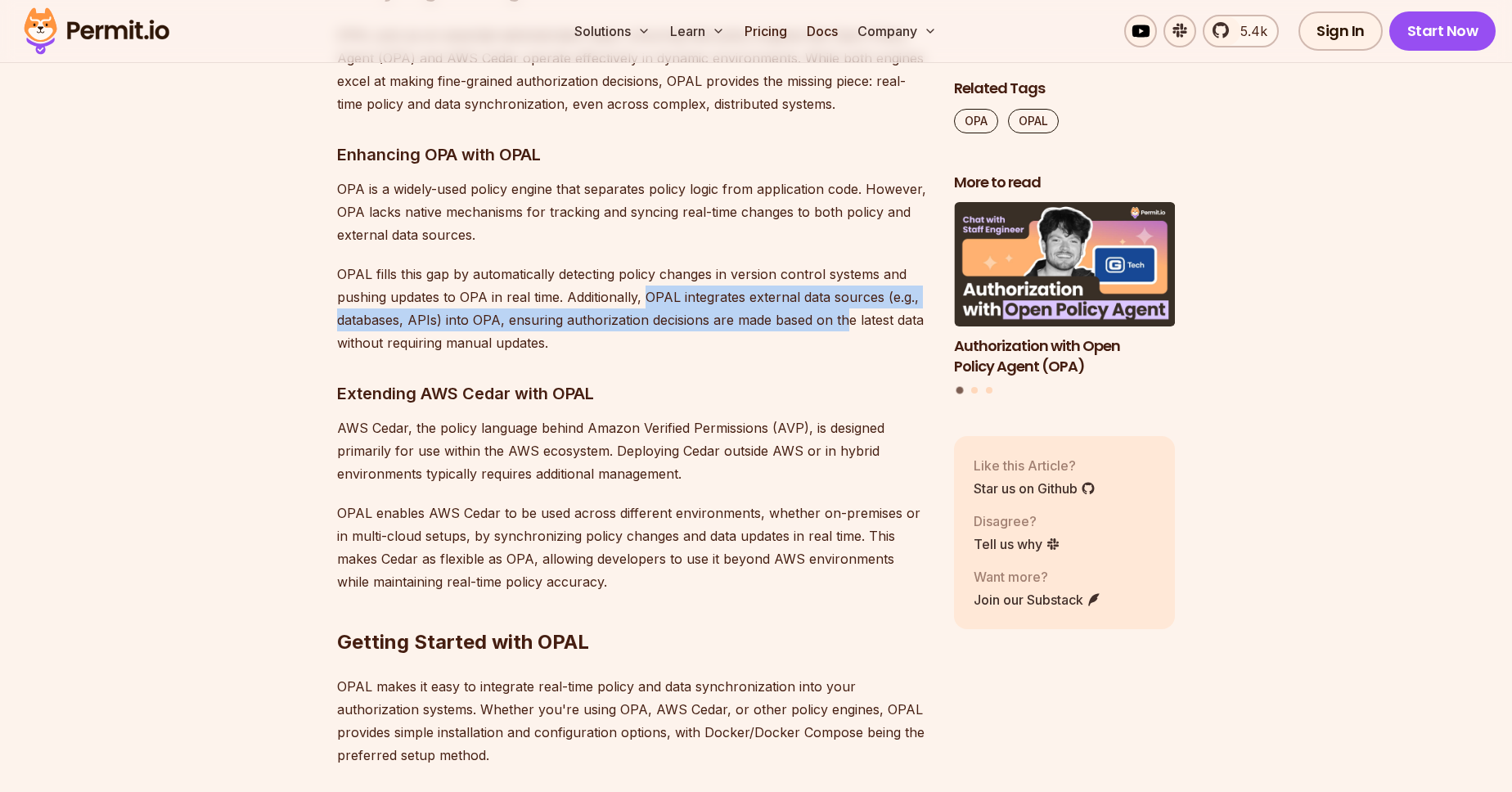
drag, startPoint x: 812, startPoint y: 239, endPoint x: 844, endPoint y: 245, distance: 32.6
click at [844, 262] on p "OPAL fills this gap by automatically detecting policy changes in version contro…" at bounding box center [633, 308] width 591 height 91
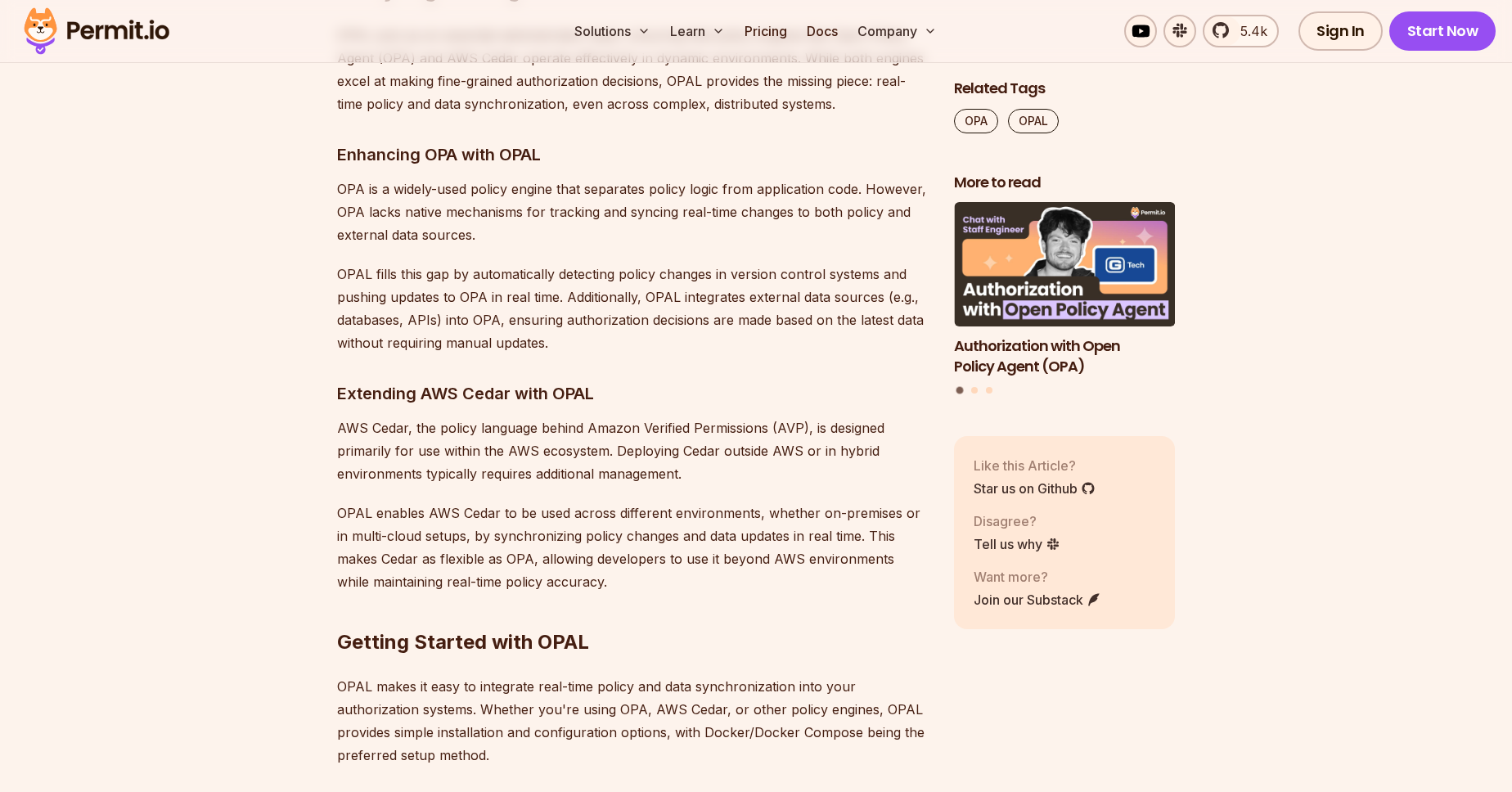
click at [818, 273] on p "OPAL fills this gap by automatically detecting policy changes in version contro…" at bounding box center [633, 308] width 591 height 91
drag, startPoint x: 471, startPoint y: 250, endPoint x: 487, endPoint y: 260, distance: 18.9
click at [487, 262] on p "OPAL fills this gap by automatically detecting policy changes in version contro…" at bounding box center [633, 308] width 591 height 91
click at [598, 262] on p "OPAL fills this gap by automatically detecting policy changes in version contro…" at bounding box center [633, 308] width 591 height 91
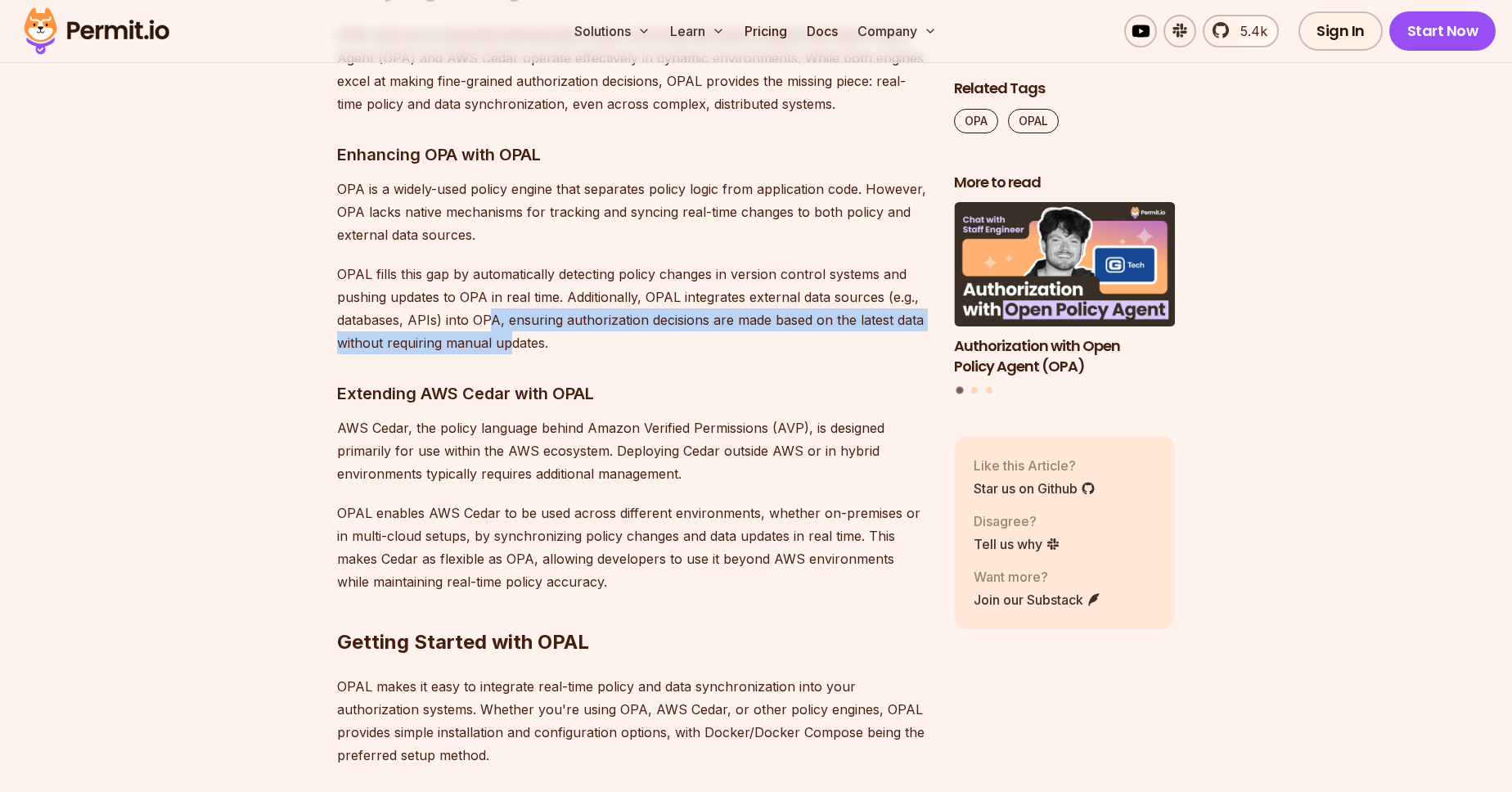
drag, startPoint x: 491, startPoint y: 250, endPoint x: 514, endPoint y: 280, distance: 37.8
click at [514, 280] on p "OPAL fills this gap by automatically detecting policy changes in version contro…" at bounding box center [633, 308] width 591 height 91
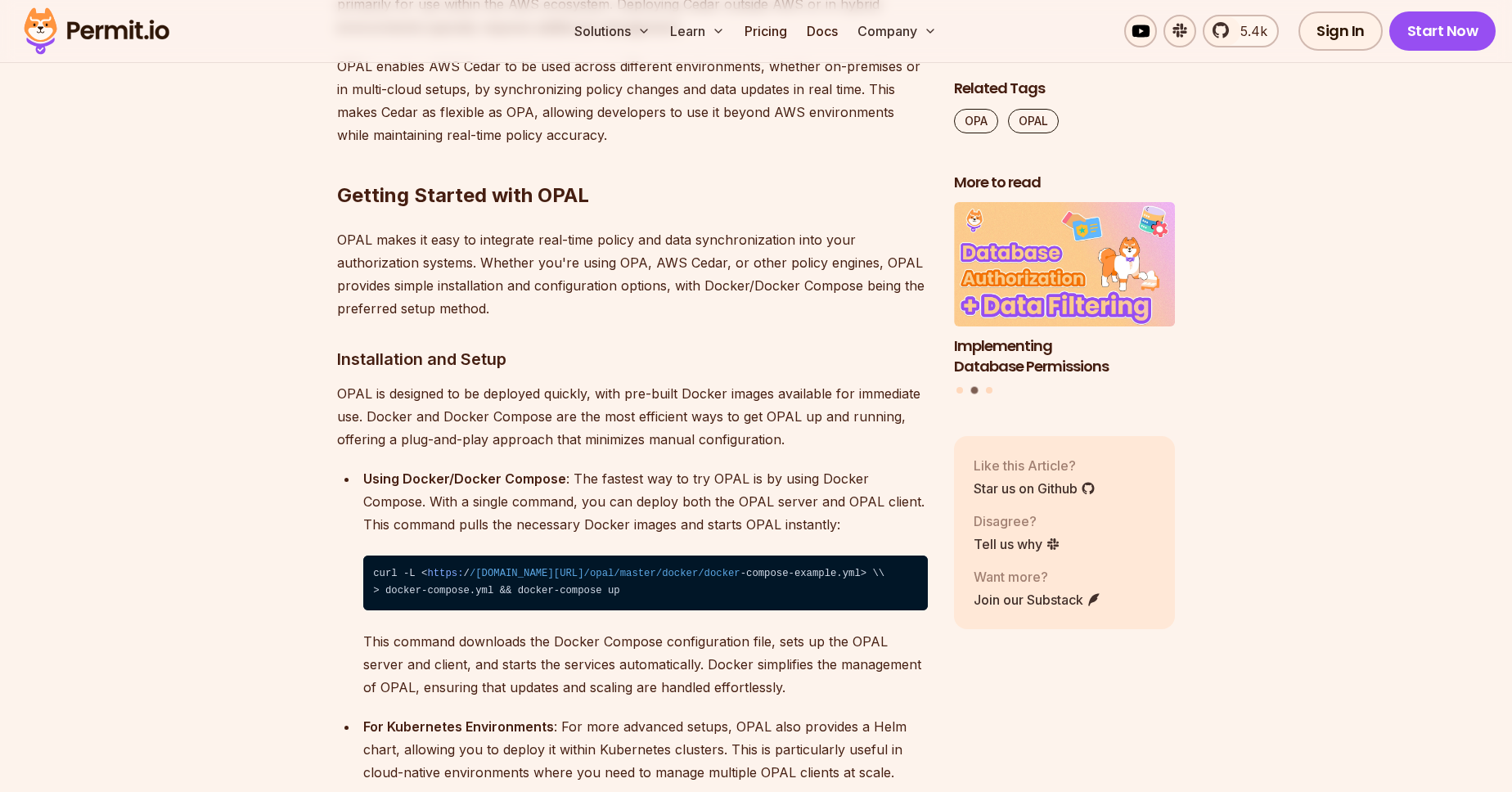
scroll to position [8350, 0]
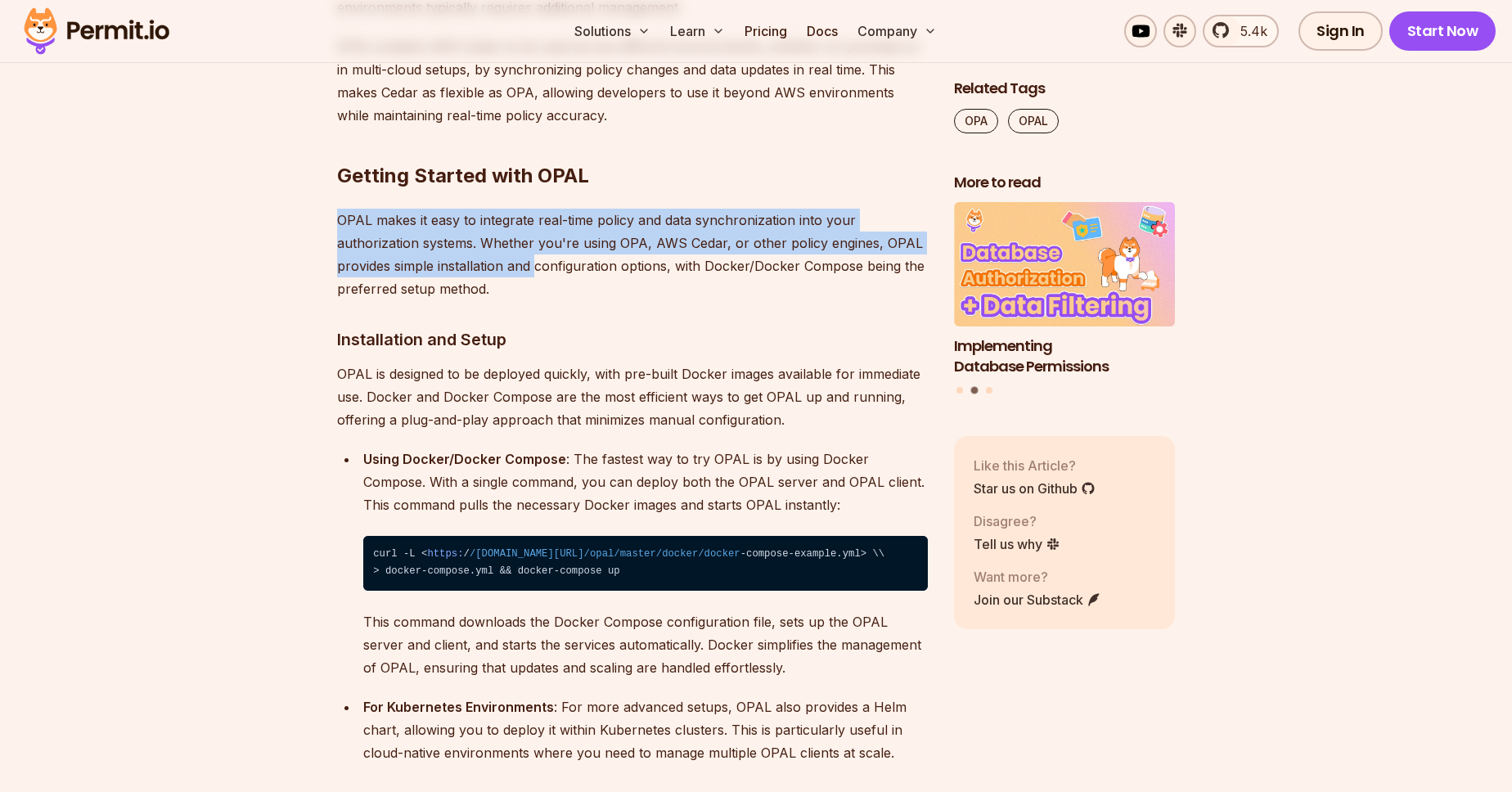
drag, startPoint x: 343, startPoint y: 132, endPoint x: 536, endPoint y: 198, distance: 204.0
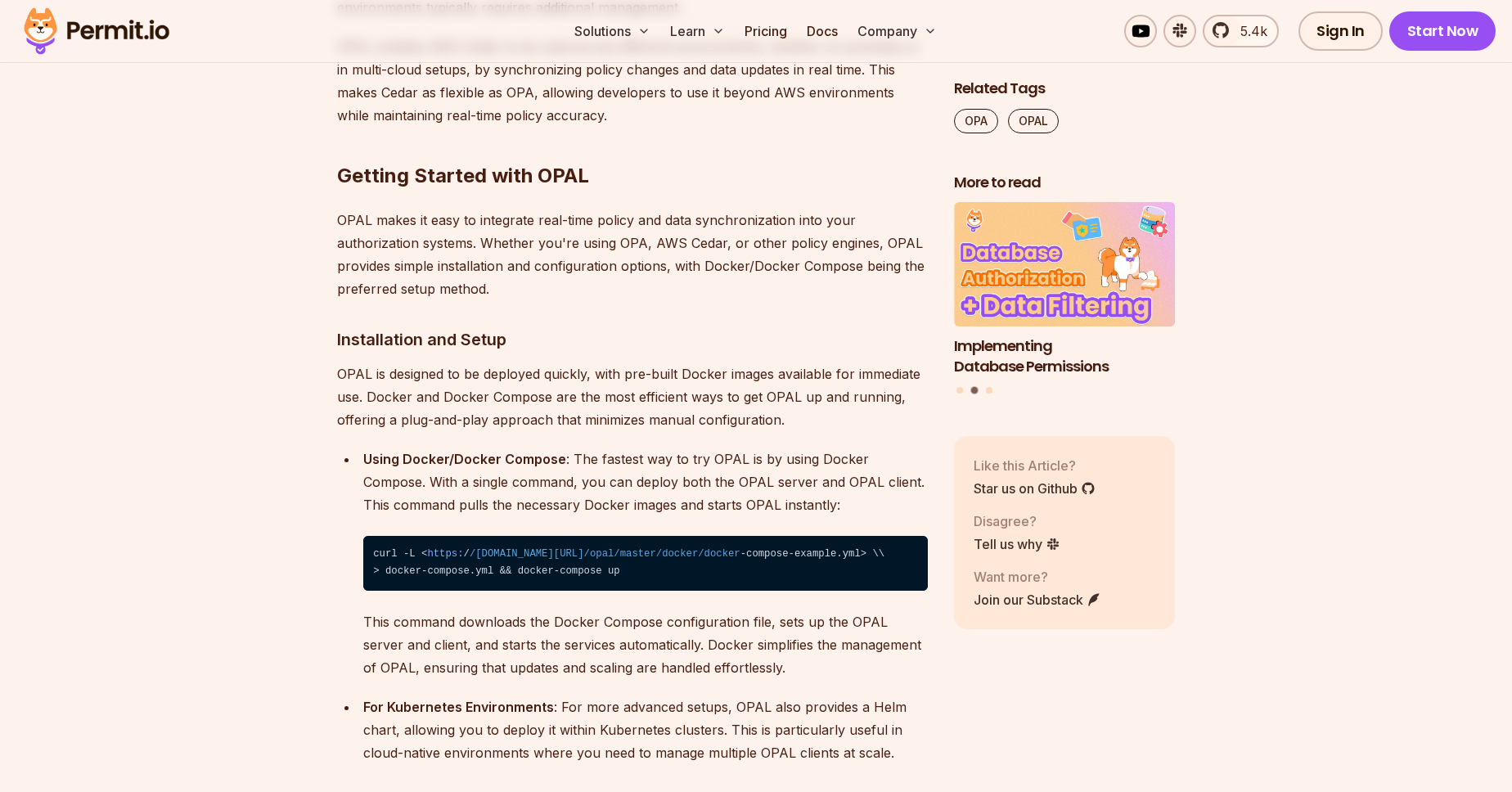
click at [514, 326] on h3 "Installation and Setup" at bounding box center [633, 339] width 591 height 26
drag, startPoint x: 632, startPoint y: 167, endPoint x: 689, endPoint y: 183, distance: 59.2
click at [689, 208] on p "OPAL makes it easy to integrate real-time policy and data synchronization into …" at bounding box center [633, 254] width 591 height 91
click at [709, 208] on p "OPAL makes it easy to integrate real-time policy and data synchronization into …" at bounding box center [633, 254] width 591 height 91
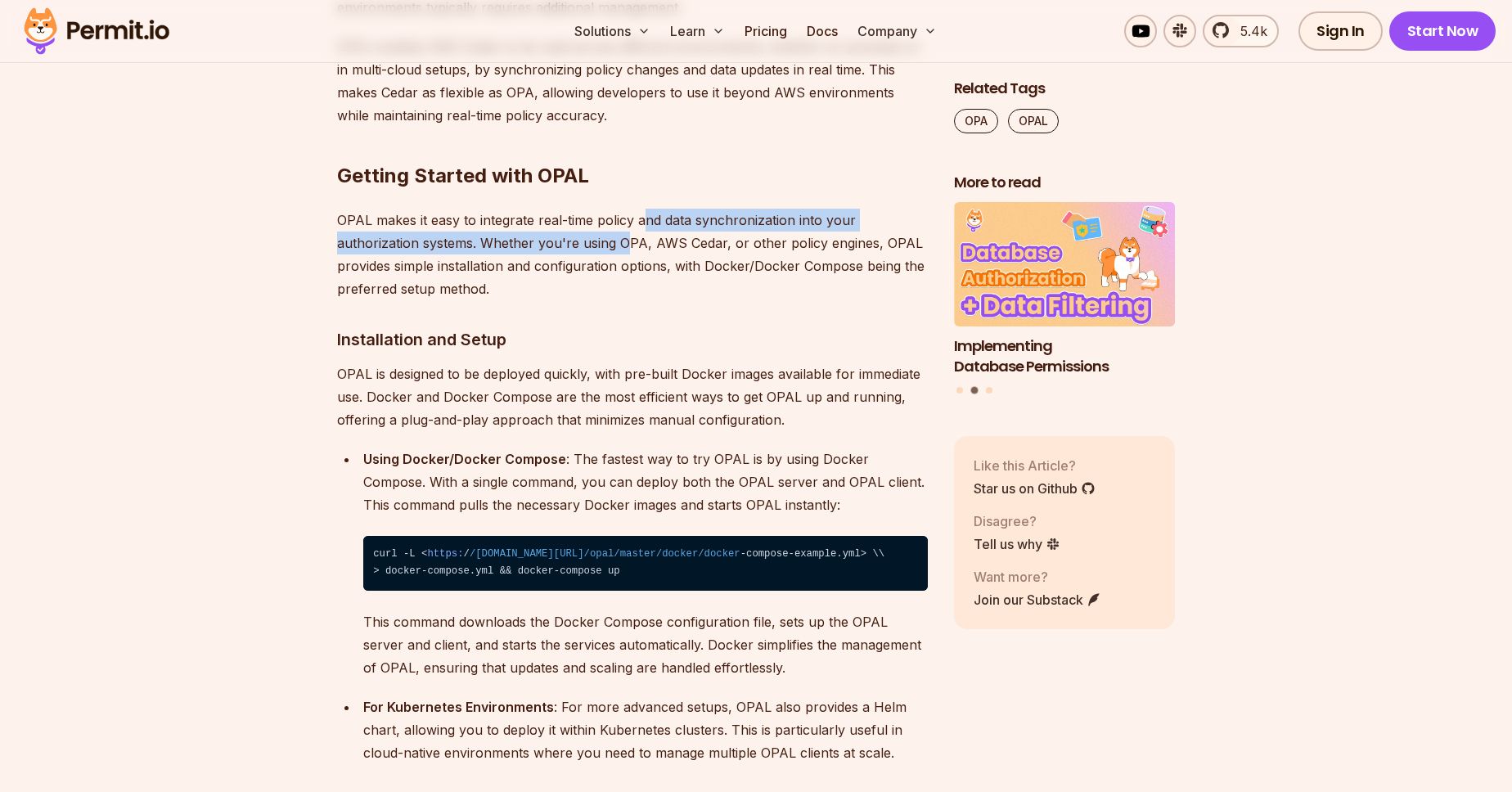
drag, startPoint x: 644, startPoint y: 154, endPoint x: 624, endPoint y: 182, distance: 34.4
click at [624, 208] on p "OPAL makes it easy to integrate real-time policy and data synchronization into …" at bounding box center [633, 254] width 591 height 91
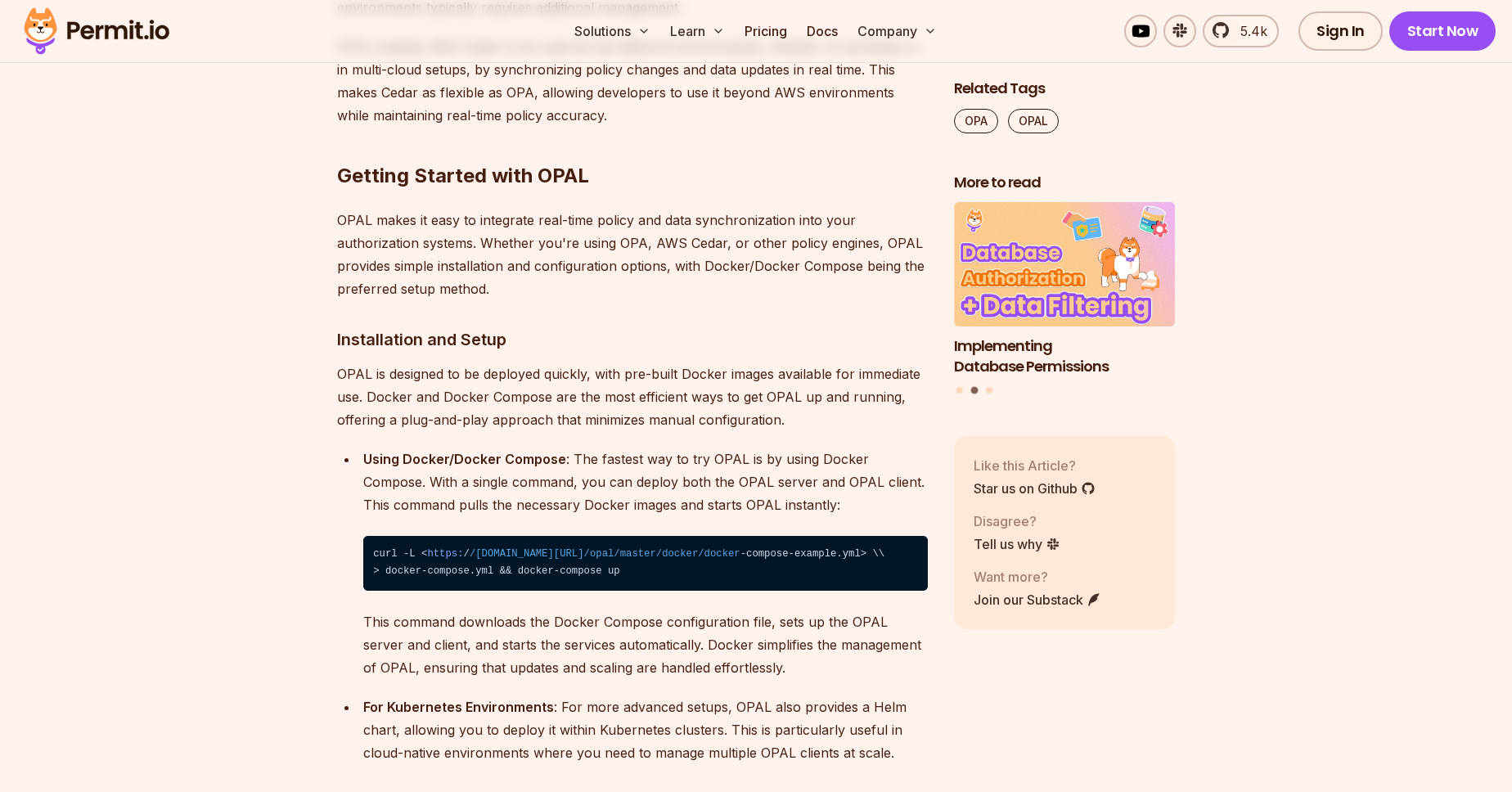
click at [584, 216] on p "OPAL makes it easy to integrate real-time policy and data synchronization into …" at bounding box center [633, 254] width 591 height 91
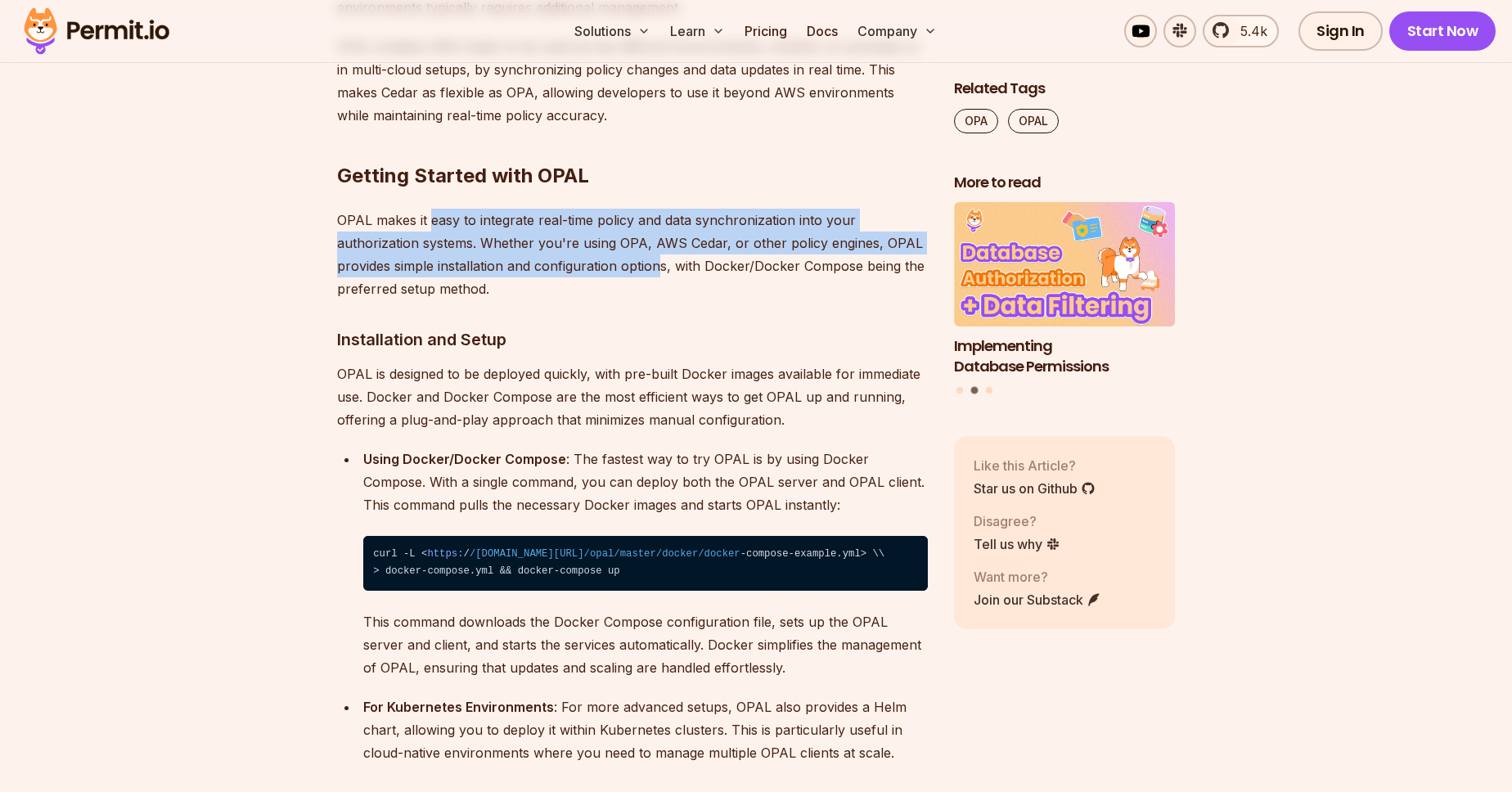
drag, startPoint x: 509, startPoint y: 176, endPoint x: 656, endPoint y: 197, distance: 148.5
click at [656, 208] on p "OPAL makes it easy to integrate real-time policy and data synchronization into …" at bounding box center [633, 254] width 591 height 91
click at [657, 208] on p "OPAL makes it easy to integrate real-time policy and data synchronization into …" at bounding box center [633, 254] width 591 height 91
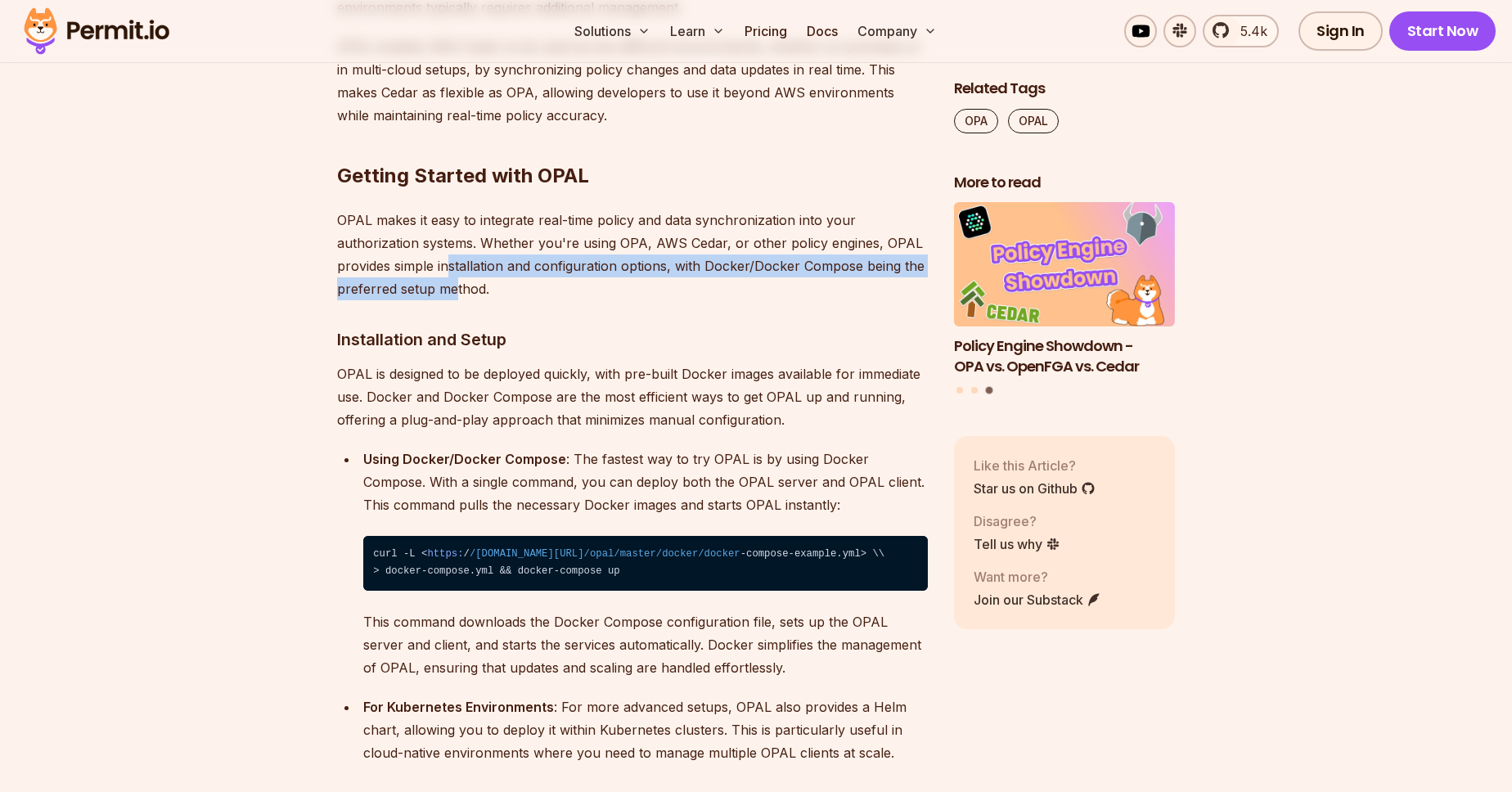
drag, startPoint x: 448, startPoint y: 190, endPoint x: 455, endPoint y: 220, distance: 30.8
click at [455, 220] on p "OPAL makes it easy to integrate real-time policy and data synchronization into …" at bounding box center [633, 254] width 591 height 91
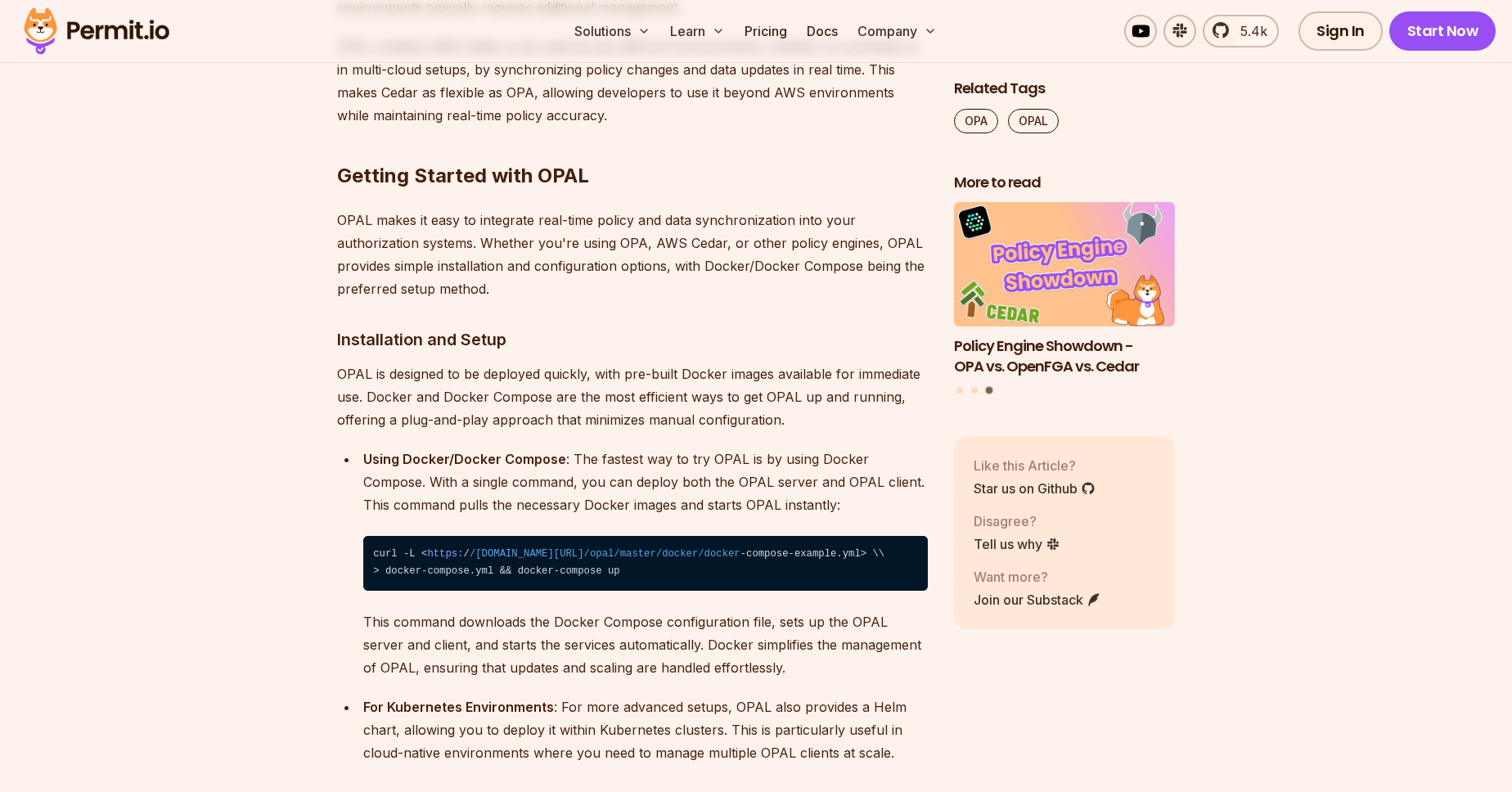
click at [483, 362] on p "OPAL is designed to be deployed quickly, with pre-built Docker images available…" at bounding box center [633, 396] width 591 height 68
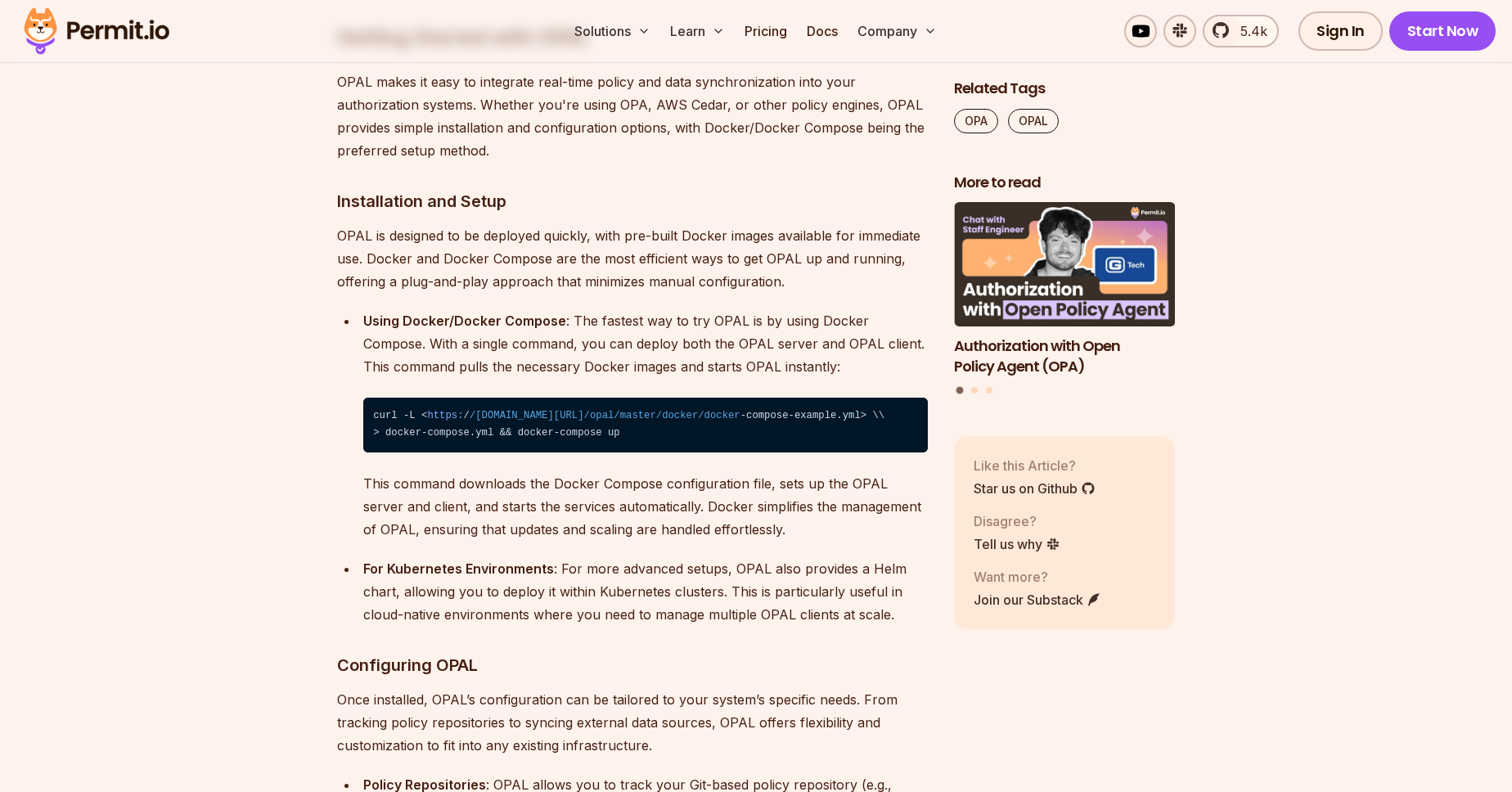
scroll to position [8444, 0]
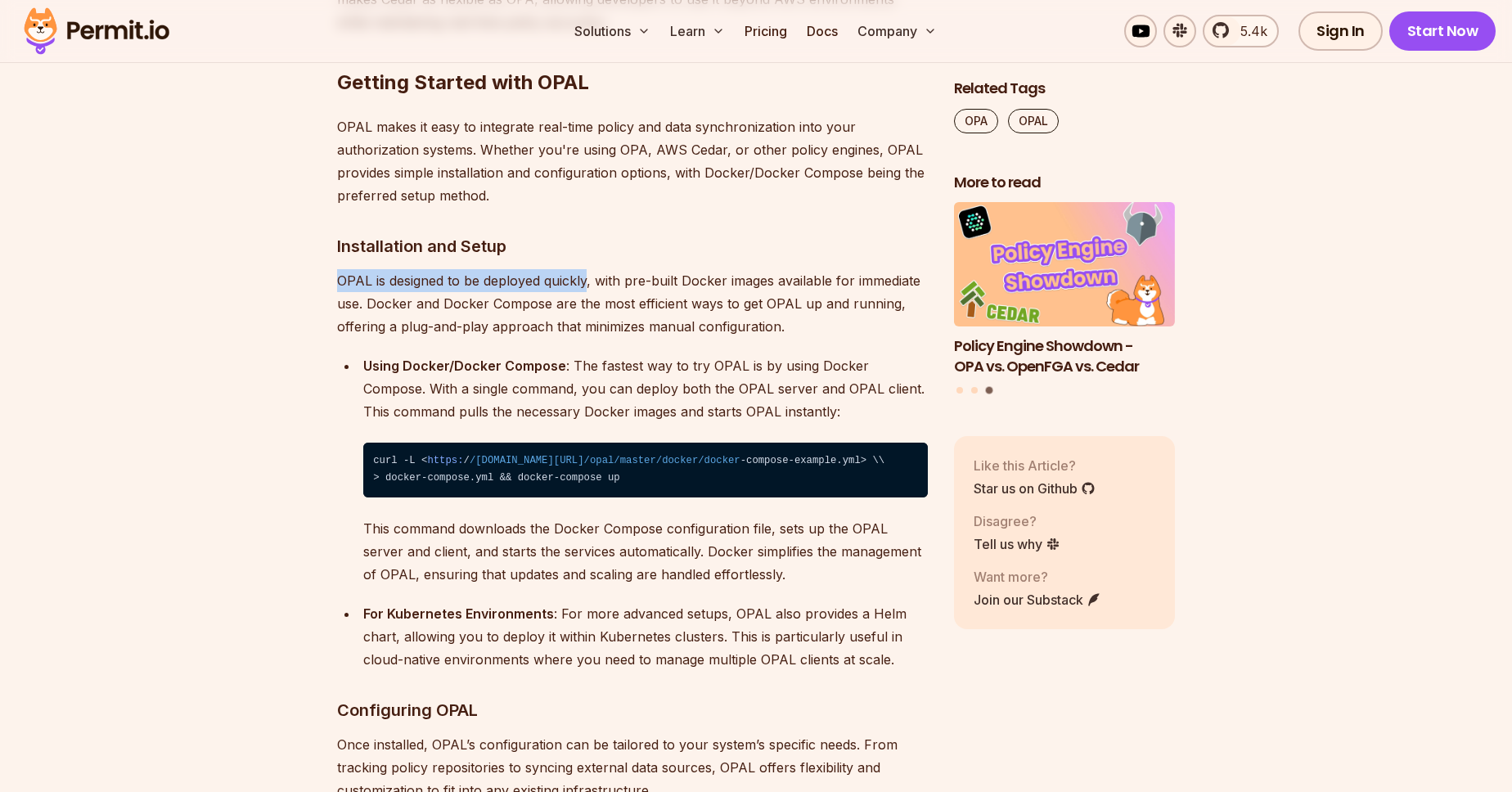
drag, startPoint x: 333, startPoint y: 212, endPoint x: 590, endPoint y: 212, distance: 257.0
click at [697, 269] on p "OPAL is designed to be deployed quickly, with pre-built Docker images available…" at bounding box center [633, 303] width 591 height 68
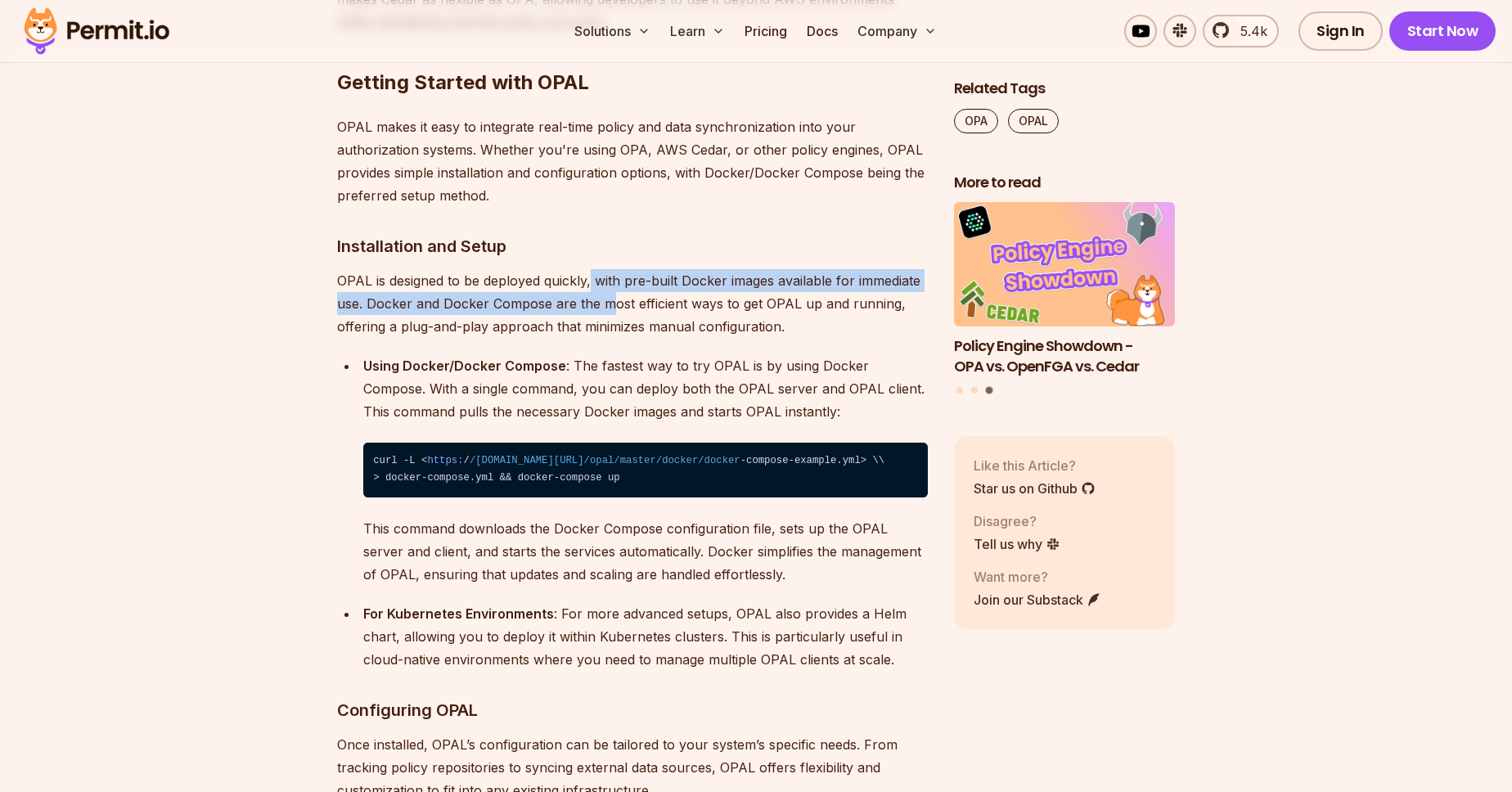
drag, startPoint x: 598, startPoint y: 229, endPoint x: 611, endPoint y: 243, distance: 19.1
click at [611, 269] on p "OPAL is designed to be deployed quickly, with pre-built Docker images available…" at bounding box center [633, 303] width 591 height 68
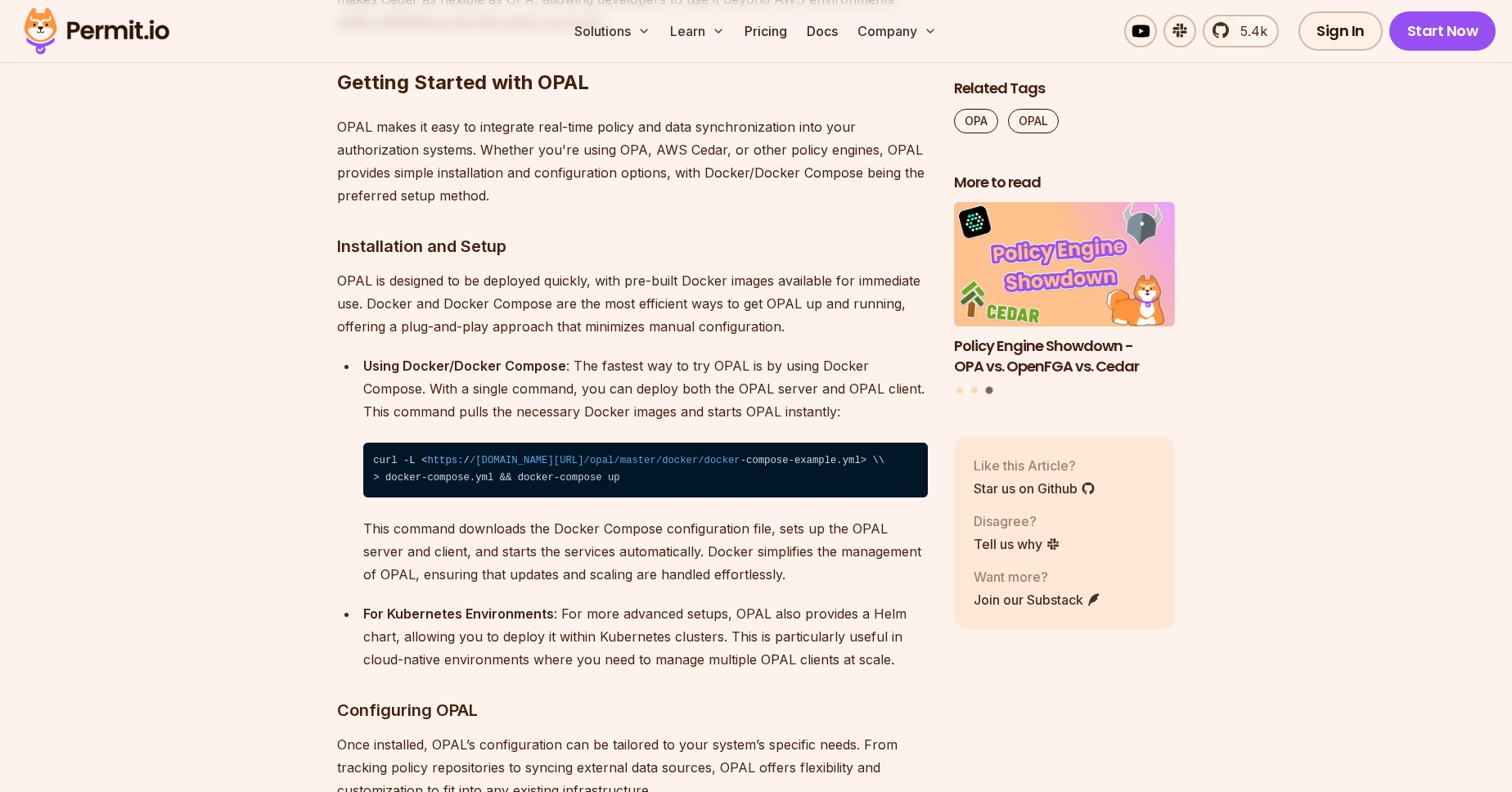
click at [609, 269] on p "OPAL is designed to be deployed quickly, with pre-built Docker images available…" at bounding box center [633, 303] width 591 height 68
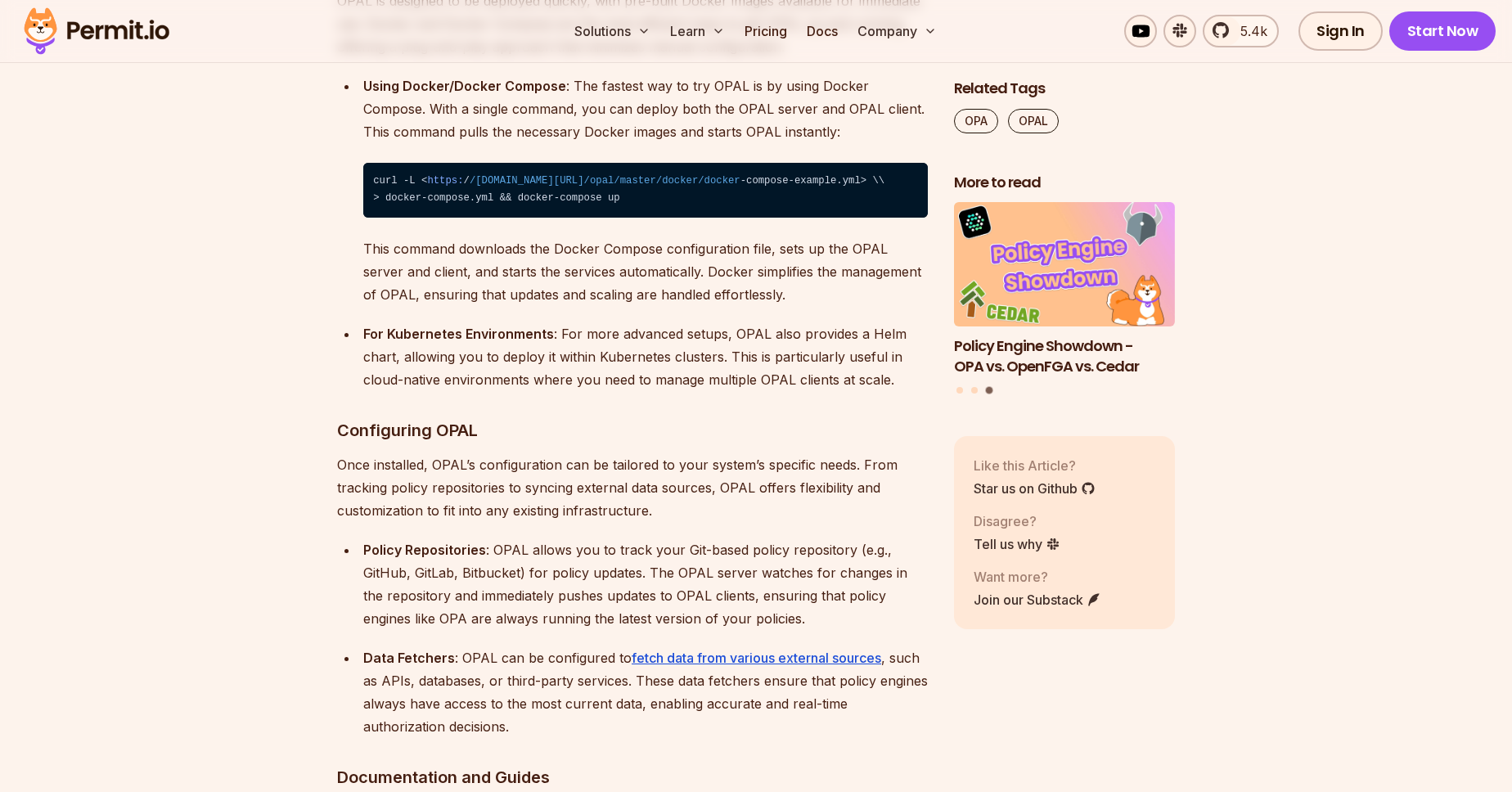
scroll to position [8816, 0]
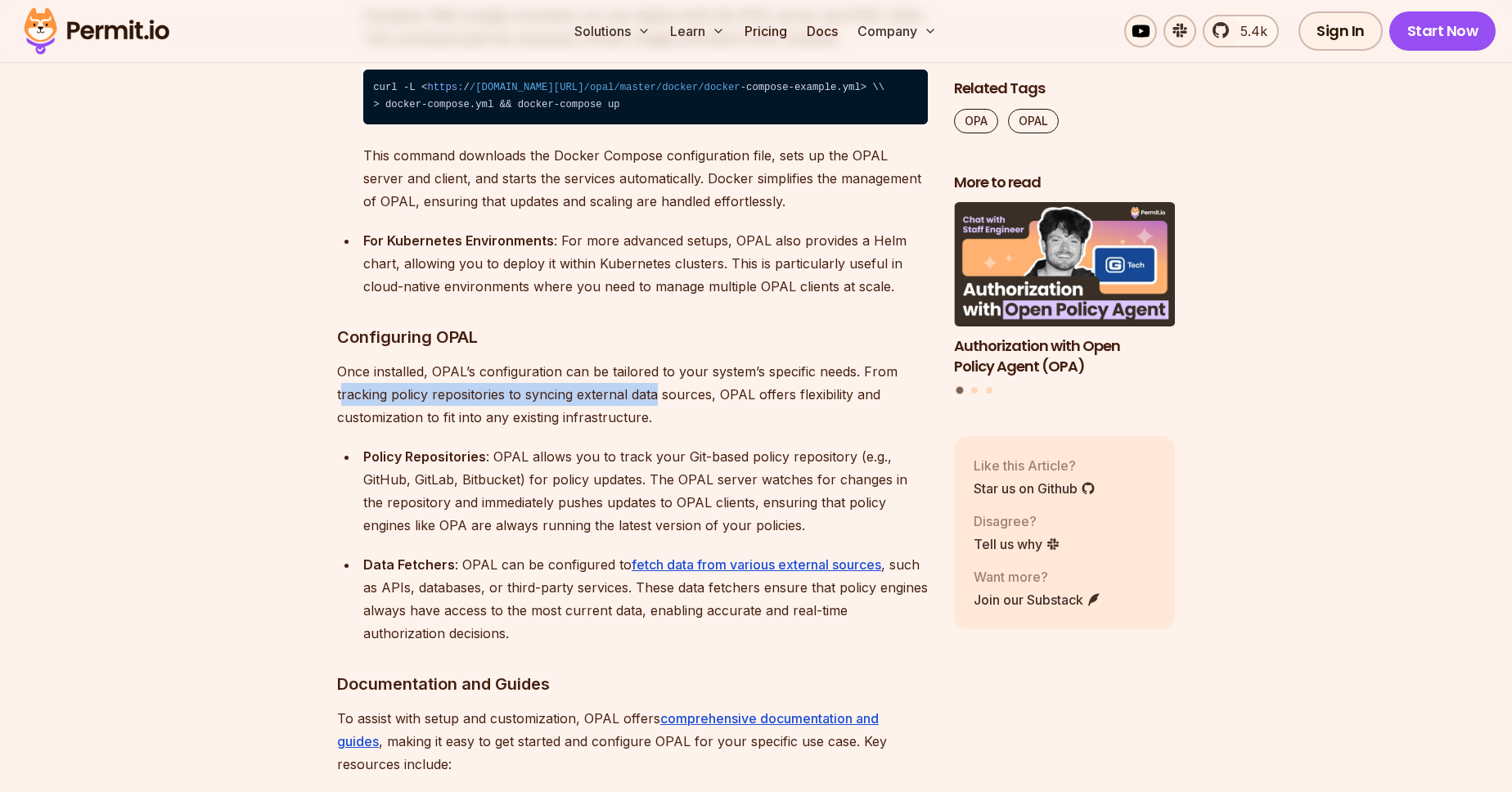
drag, startPoint x: 340, startPoint y: 320, endPoint x: 653, endPoint y: 329, distance: 313.1
click at [653, 360] on p "Once installed, OPAL’s configuration can be tailored to your system’s specific …" at bounding box center [633, 394] width 591 height 68
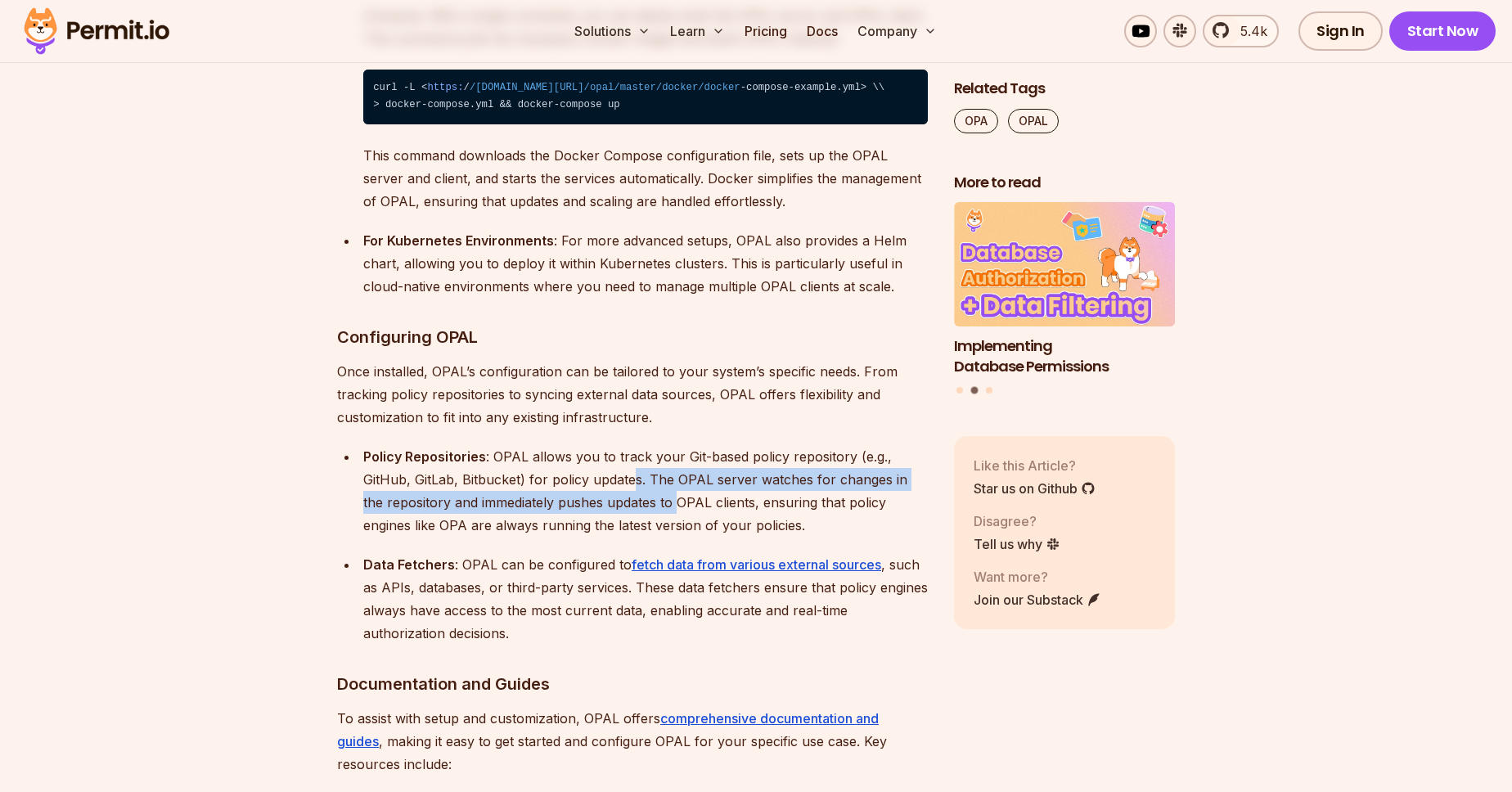
drag, startPoint x: 640, startPoint y: 411, endPoint x: 651, endPoint y: 438, distance: 29.2
click at [651, 445] on div "Policy Repositories : OPAL allows you to track your Git-based policy repository…" at bounding box center [645, 490] width 565 height 91
click at [648, 445] on div "Policy Repositories : OPAL allows you to track your Git-based policy repository…" at bounding box center [645, 490] width 565 height 91
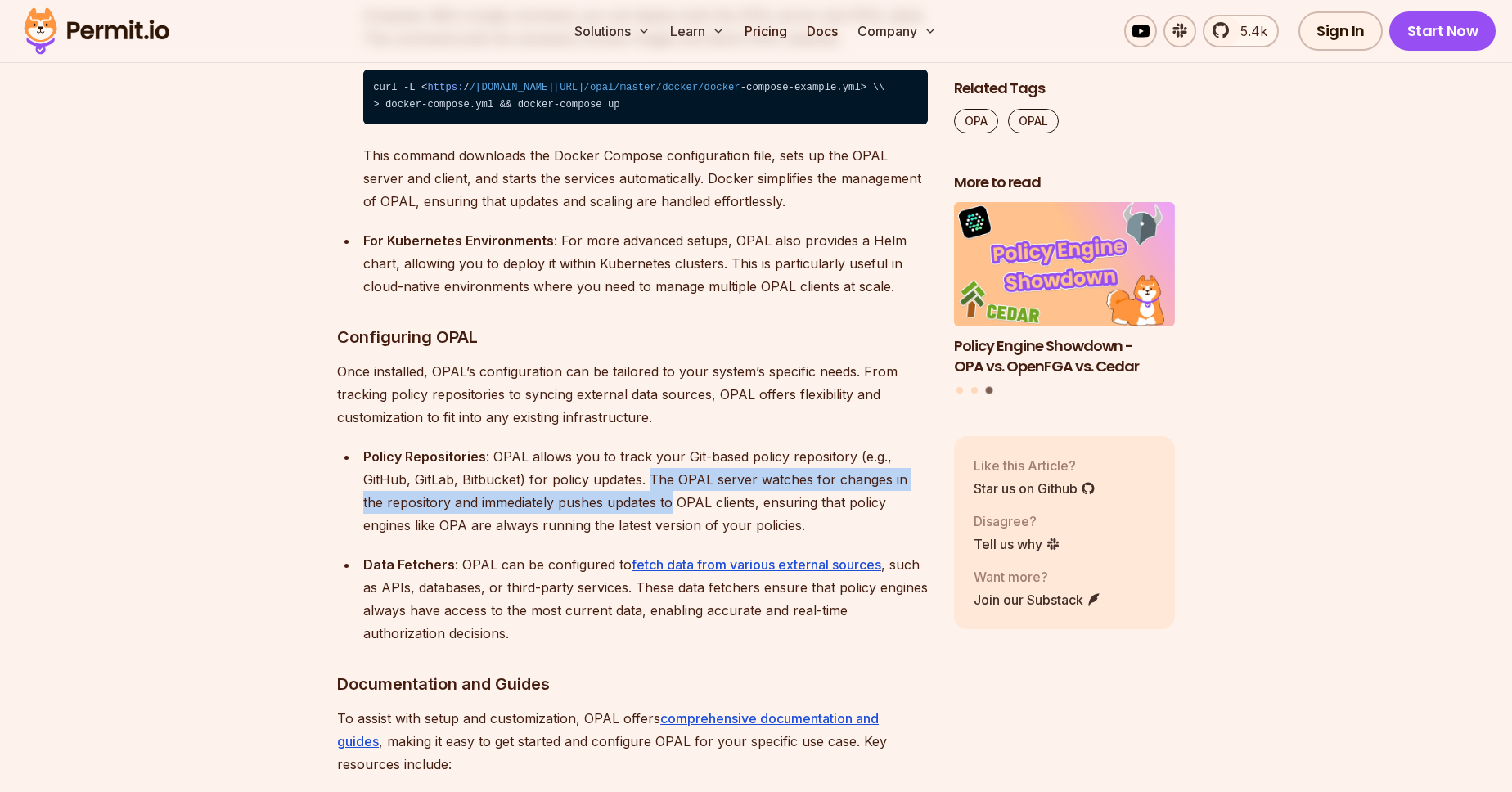
drag, startPoint x: 656, startPoint y: 421, endPoint x: 646, endPoint y: 442, distance: 23.3
click at [646, 445] on div "Policy Repositories : OPAL allows you to track your Git-based policy repository…" at bounding box center [645, 490] width 565 height 91
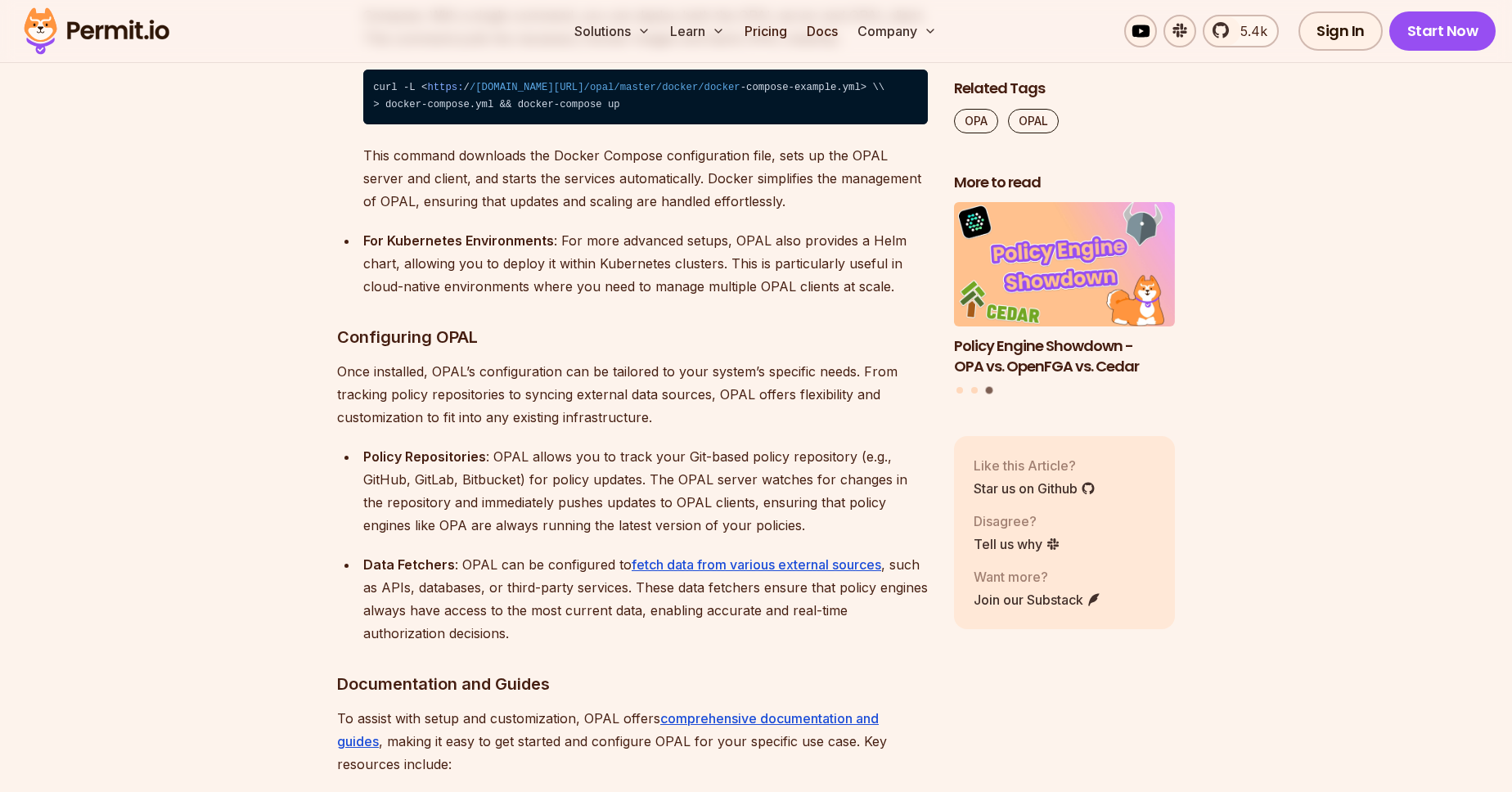
click at [684, 445] on div "Policy Repositories : OPAL allows you to track your Git-based policy repository…" at bounding box center [645, 490] width 565 height 91
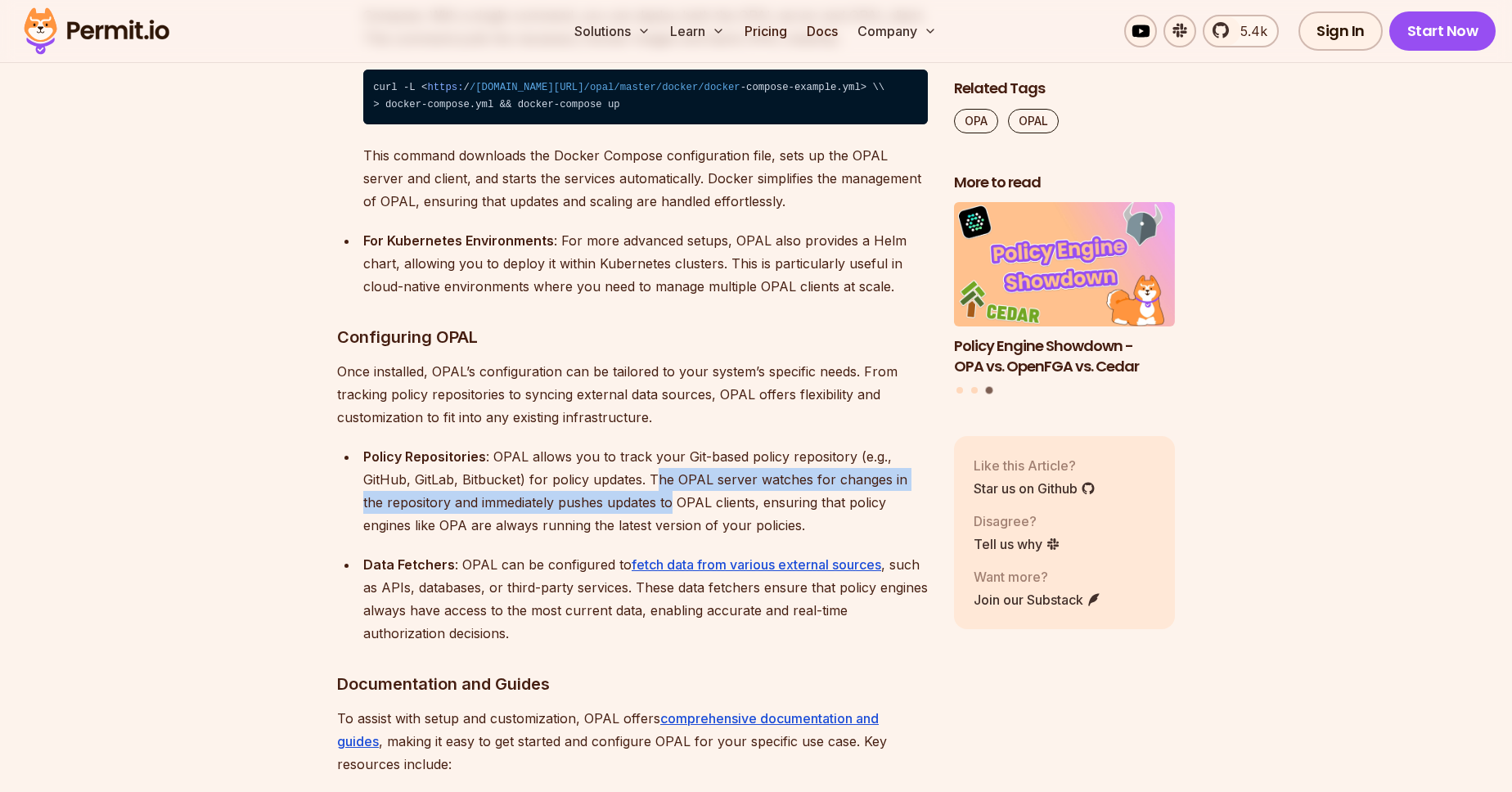
drag, startPoint x: 652, startPoint y: 411, endPoint x: 648, endPoint y: 424, distance: 13.6
click at [648, 445] on div "Policy Repositories : OPAL allows you to track your Git-based policy repository…" at bounding box center [645, 490] width 565 height 91
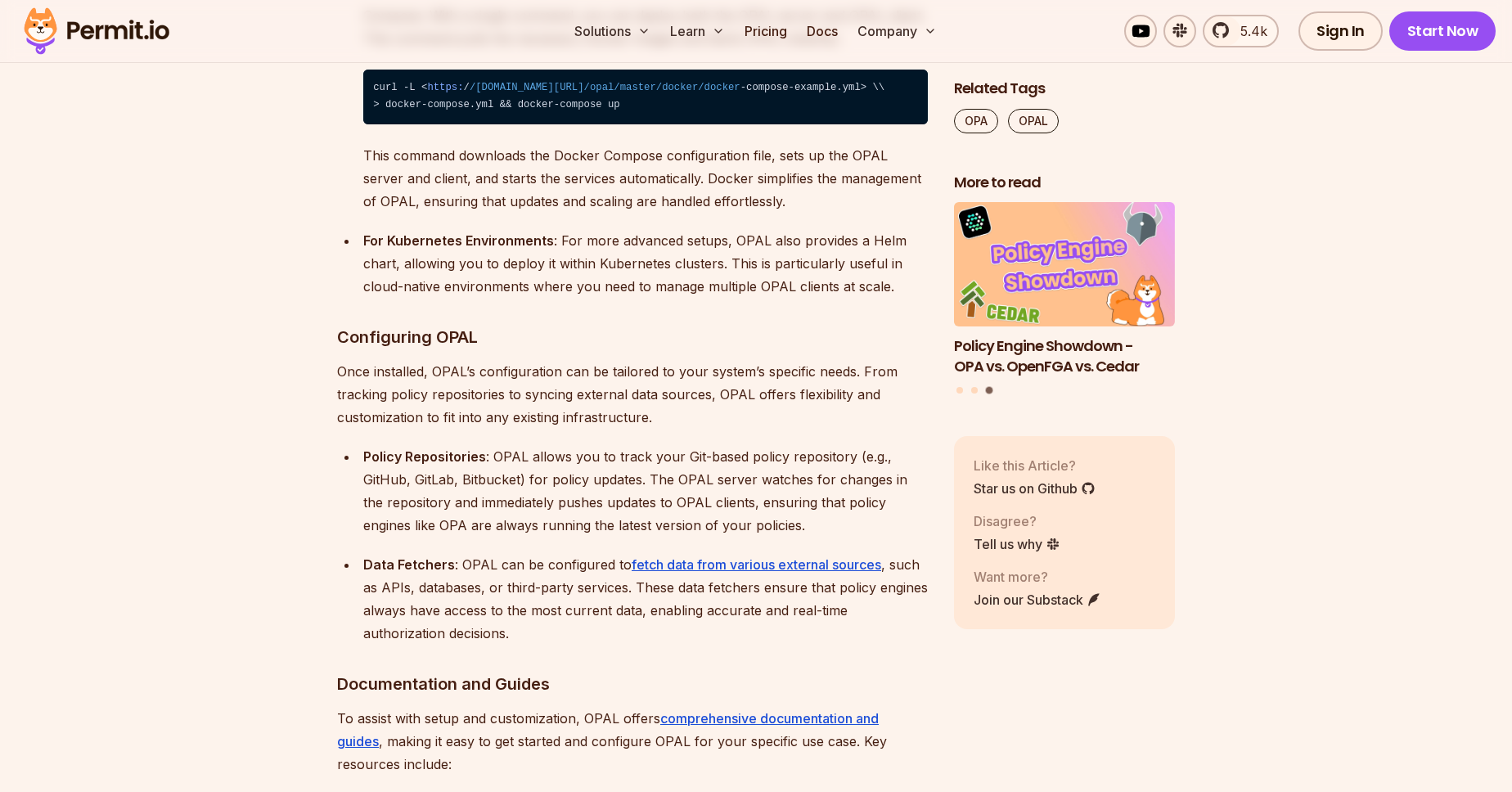
click at [612, 467] on div "Policy Repositories : OPAL allows you to track your Git-based policy repository…" at bounding box center [645, 490] width 565 height 91
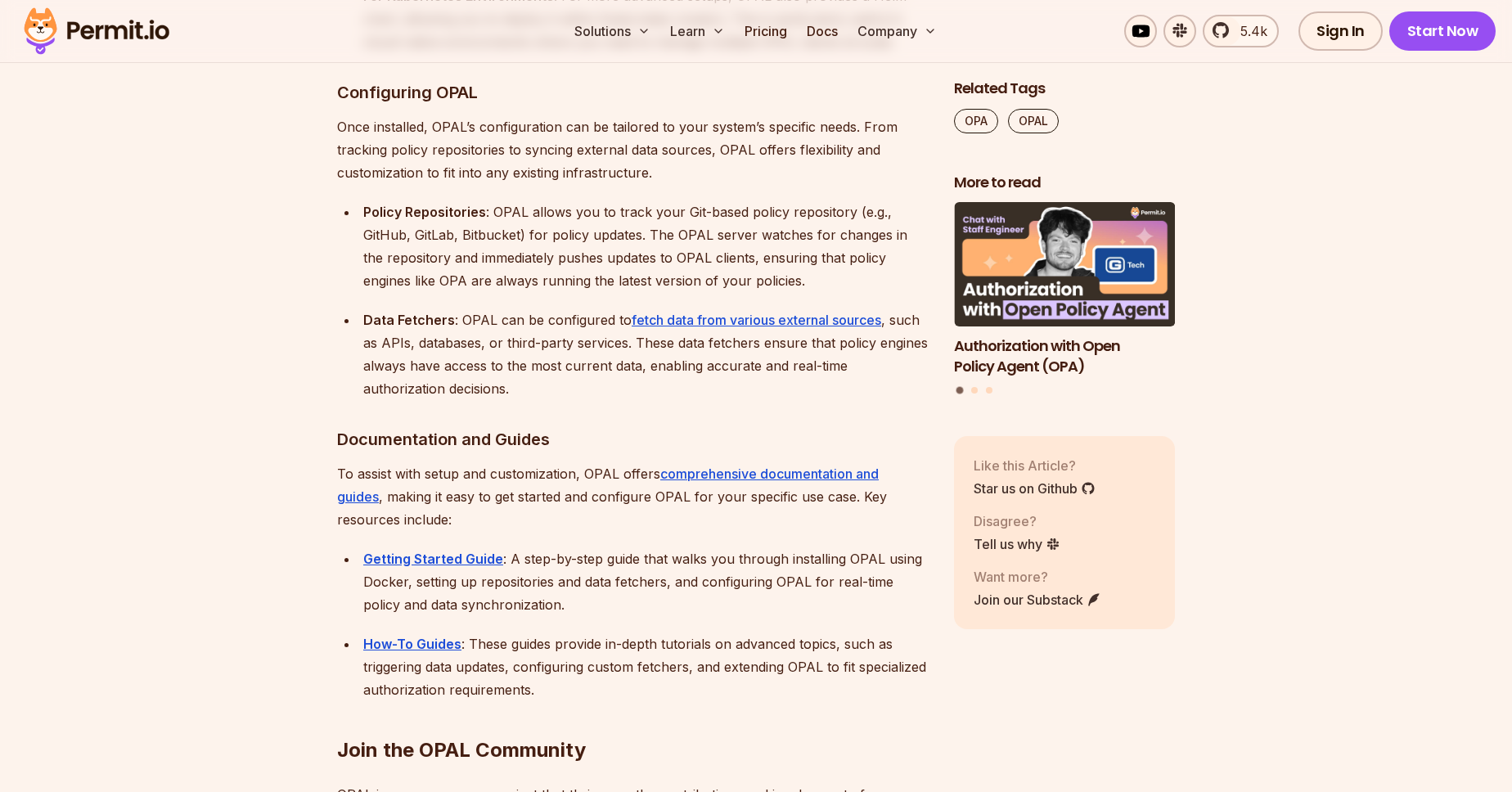
scroll to position [9096, 0]
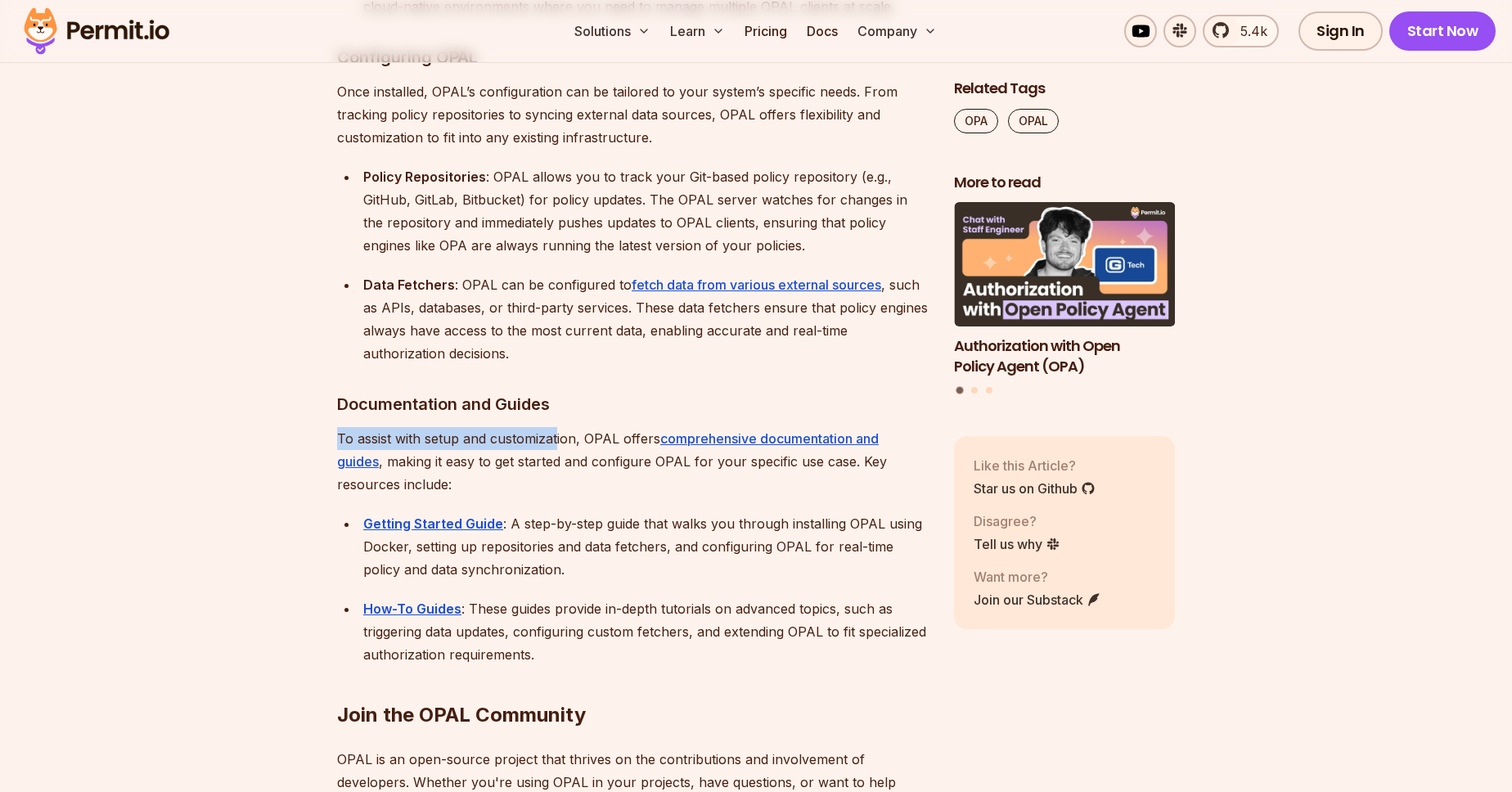
drag, startPoint x: 340, startPoint y: 362, endPoint x: 573, endPoint y: 367, distance: 233.1
click at [573, 427] on p "To assist with setup and customization, OPAL offers comprehensive documentation…" at bounding box center [633, 461] width 591 height 68
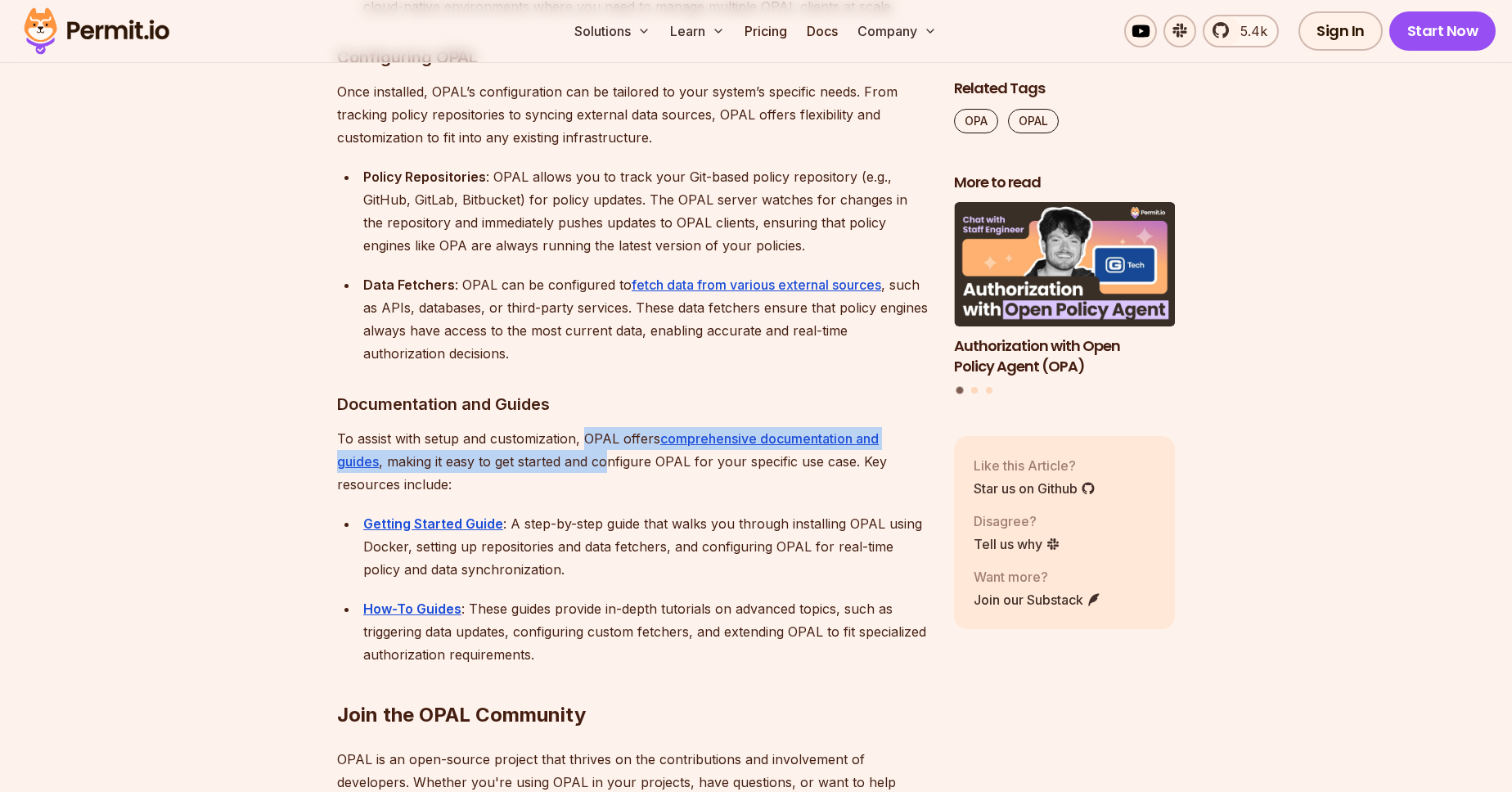
drag, startPoint x: 587, startPoint y: 370, endPoint x: 606, endPoint y: 388, distance: 26.2
click at [606, 427] on p "To assist with setup and customization, OPAL offers comprehensive documentation…" at bounding box center [633, 461] width 591 height 68
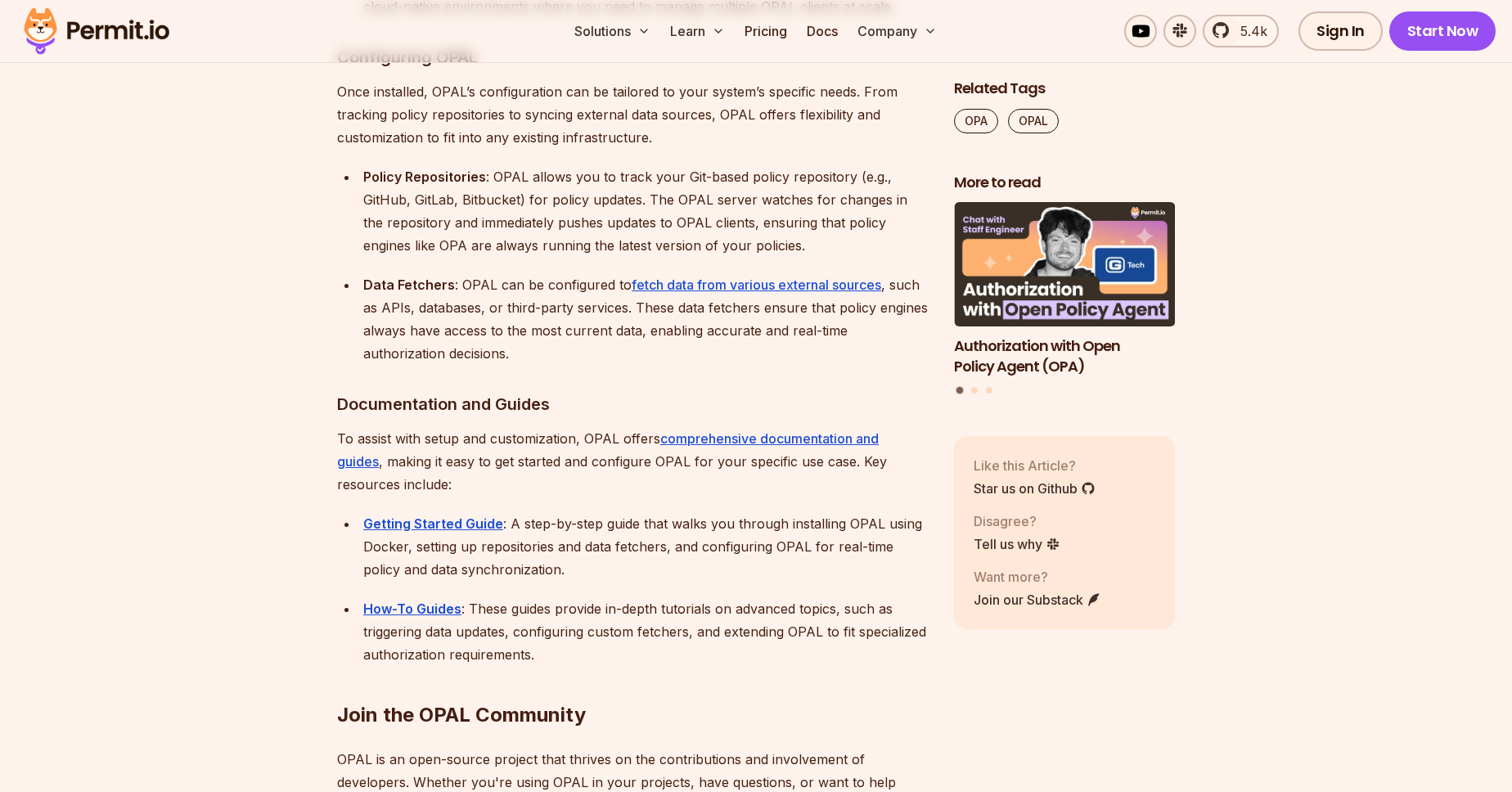
click at [601, 427] on p "To assist with setup and customization, OPAL offers comprehensive documentation…" at bounding box center [633, 461] width 591 height 68
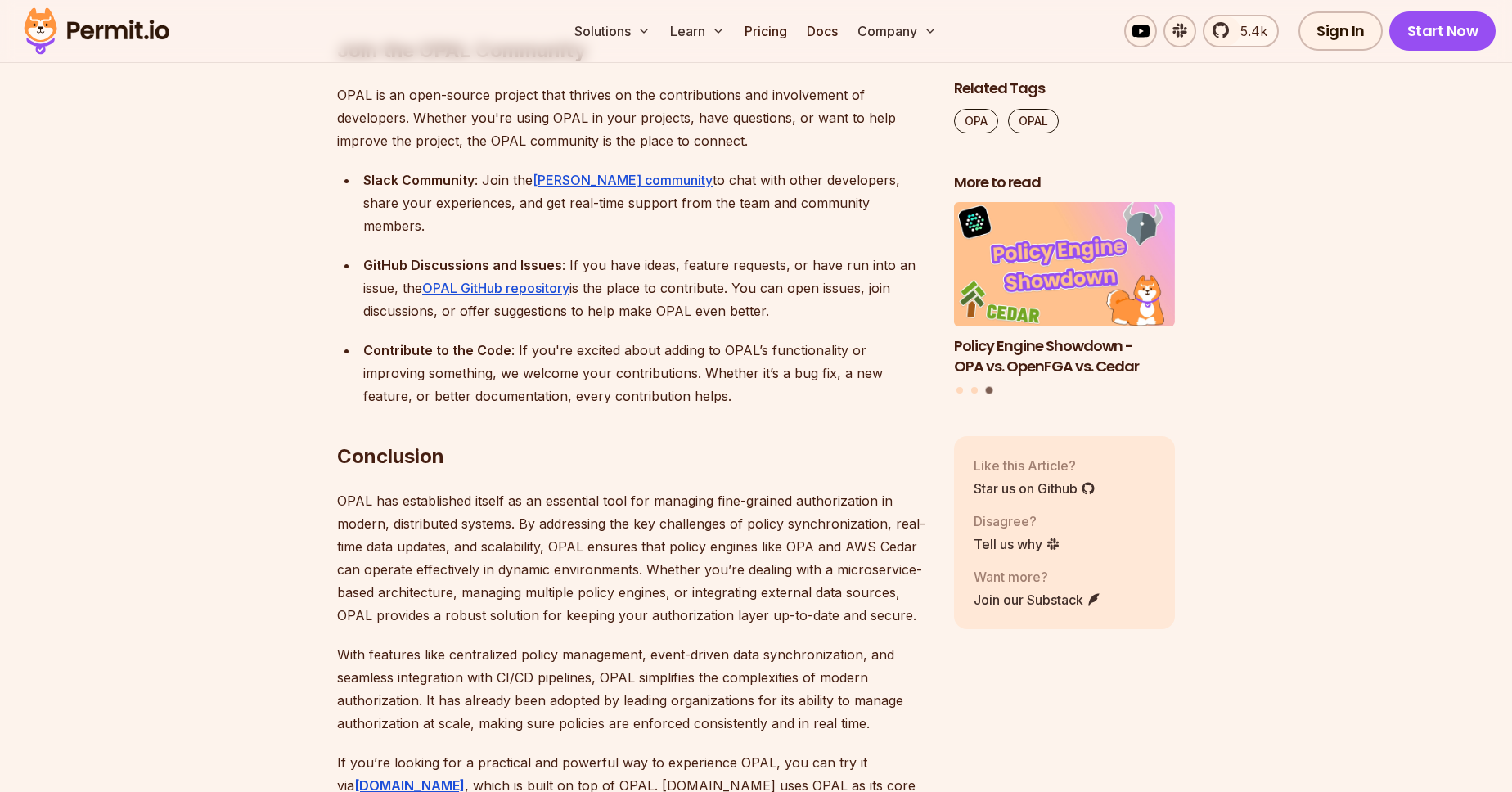
scroll to position [9656, 0]
